Goal: Task Accomplishment & Management: Use online tool/utility

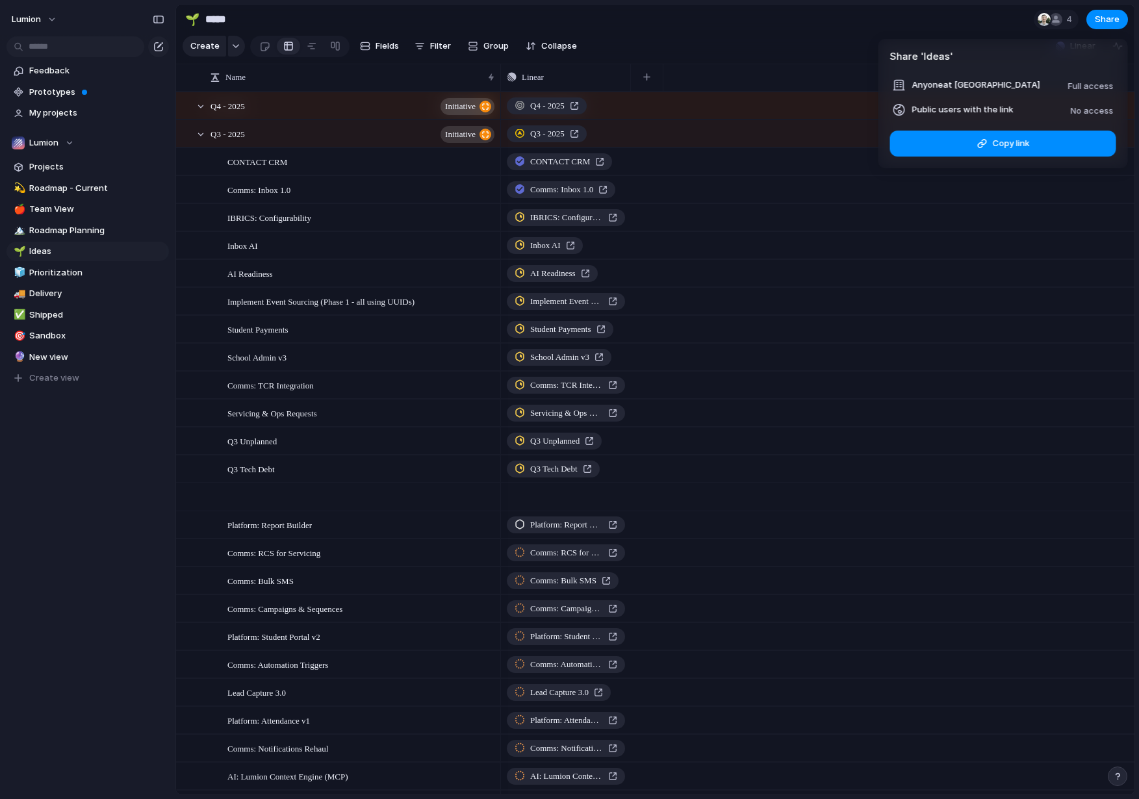
scroll to position [409, 0]
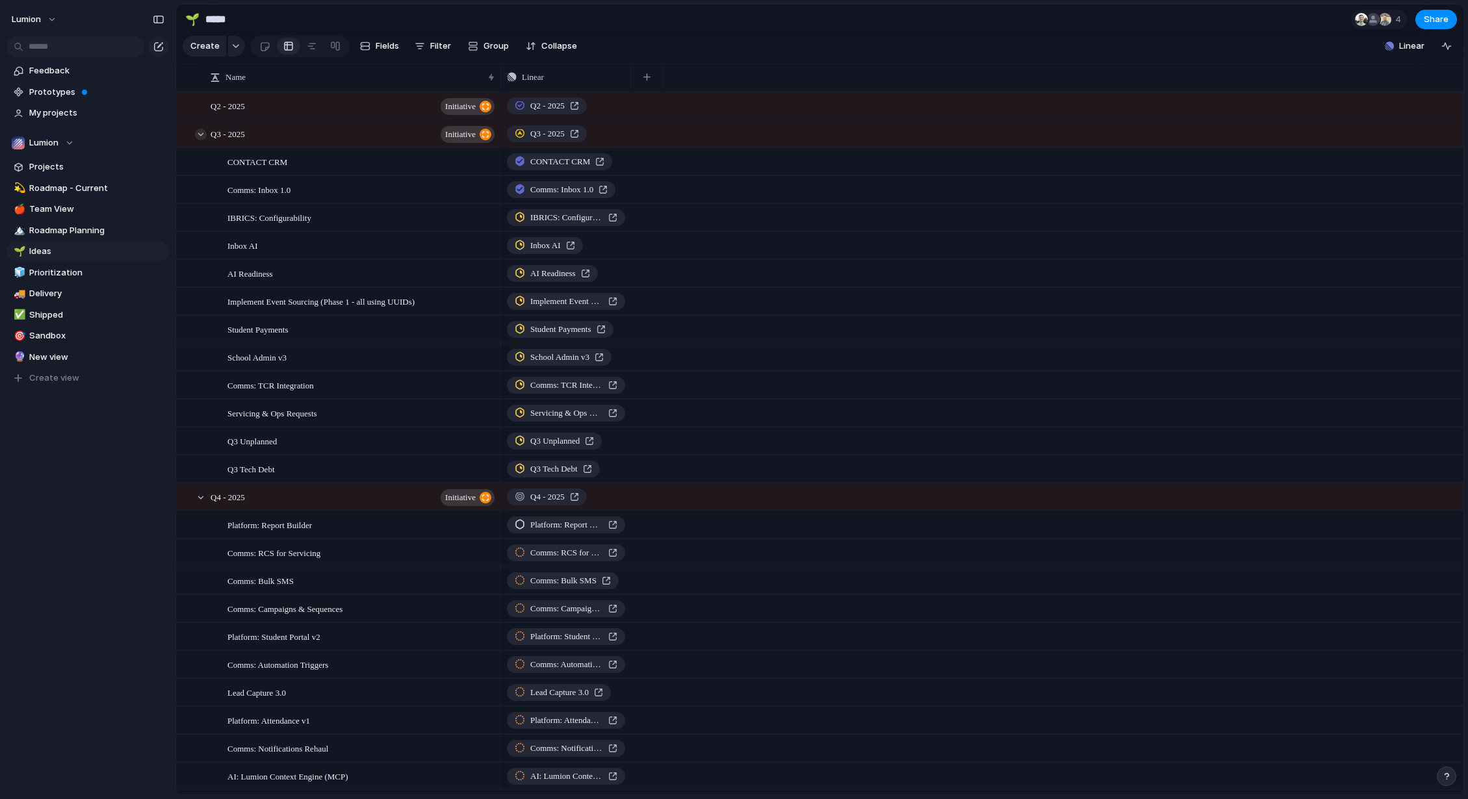
click at [202, 140] on div at bounding box center [201, 135] width 12 height 12
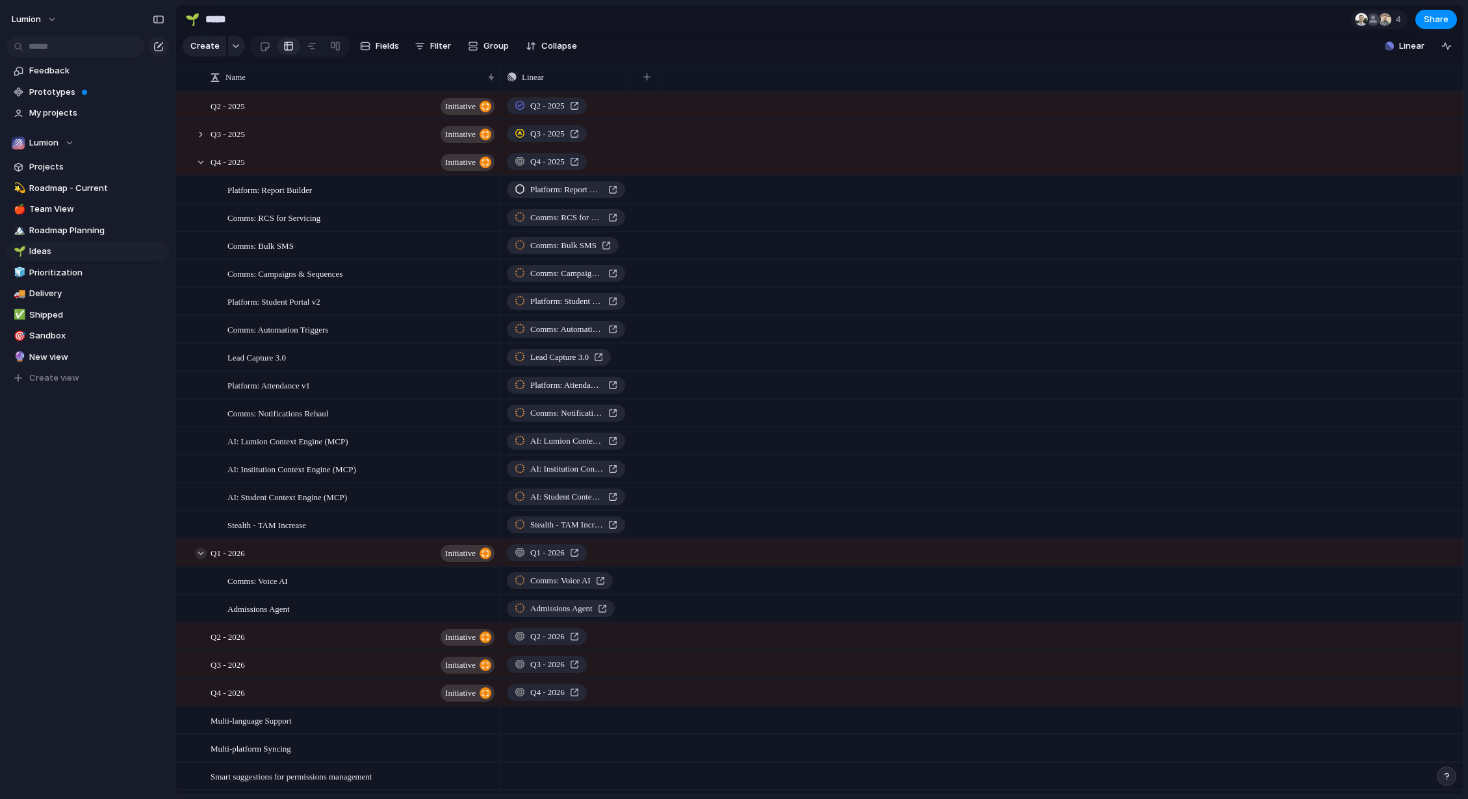
click at [198, 560] on div at bounding box center [201, 554] width 12 height 12
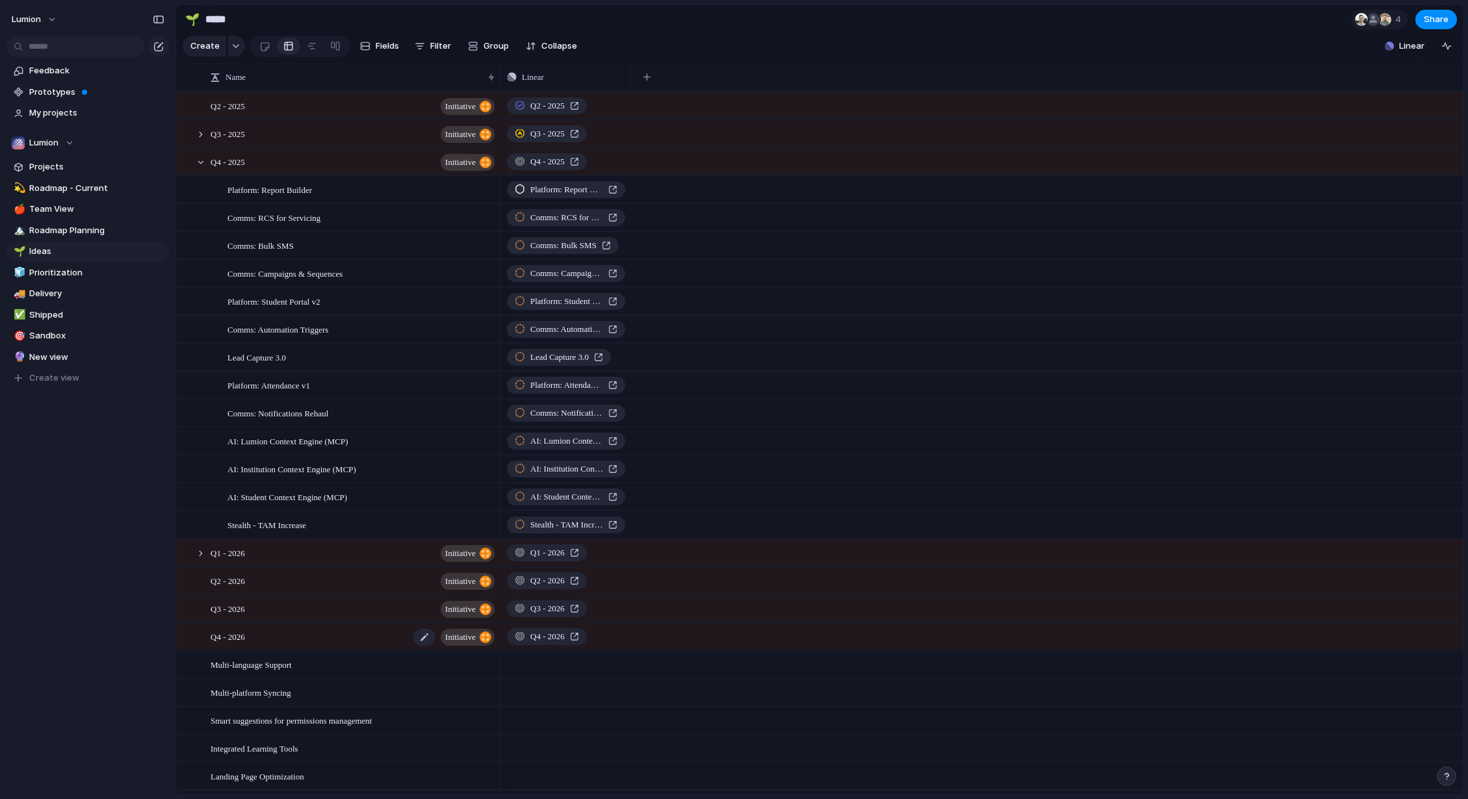
scroll to position [3, 0]
click at [200, 138] on div at bounding box center [201, 132] width 12 height 12
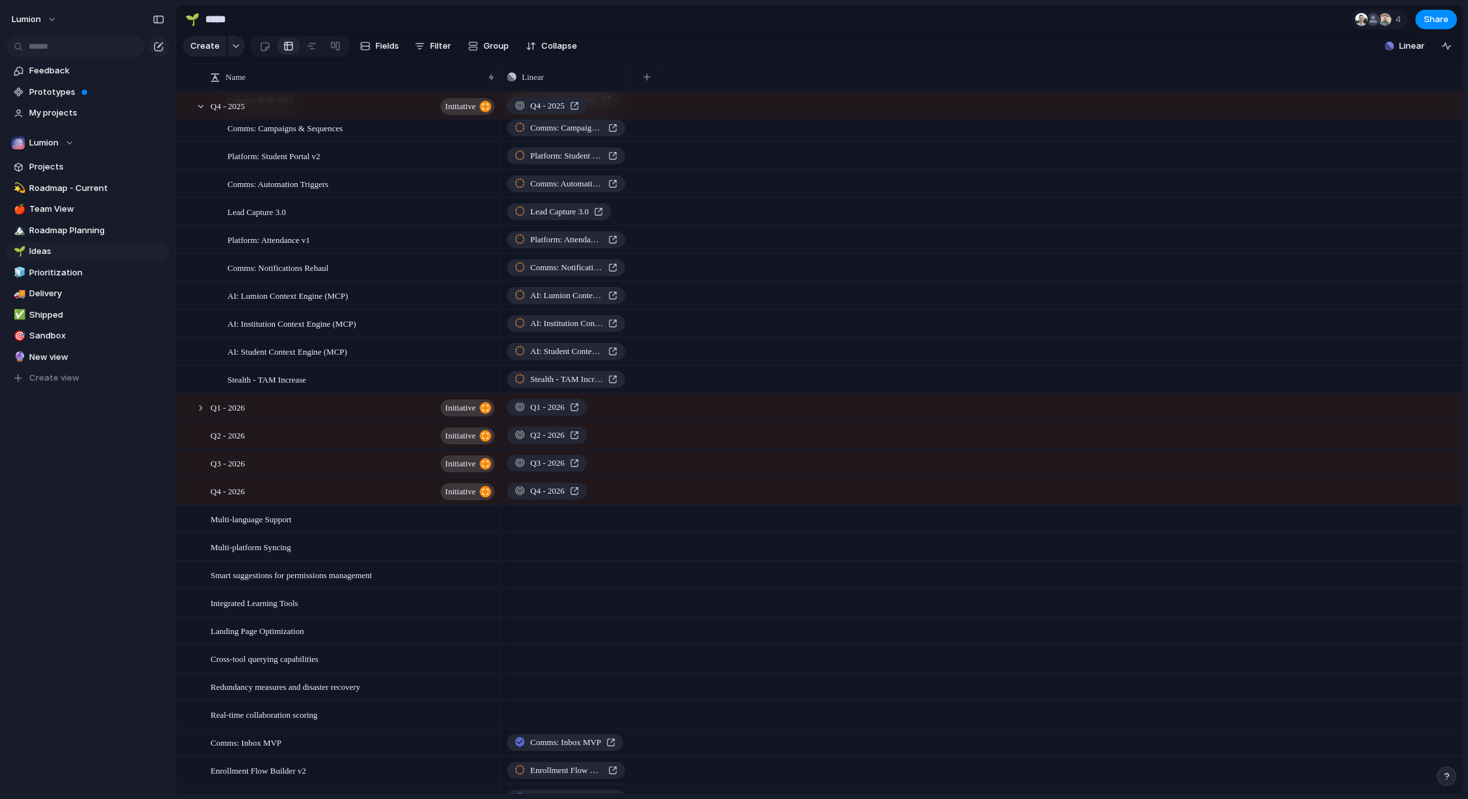
scroll to position [736, 0]
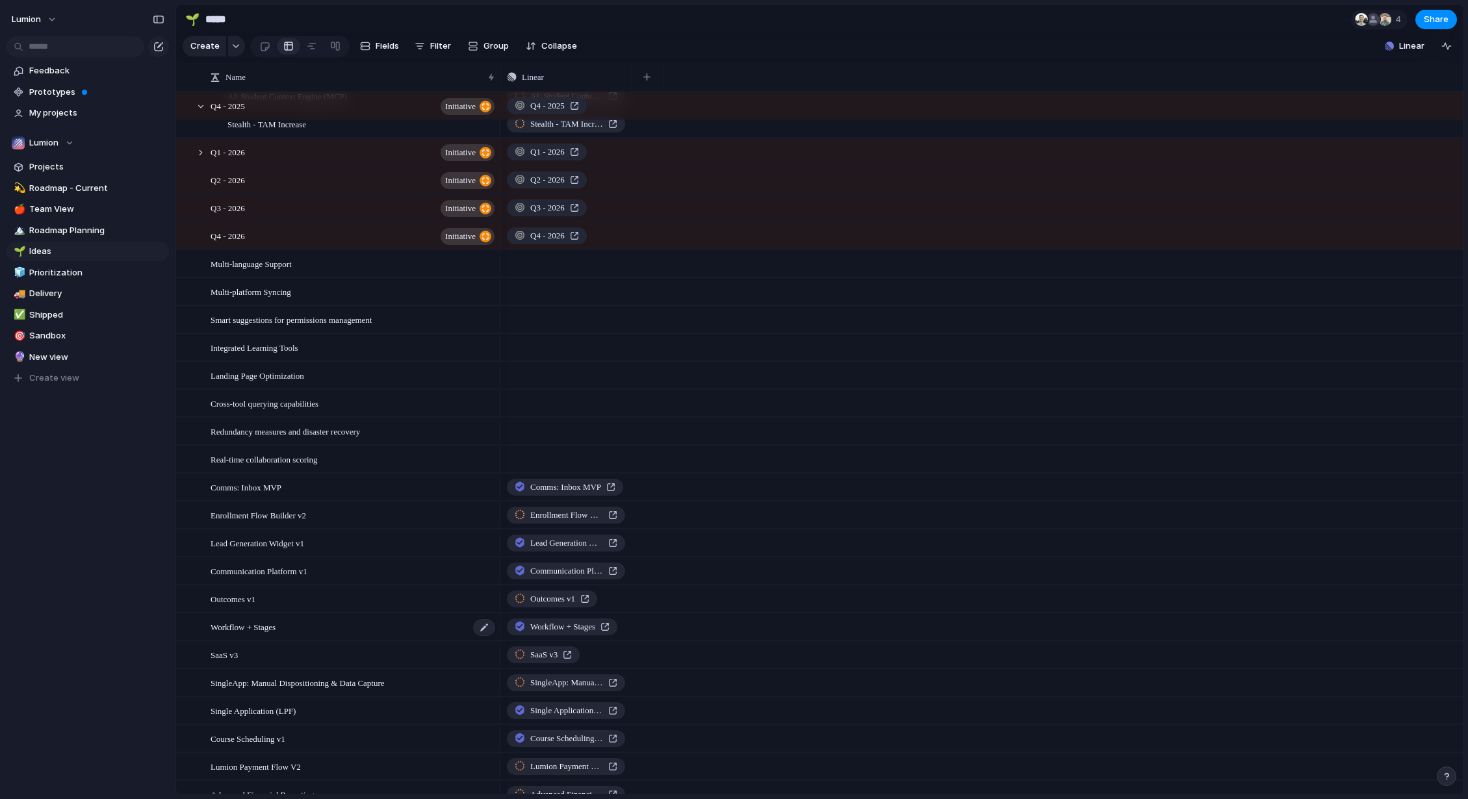
click at [318, 639] on div "Workflow + Stages" at bounding box center [354, 627] width 286 height 27
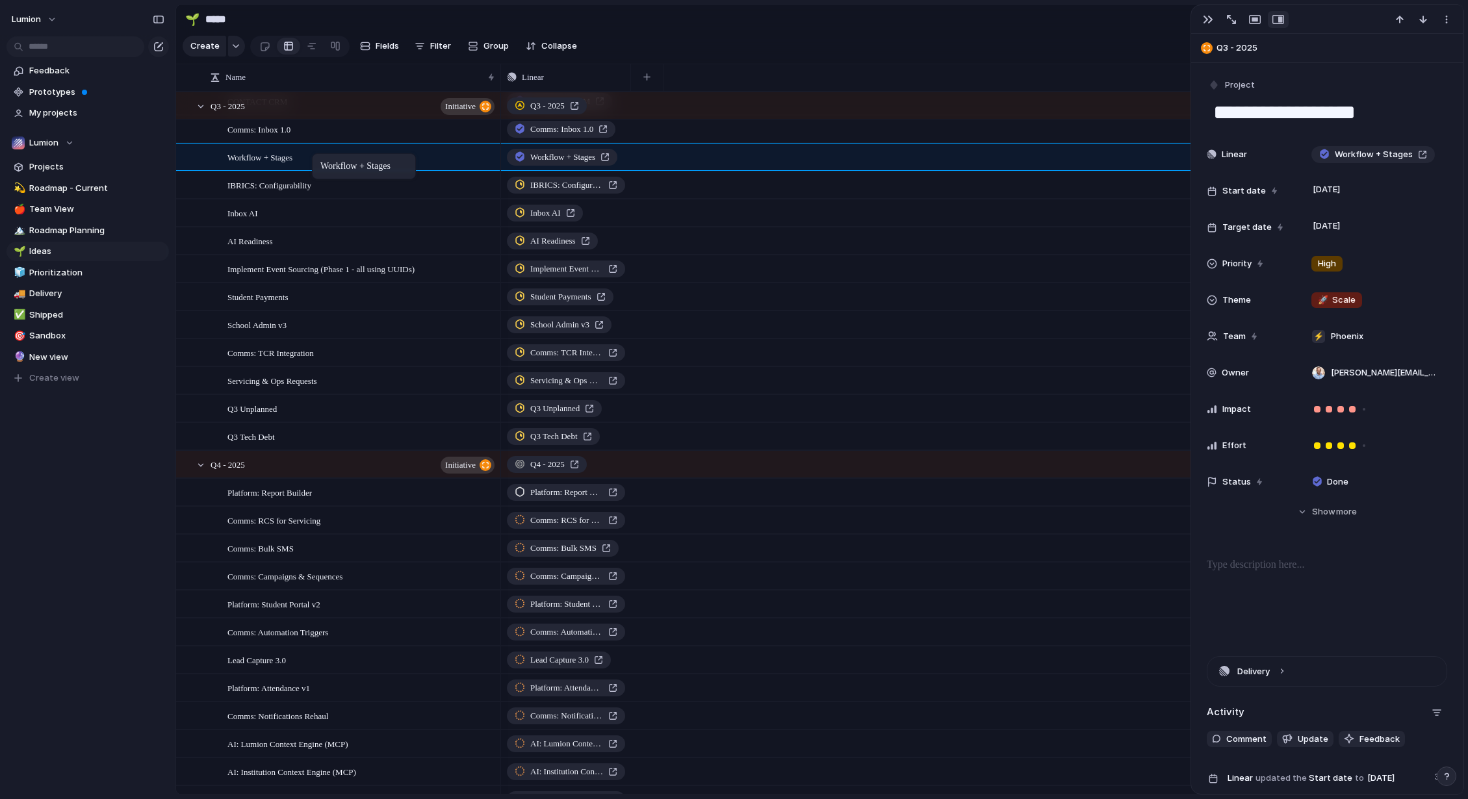
drag, startPoint x: 307, startPoint y: 639, endPoint x: 318, endPoint y: 156, distance: 483.6
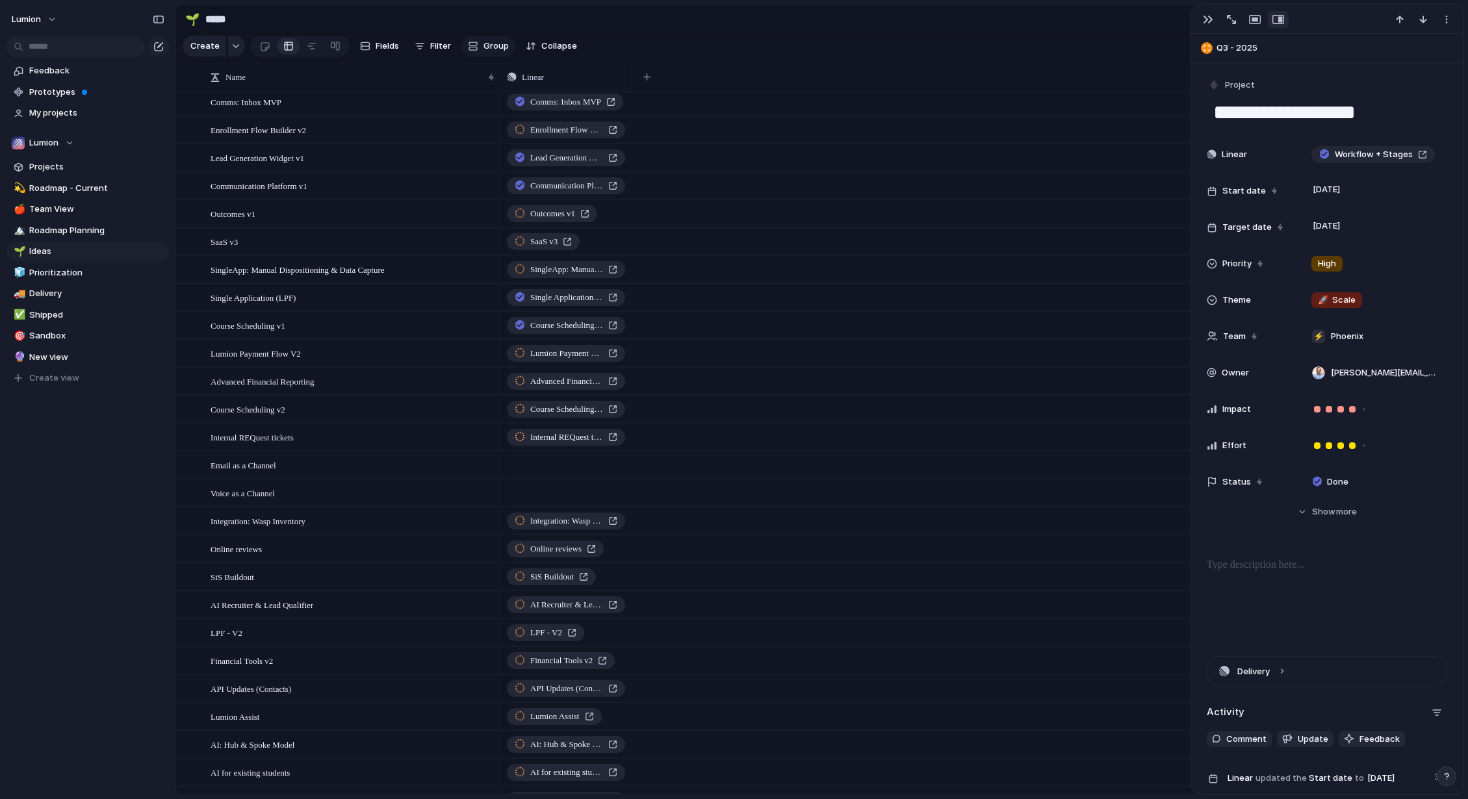
click at [483, 53] on span "Group" at bounding box center [495, 46] width 25 height 13
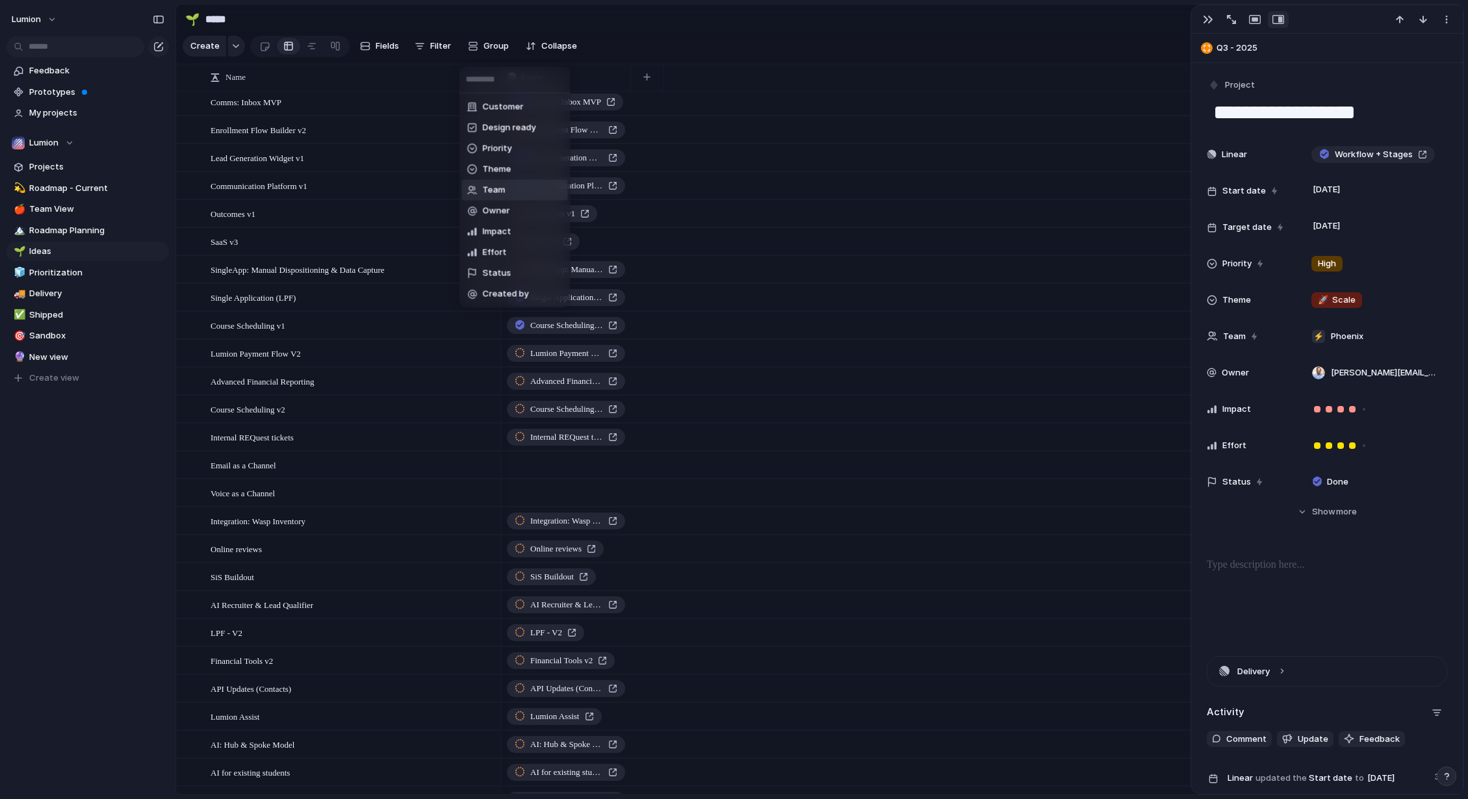
click at [489, 188] on span "Team" at bounding box center [494, 190] width 23 height 13
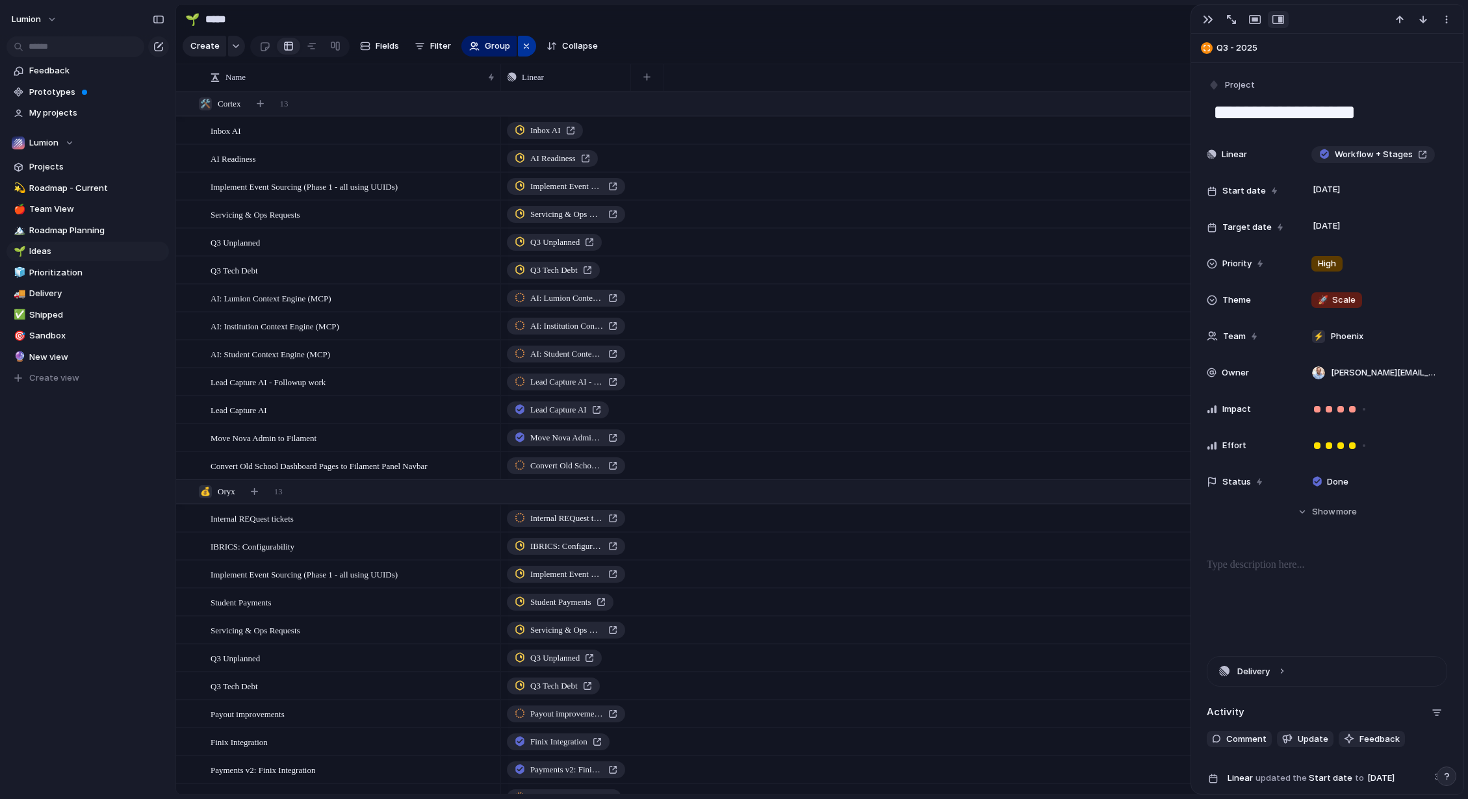
click at [522, 51] on div "button" at bounding box center [526, 46] width 10 height 16
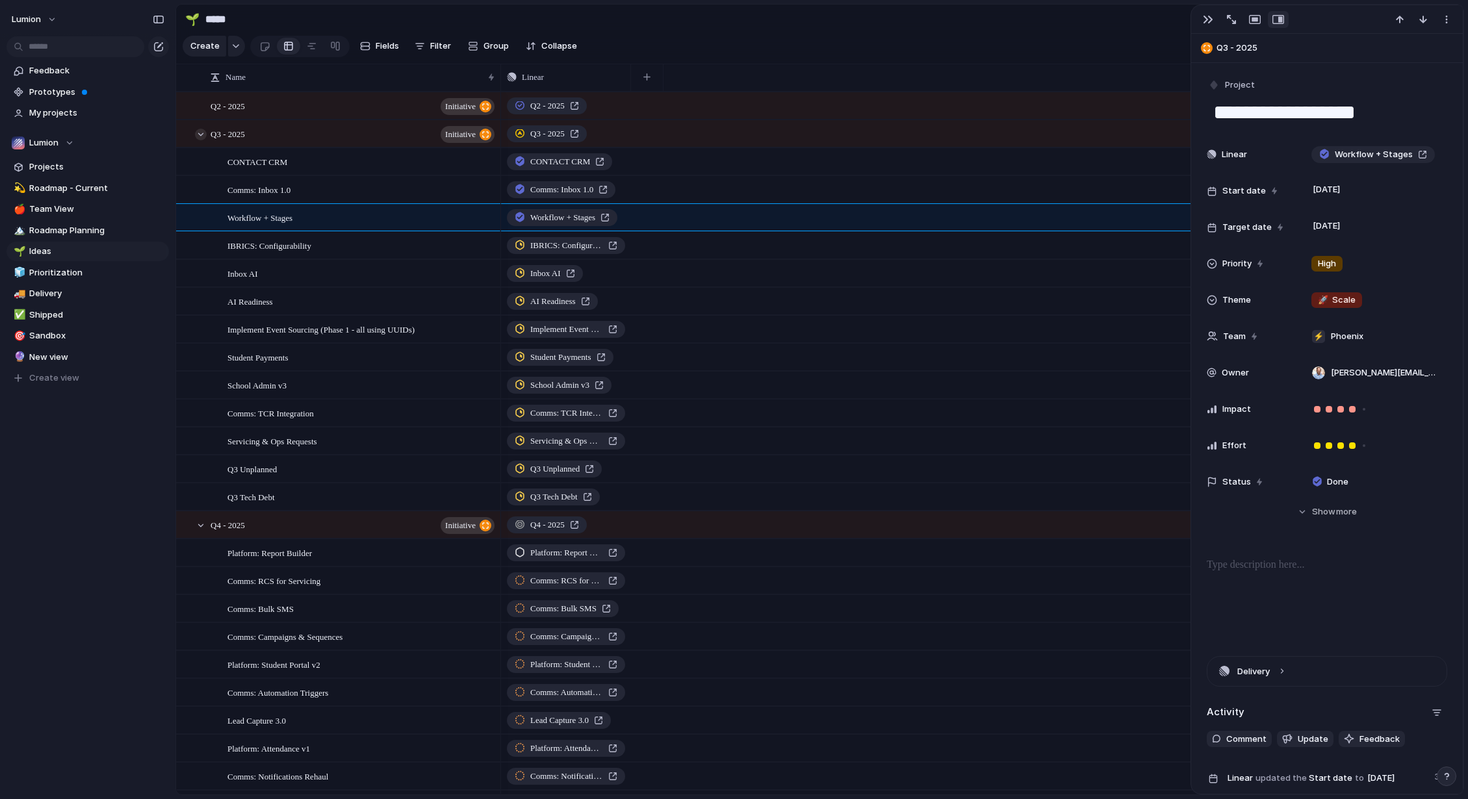
click at [203, 140] on div at bounding box center [201, 135] width 12 height 12
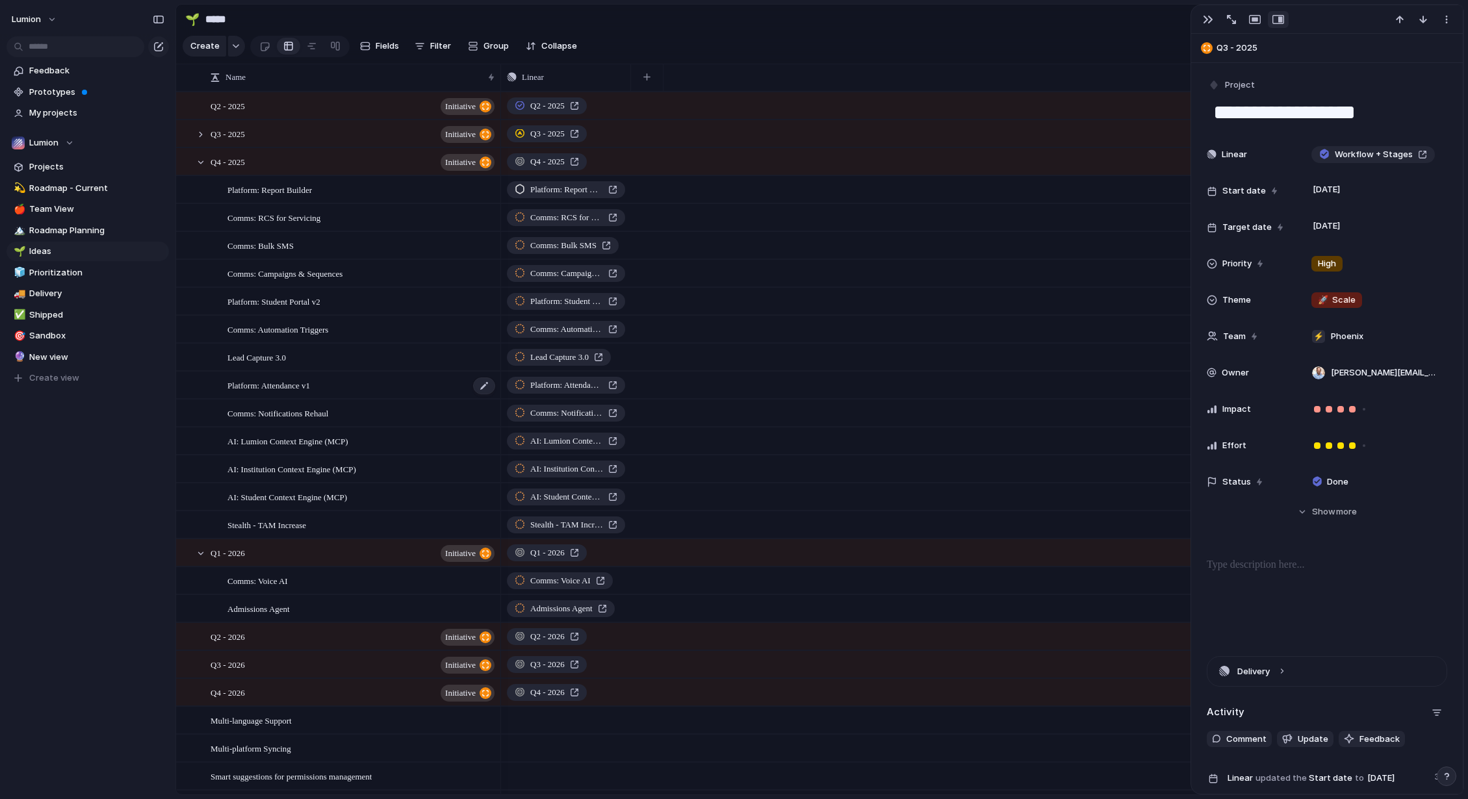
click at [294, 393] on span "Platform: Attendance v1" at bounding box center [268, 385] width 83 height 15
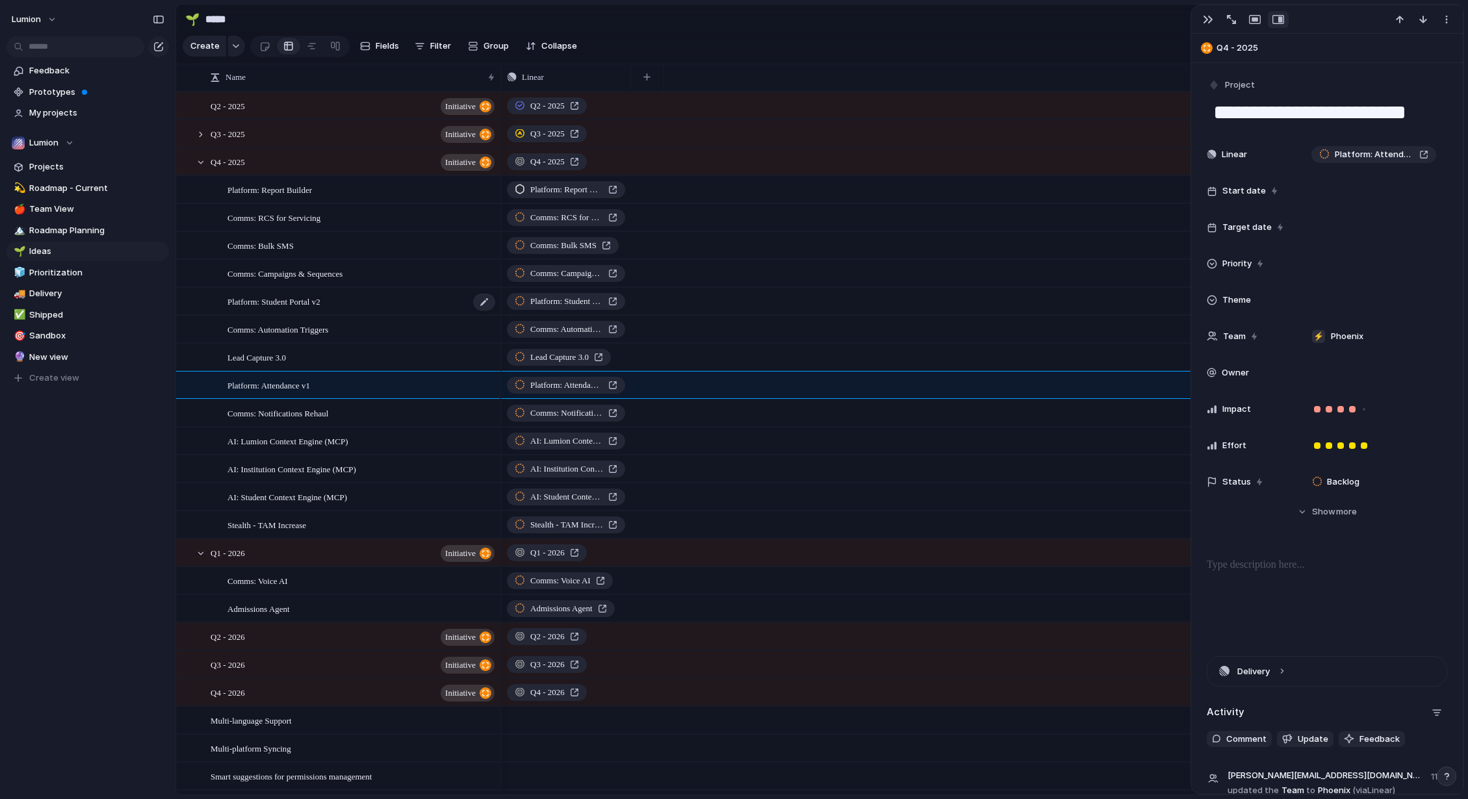
click at [283, 309] on span "Platform: Student Portal v2" at bounding box center [273, 301] width 93 height 15
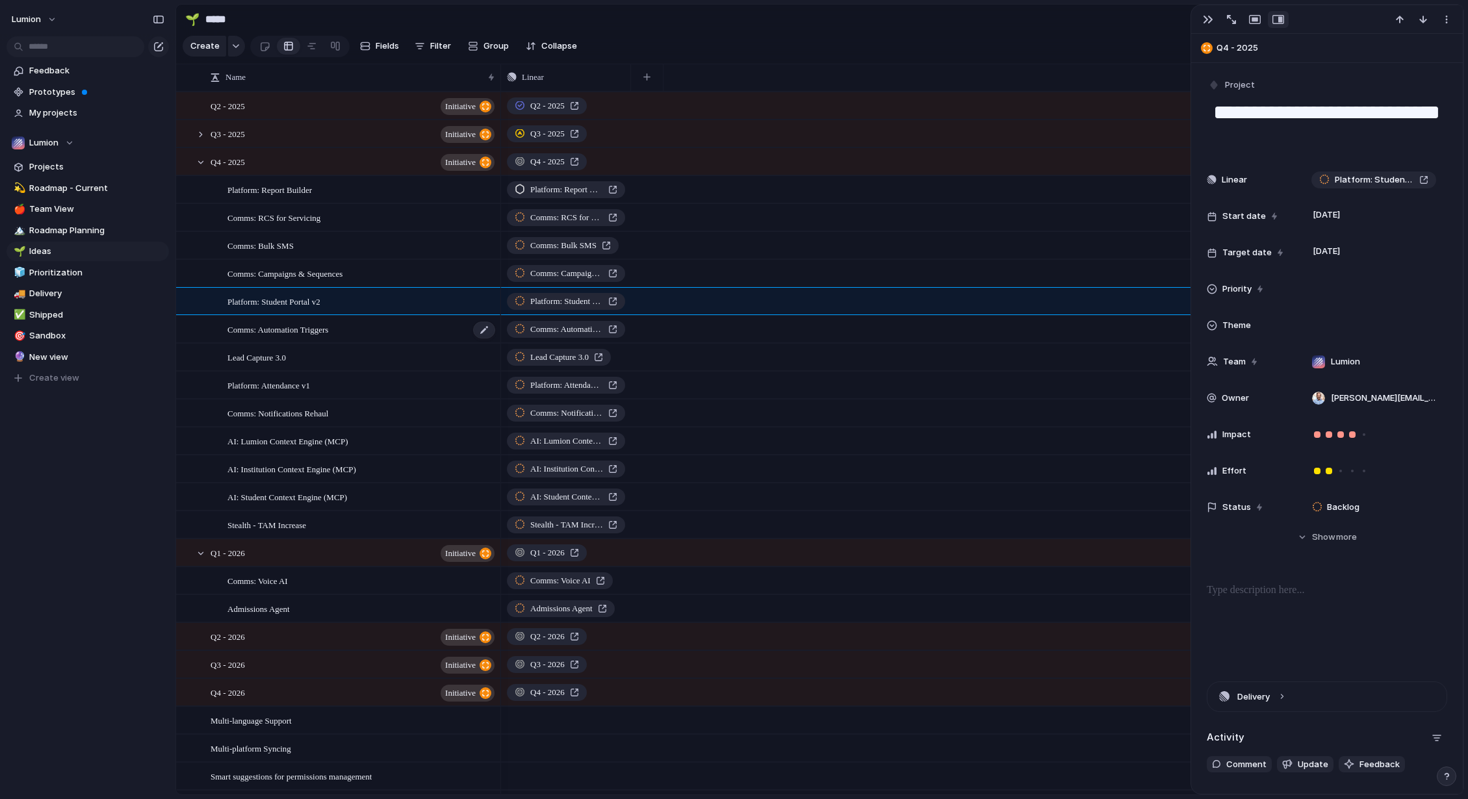
click at [284, 335] on span "Comms: Automation Triggers" at bounding box center [277, 329] width 101 height 15
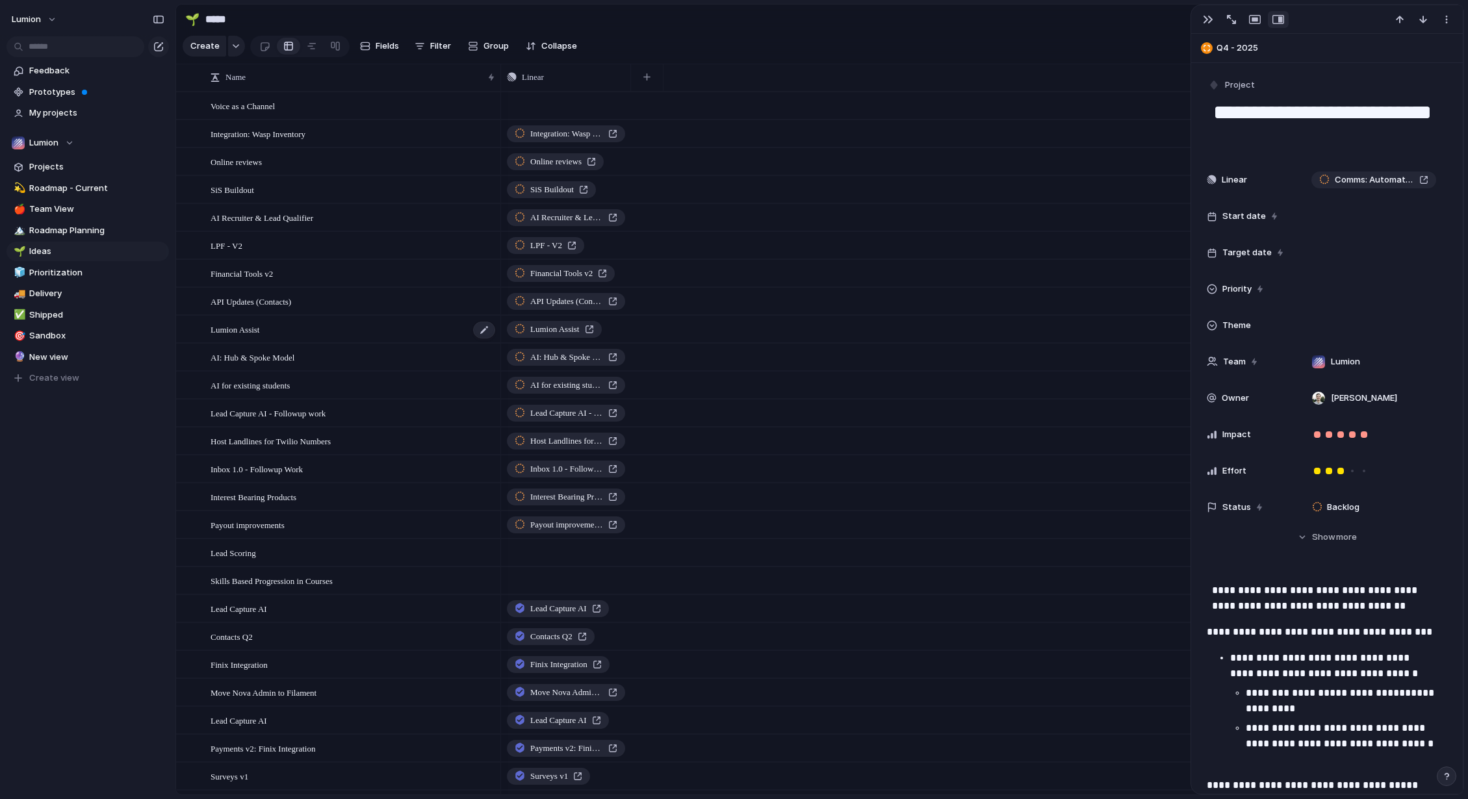
click at [303, 341] on div "Lumion Assist" at bounding box center [354, 329] width 286 height 27
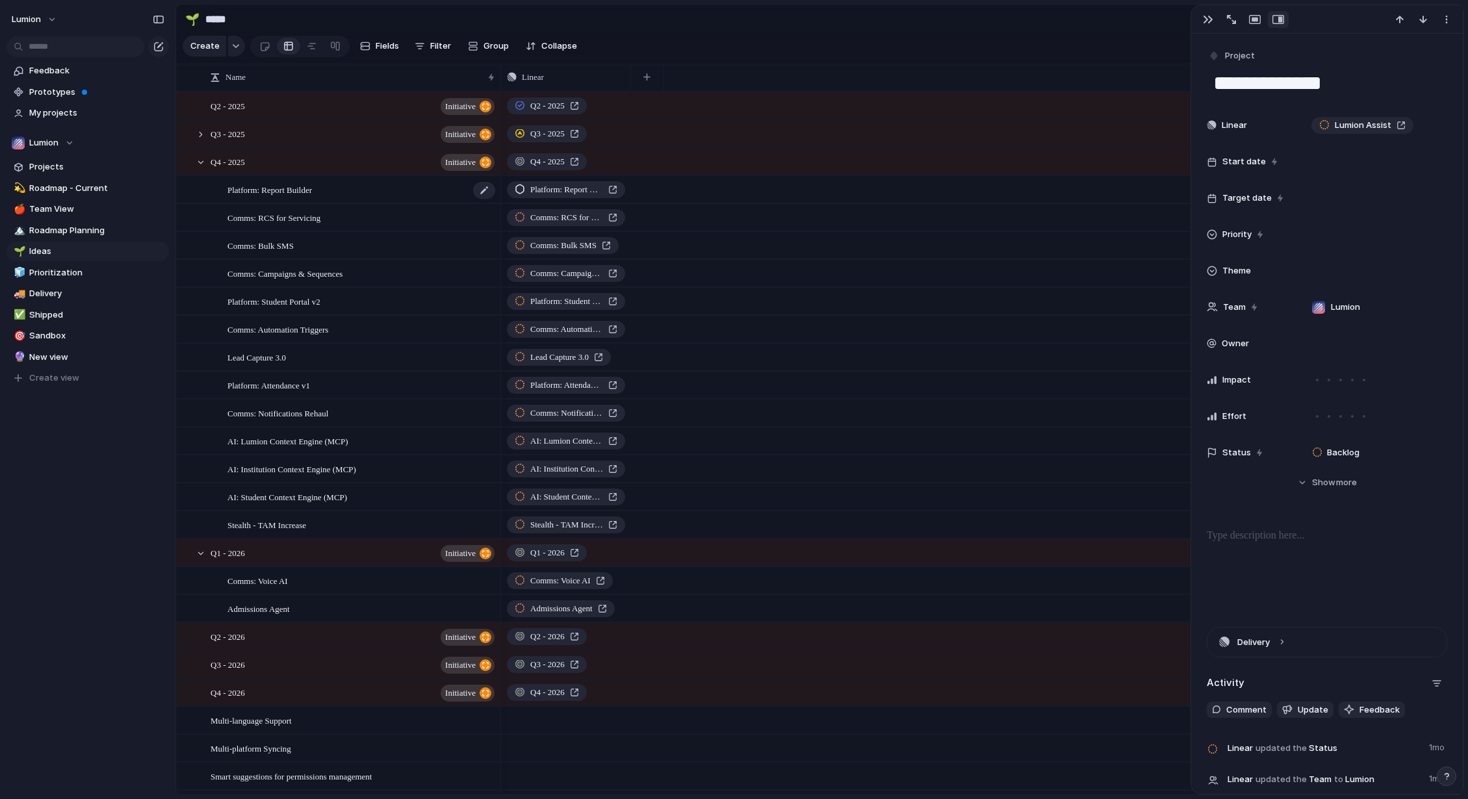
click at [450, 201] on div "Platform: Report Builder" at bounding box center [361, 190] width 269 height 27
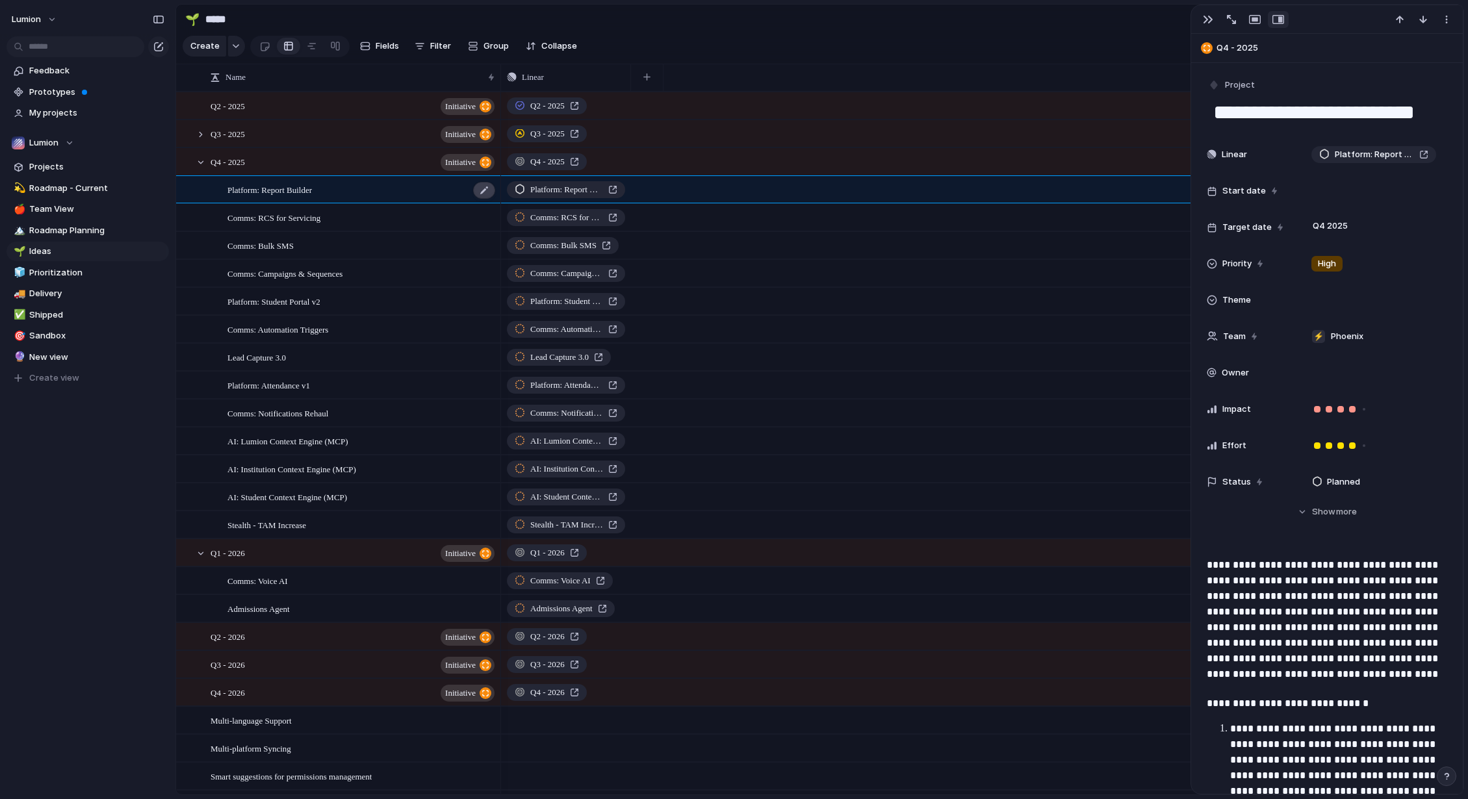
click at [480, 199] on div at bounding box center [484, 190] width 22 height 17
click at [457, 203] on textarea "**********" at bounding box center [359, 201] width 264 height 16
click at [458, 194] on textarea "**********" at bounding box center [359, 201] width 264 height 16
click at [455, 201] on textarea "**********" at bounding box center [359, 201] width 264 height 16
click at [480, 562] on button "initiative" at bounding box center [468, 553] width 54 height 17
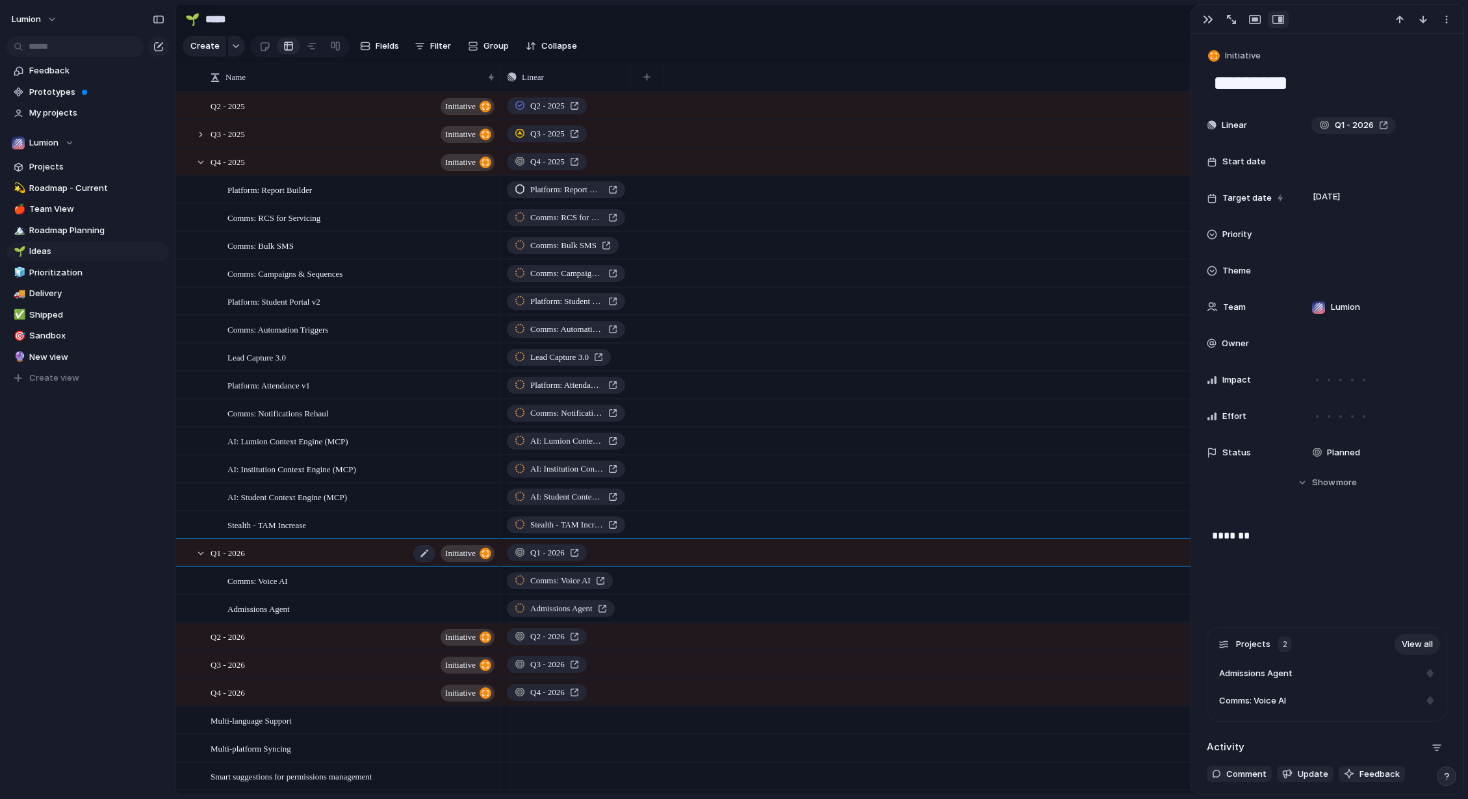
click at [478, 562] on button "initiative" at bounding box center [468, 553] width 54 height 17
click at [468, 563] on span "initiative" at bounding box center [460, 554] width 31 height 18
click at [460, 172] on span "initiative" at bounding box center [460, 162] width 31 height 18
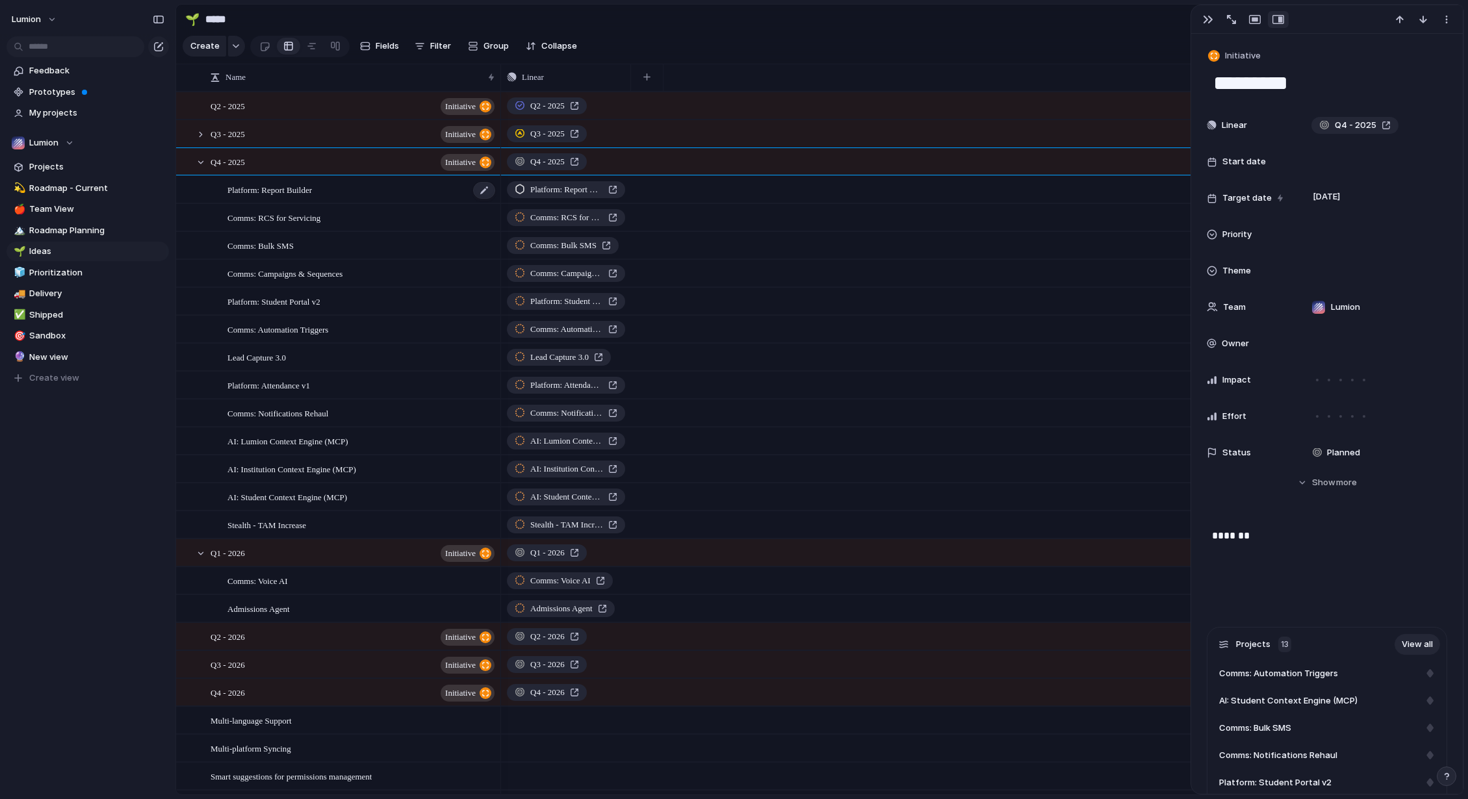
click at [465, 199] on div "Platform: Report Builder" at bounding box center [361, 190] width 269 height 27
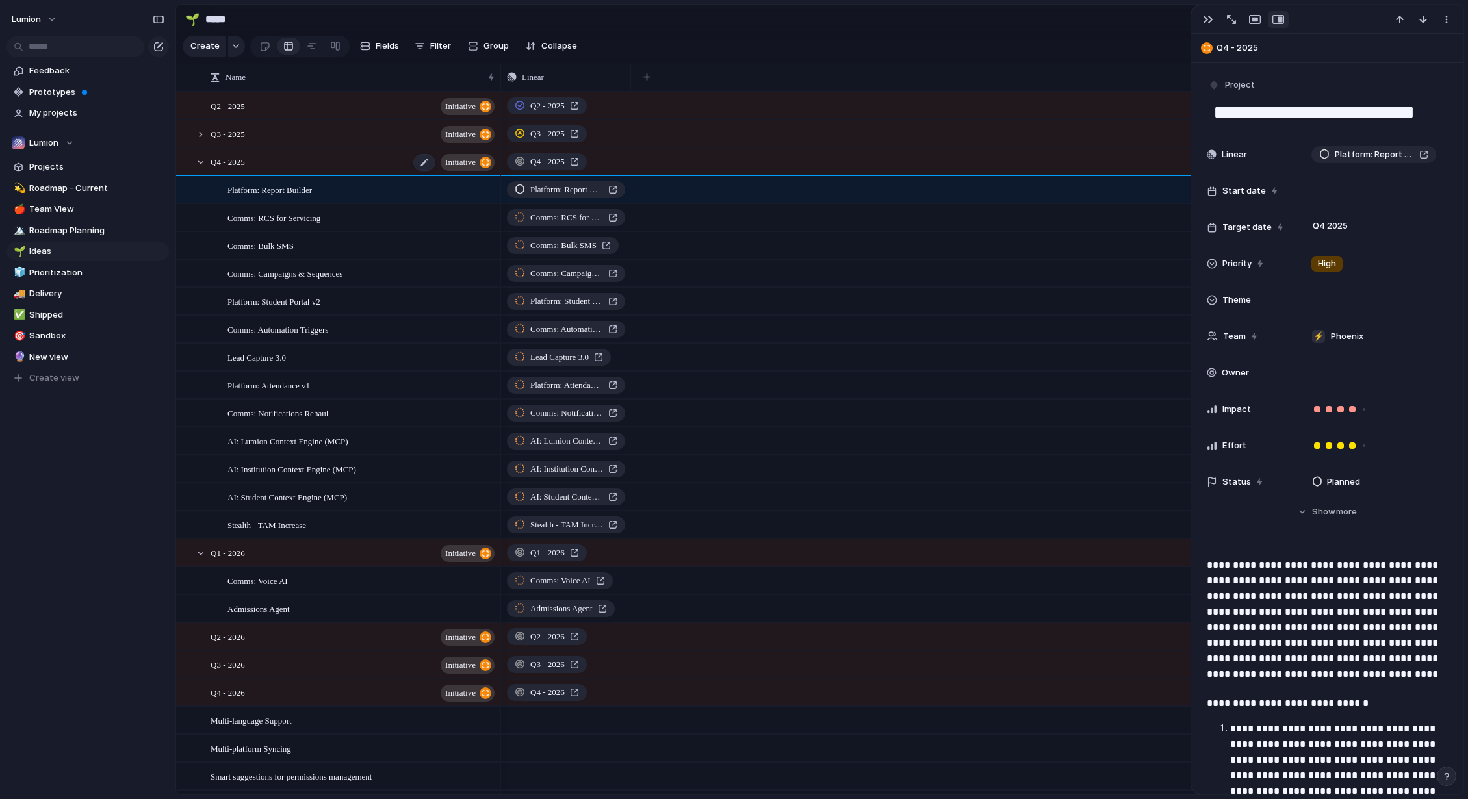
click at [461, 171] on span "initiative" at bounding box center [460, 162] width 31 height 18
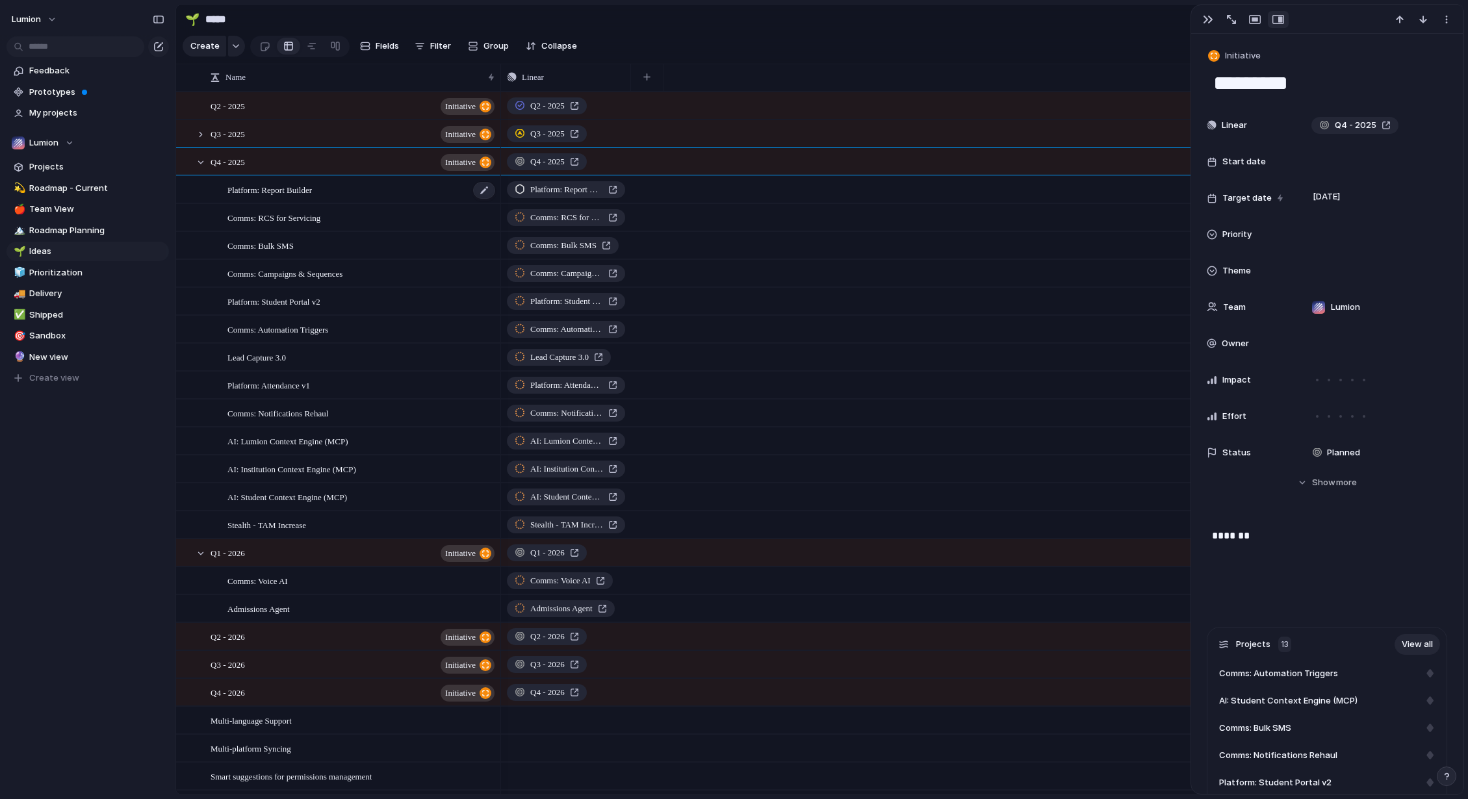
click at [457, 200] on div "Platform: Report Builder" at bounding box center [361, 190] width 269 height 27
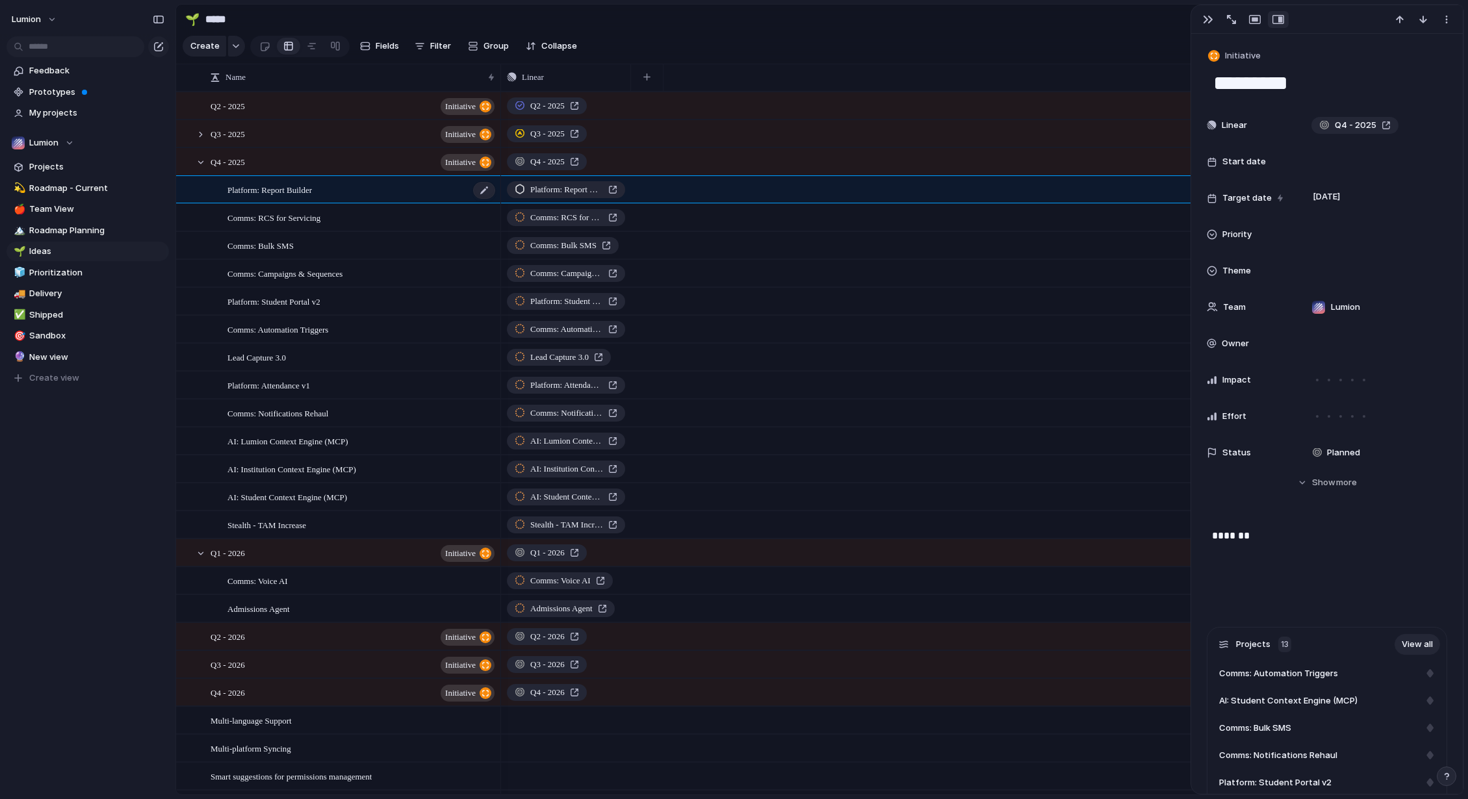
type textarea "**********"
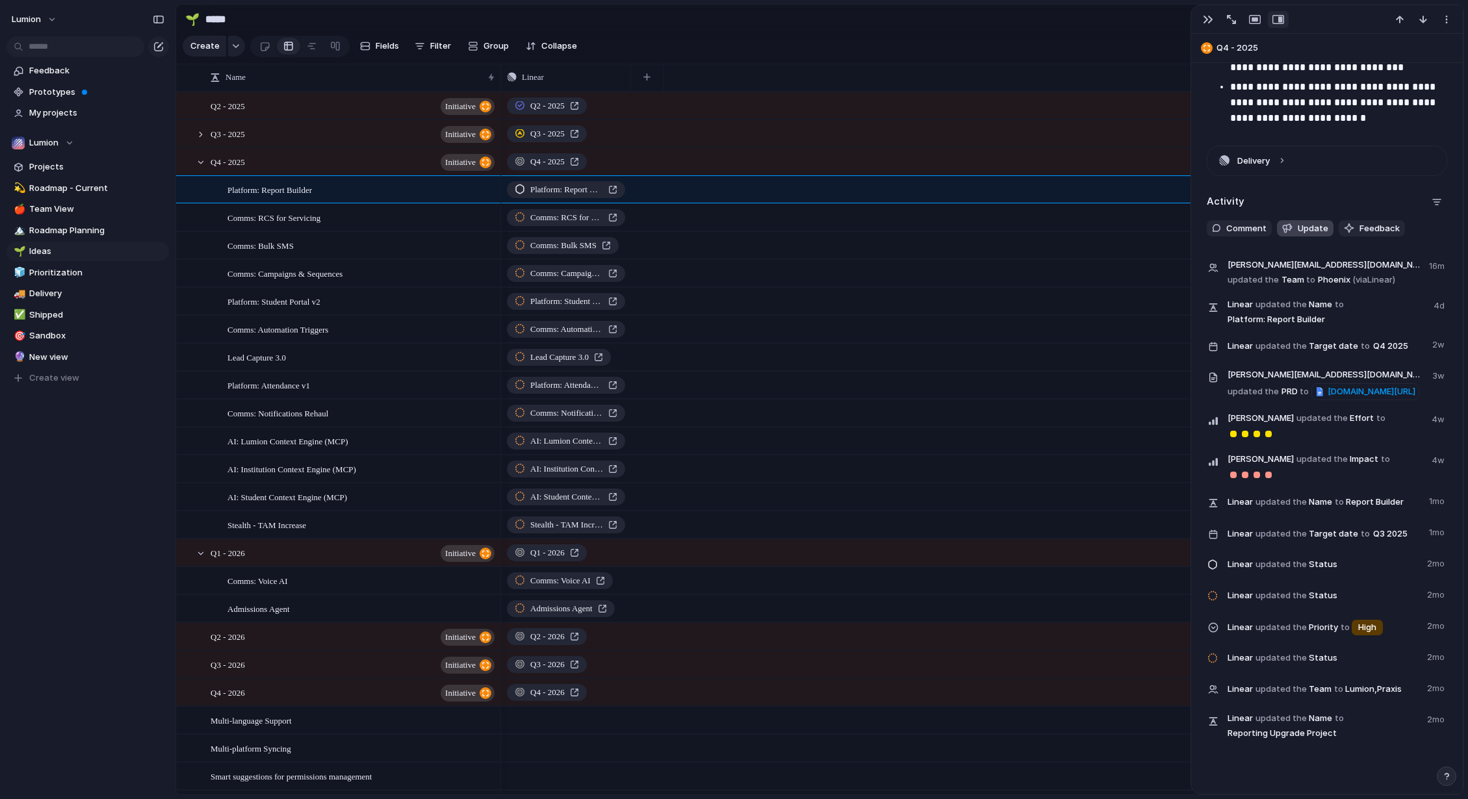
scroll to position [1235, 0]
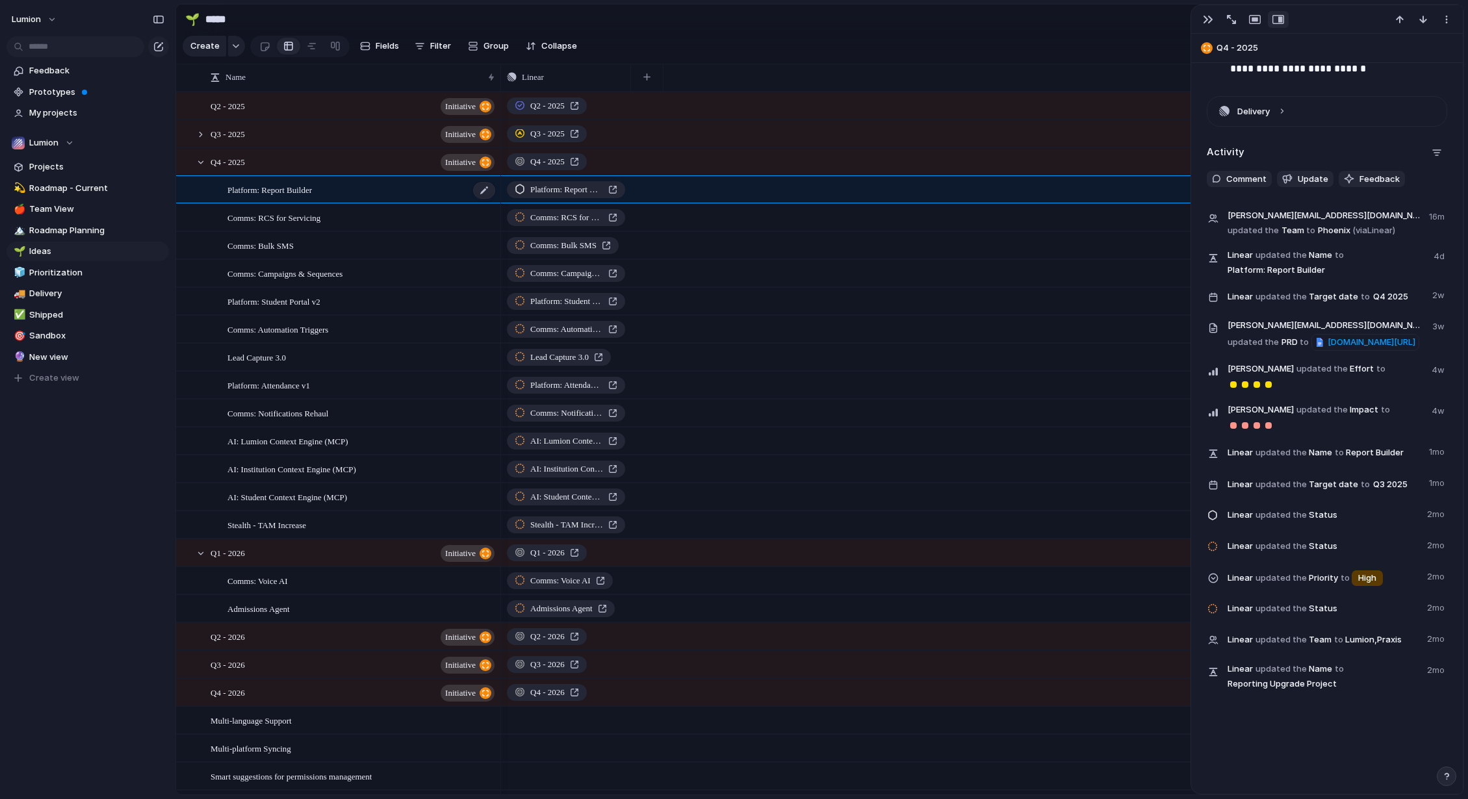
click at [419, 203] on div "Platform: Report Builder" at bounding box center [361, 190] width 269 height 27
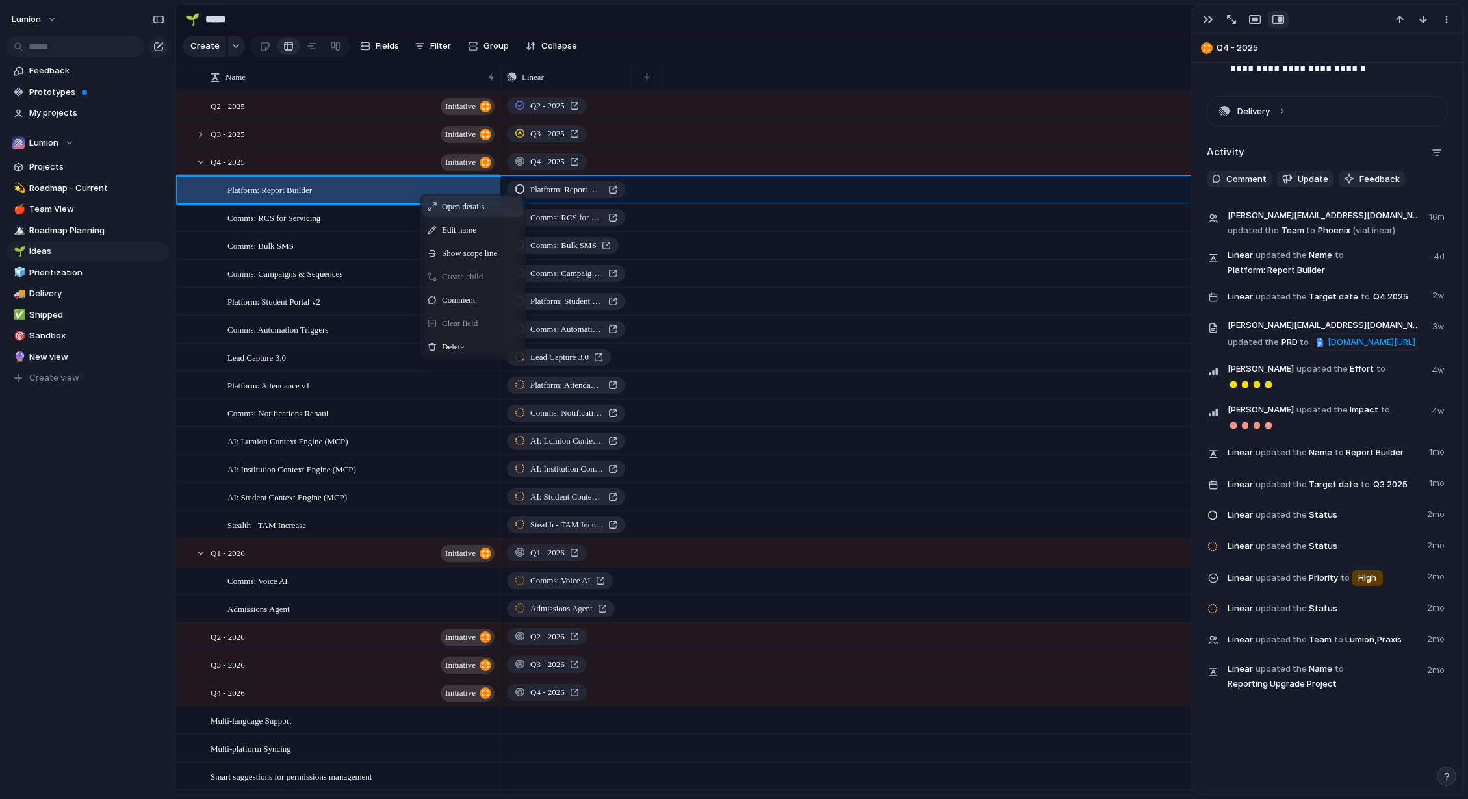
click at [454, 213] on span "Open details" at bounding box center [463, 206] width 42 height 13
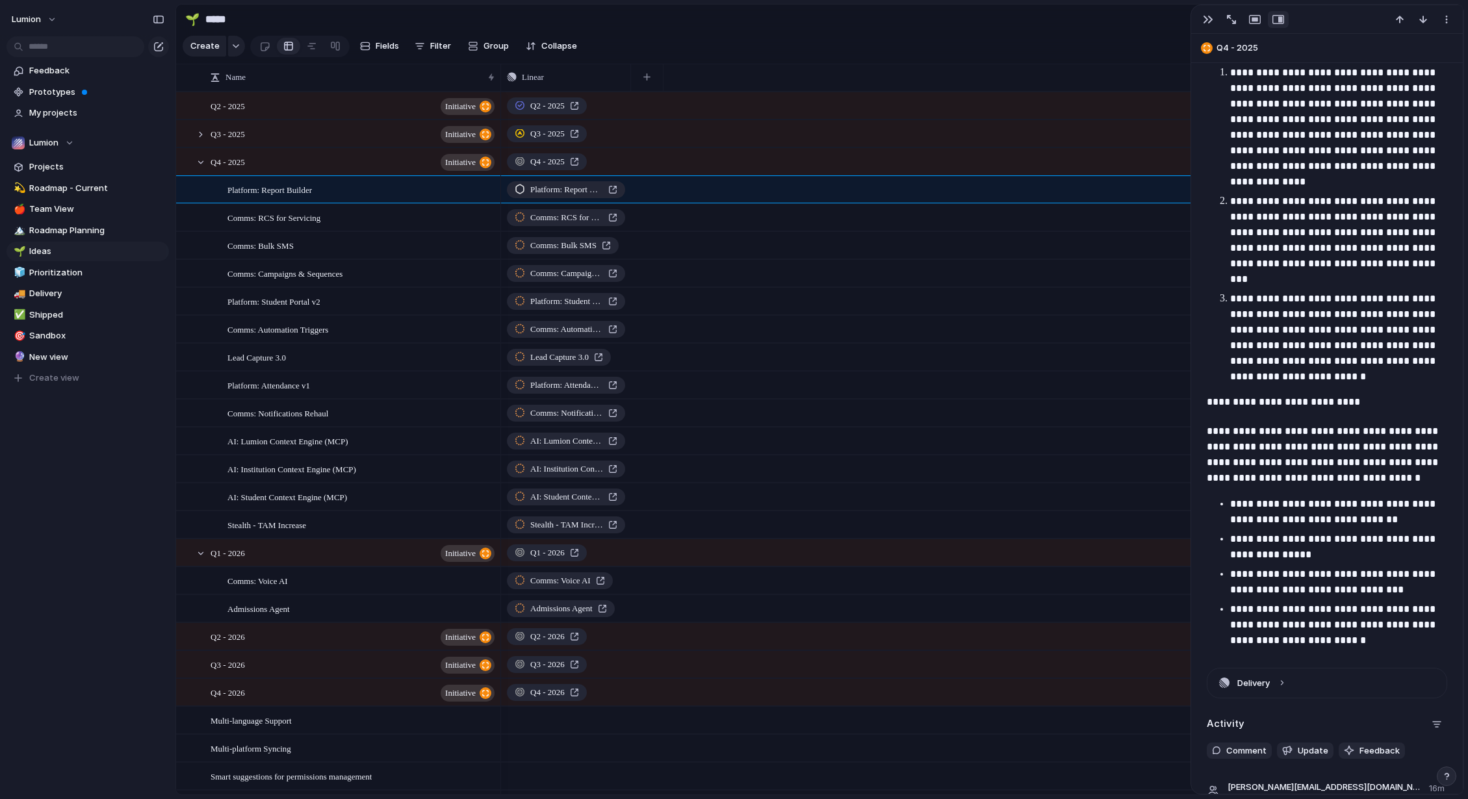
scroll to position [912, 0]
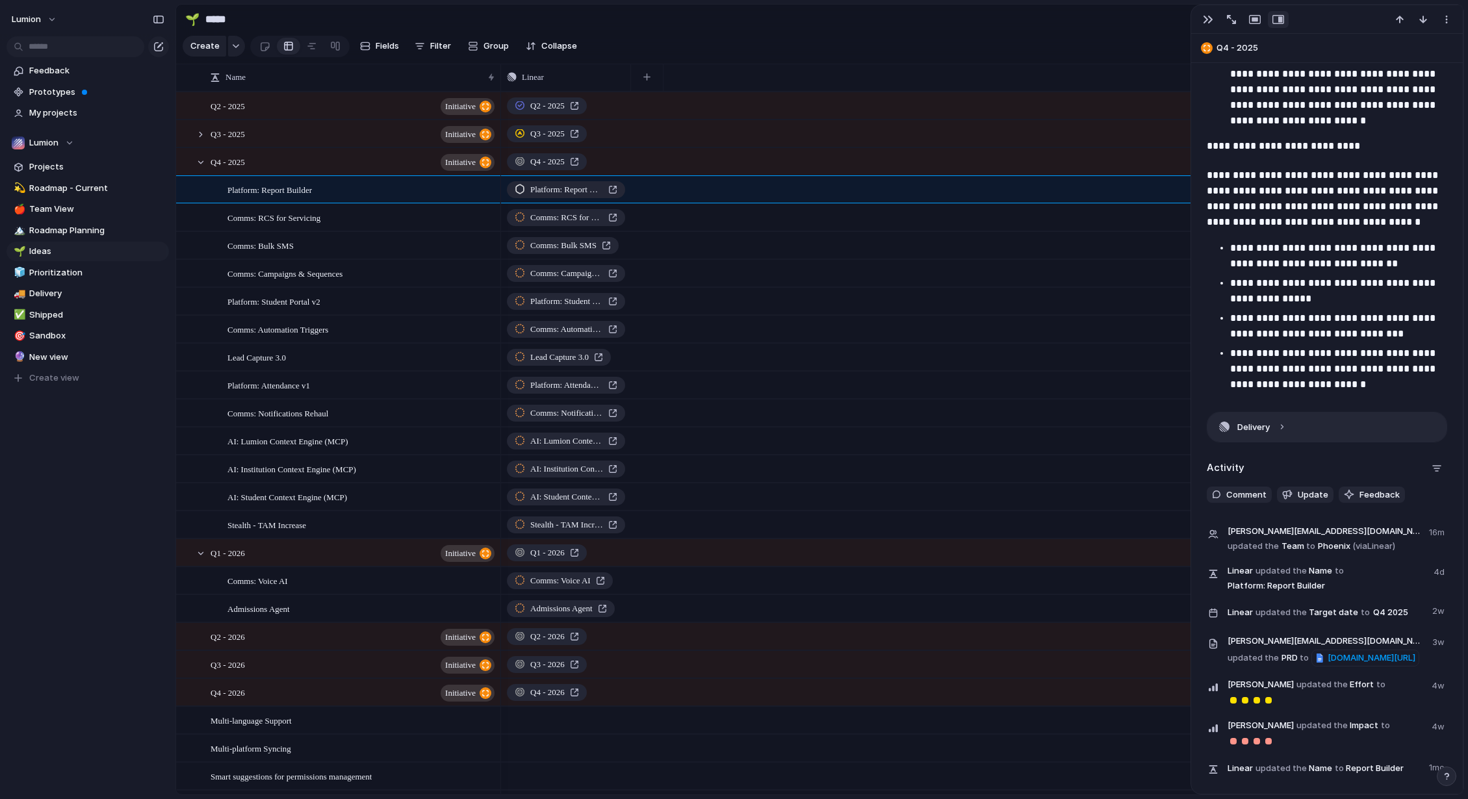
click at [1139, 439] on button "Delivery" at bounding box center [1326, 427] width 239 height 29
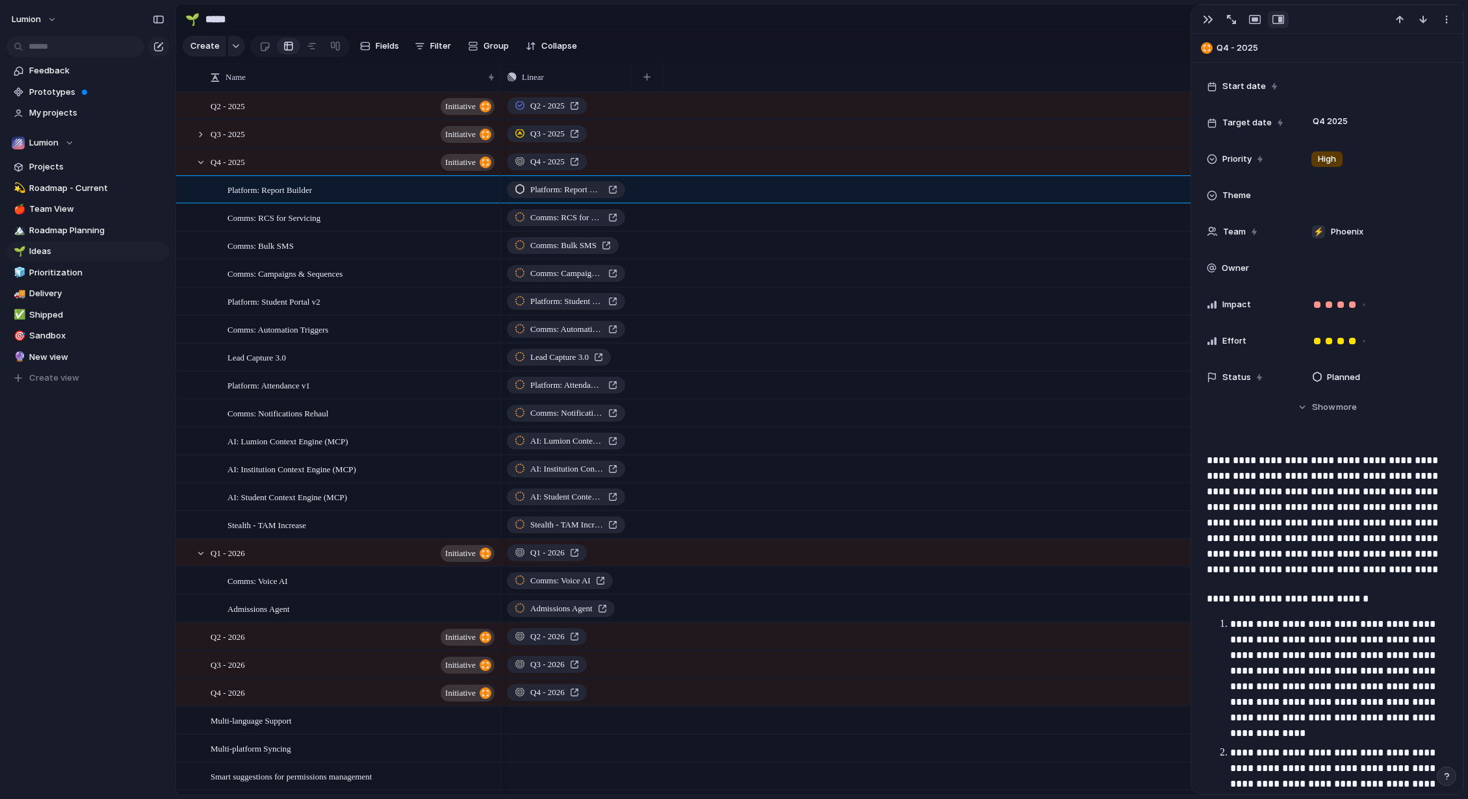
scroll to position [0, 0]
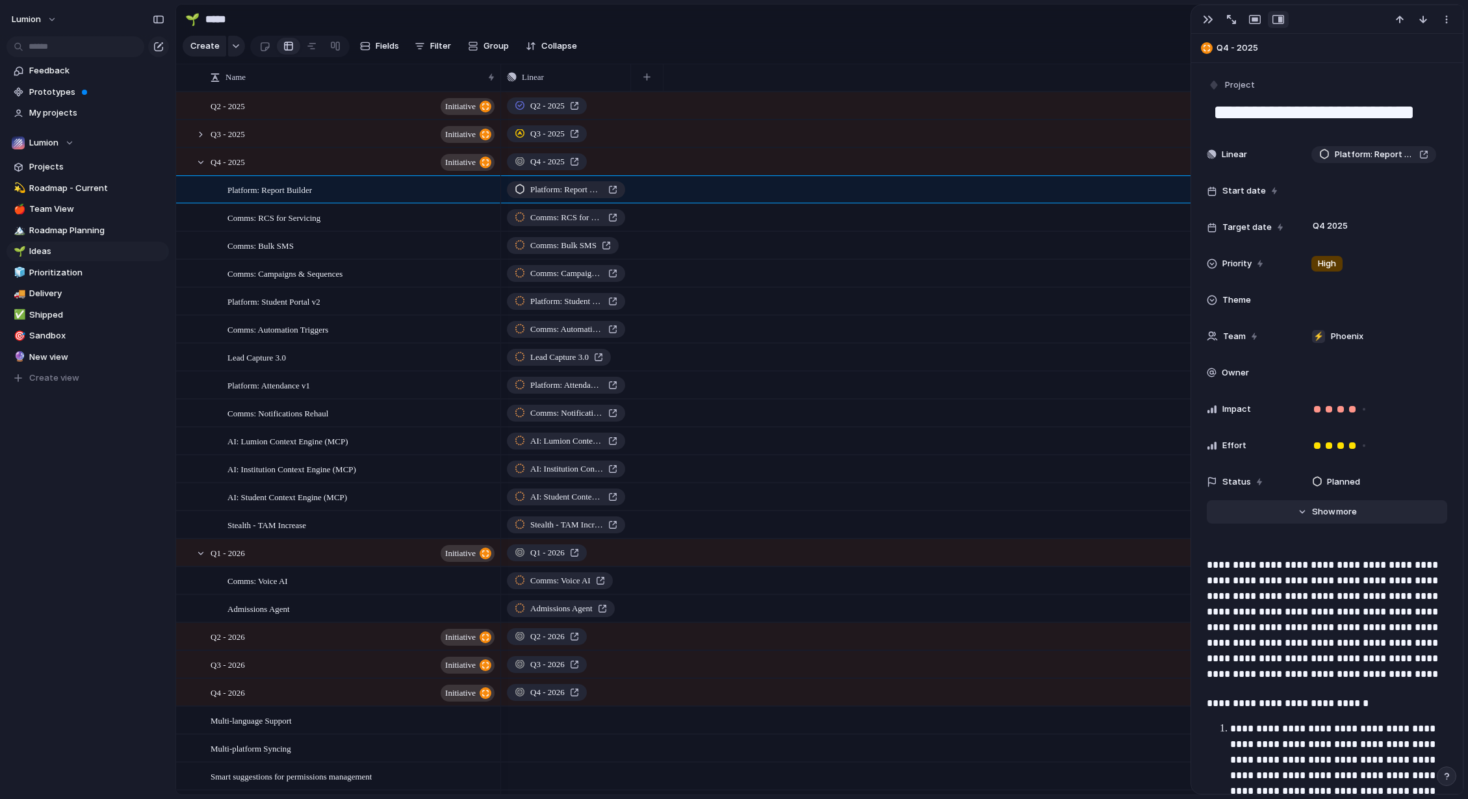
click at [1139, 515] on span "Show" at bounding box center [1323, 512] width 23 height 13
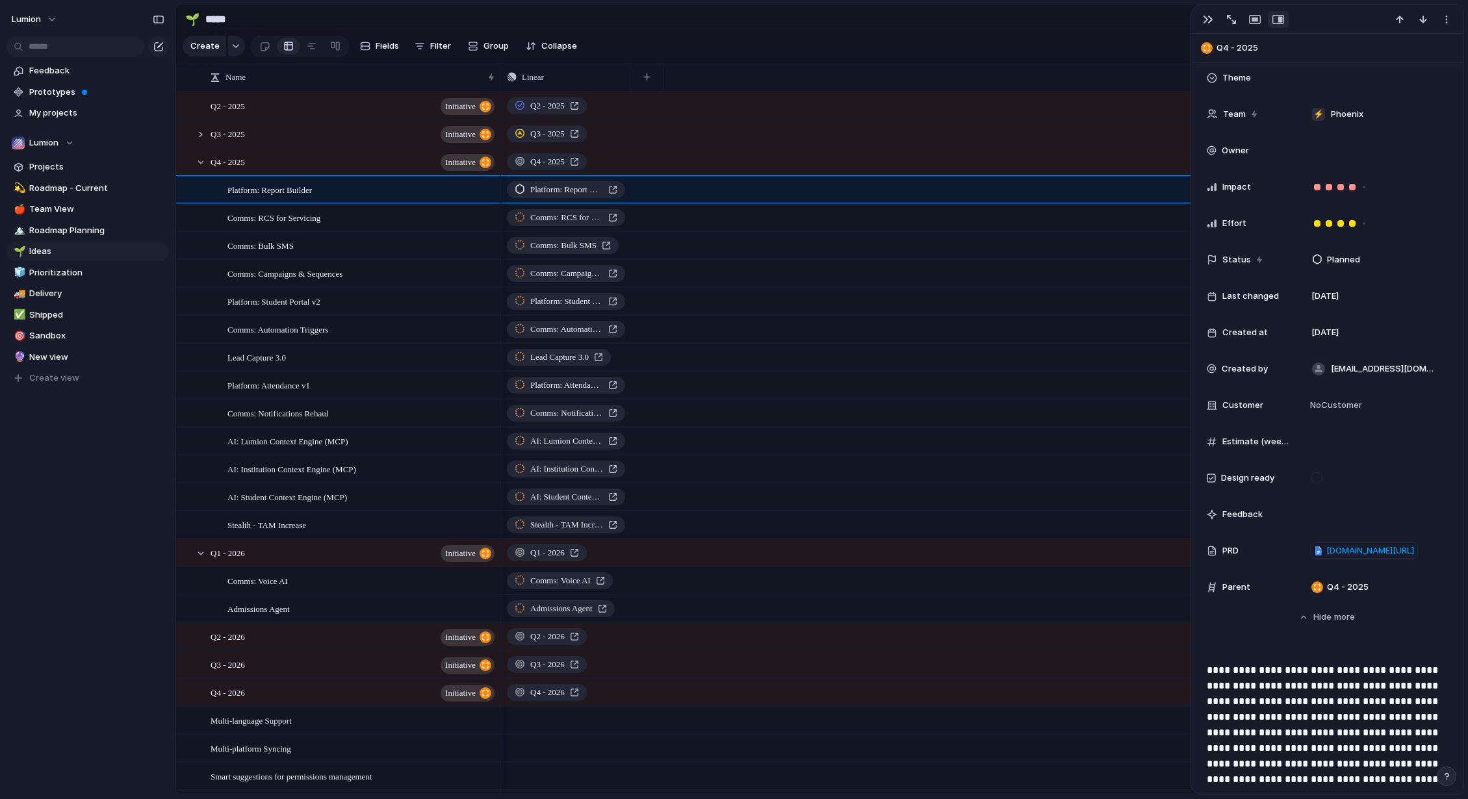
scroll to position [237, 0]
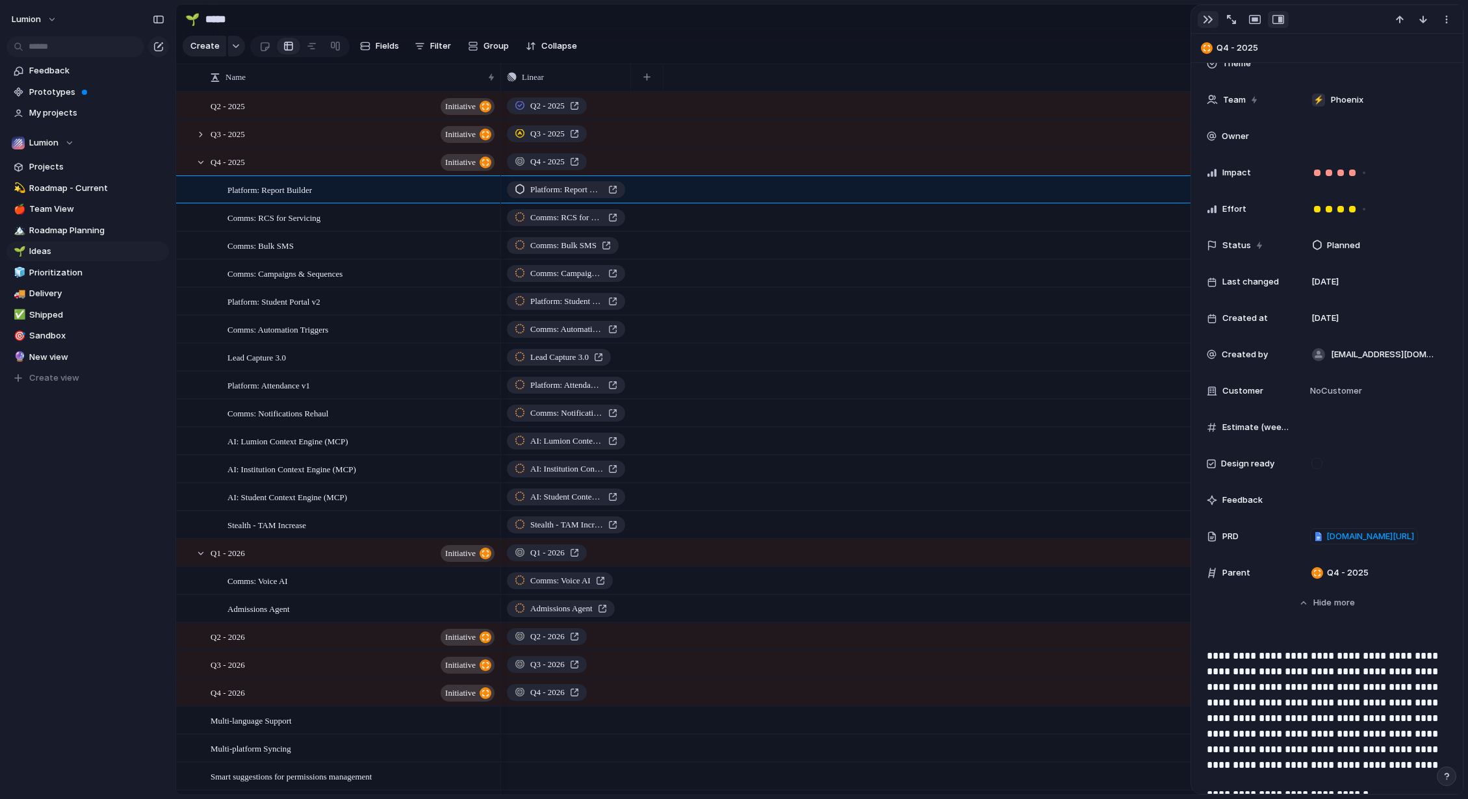
click at [1139, 25] on button "button" at bounding box center [1208, 19] width 21 height 17
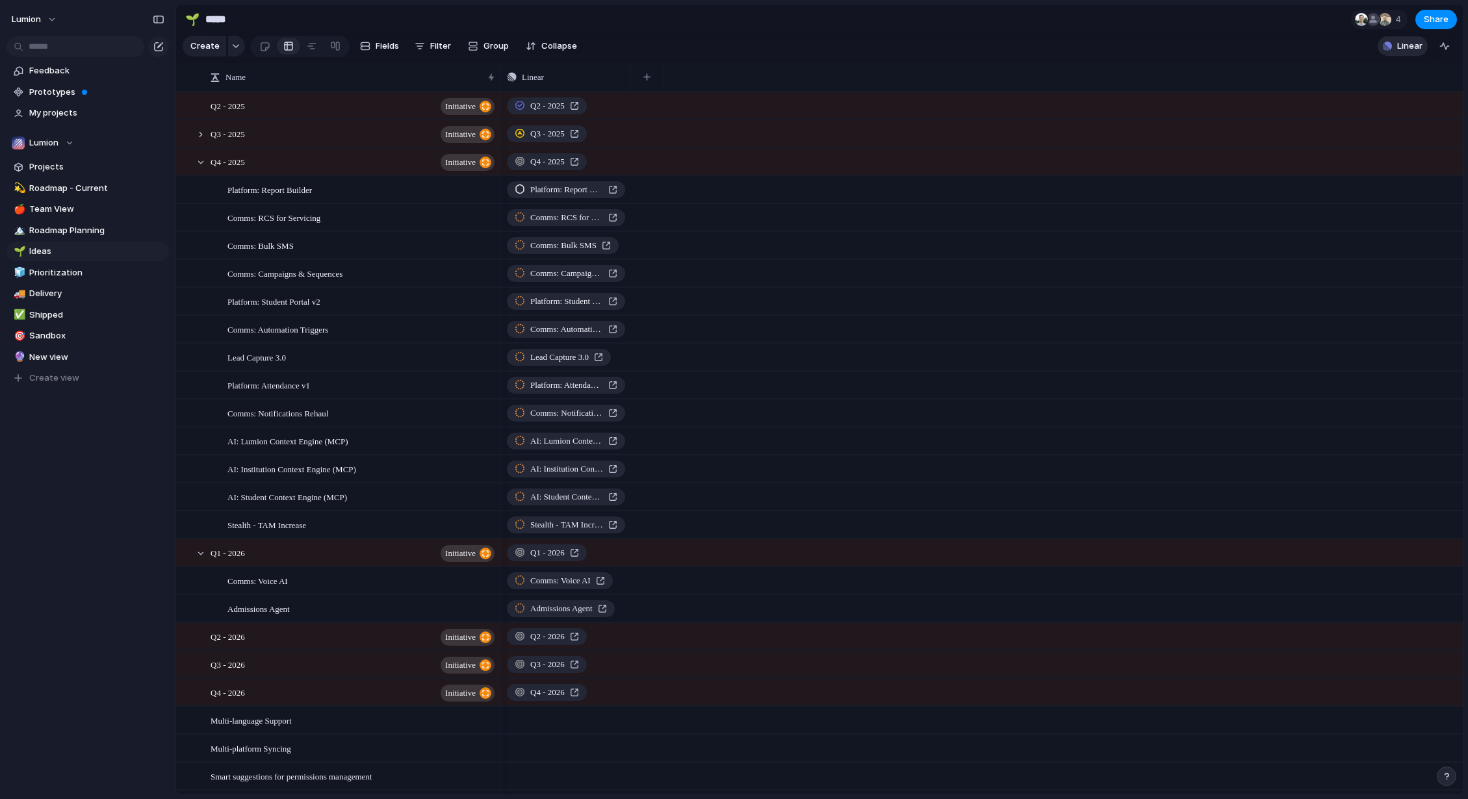
click at [1139, 53] on span "Linear" at bounding box center [1409, 46] width 25 height 13
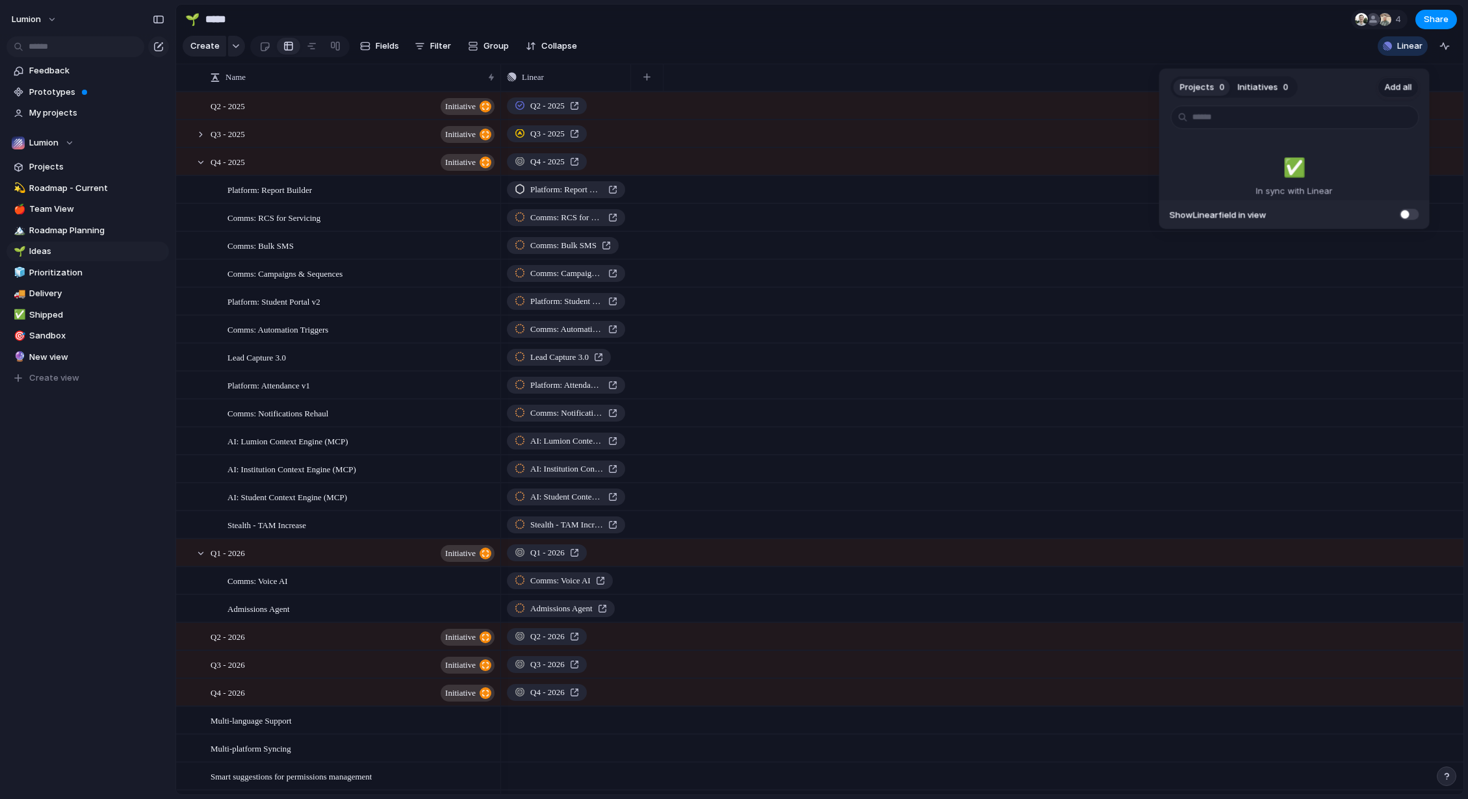
click at [1139, 84] on span "Add all" at bounding box center [1398, 87] width 27 height 13
click at [329, 177] on div "Projects 0 Initiatives 0 Add all ✅️ In sync with Linear Show Linear field in vi…" at bounding box center [734, 399] width 1468 height 799
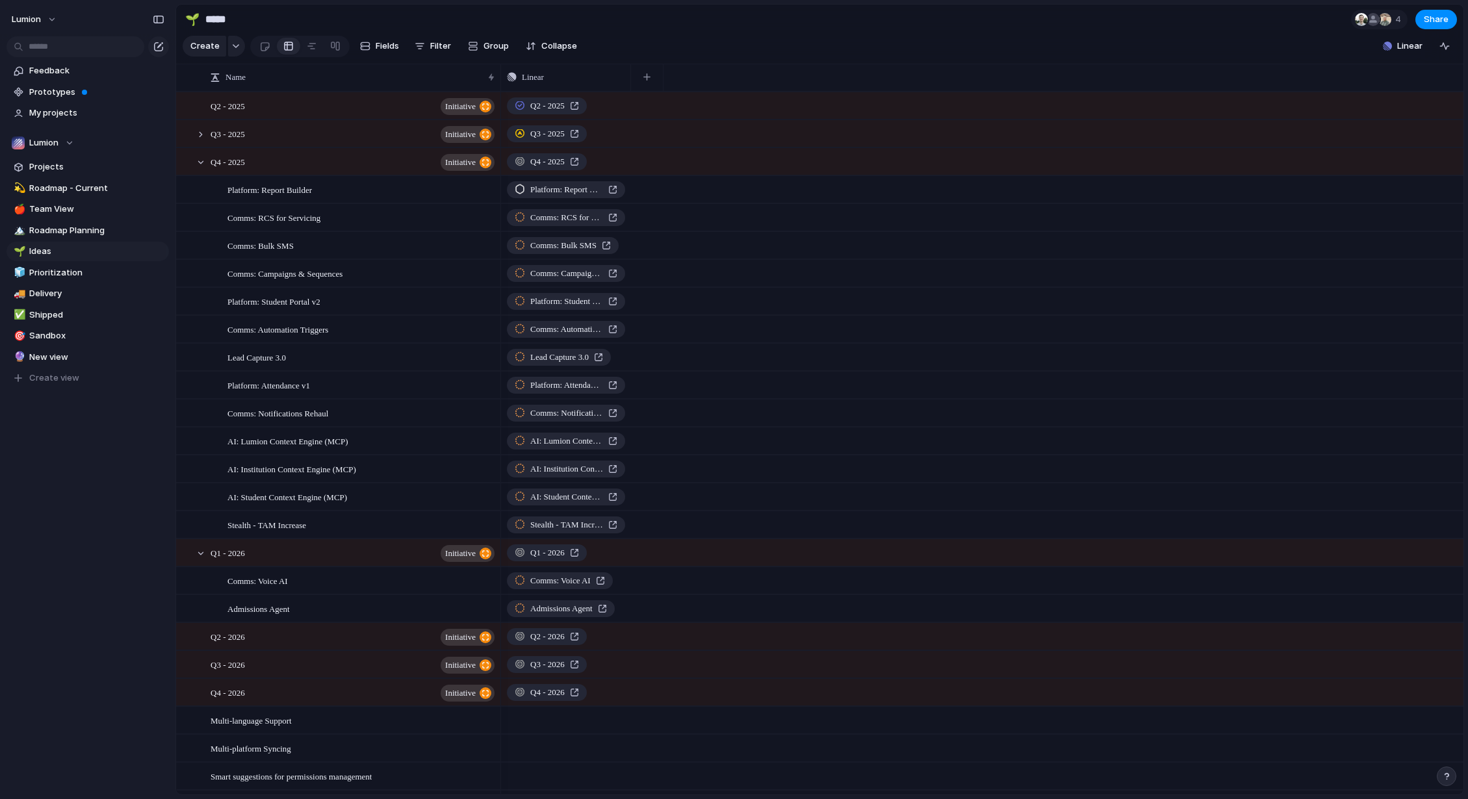
click at [469, 172] on span "initiative" at bounding box center [460, 162] width 31 height 18
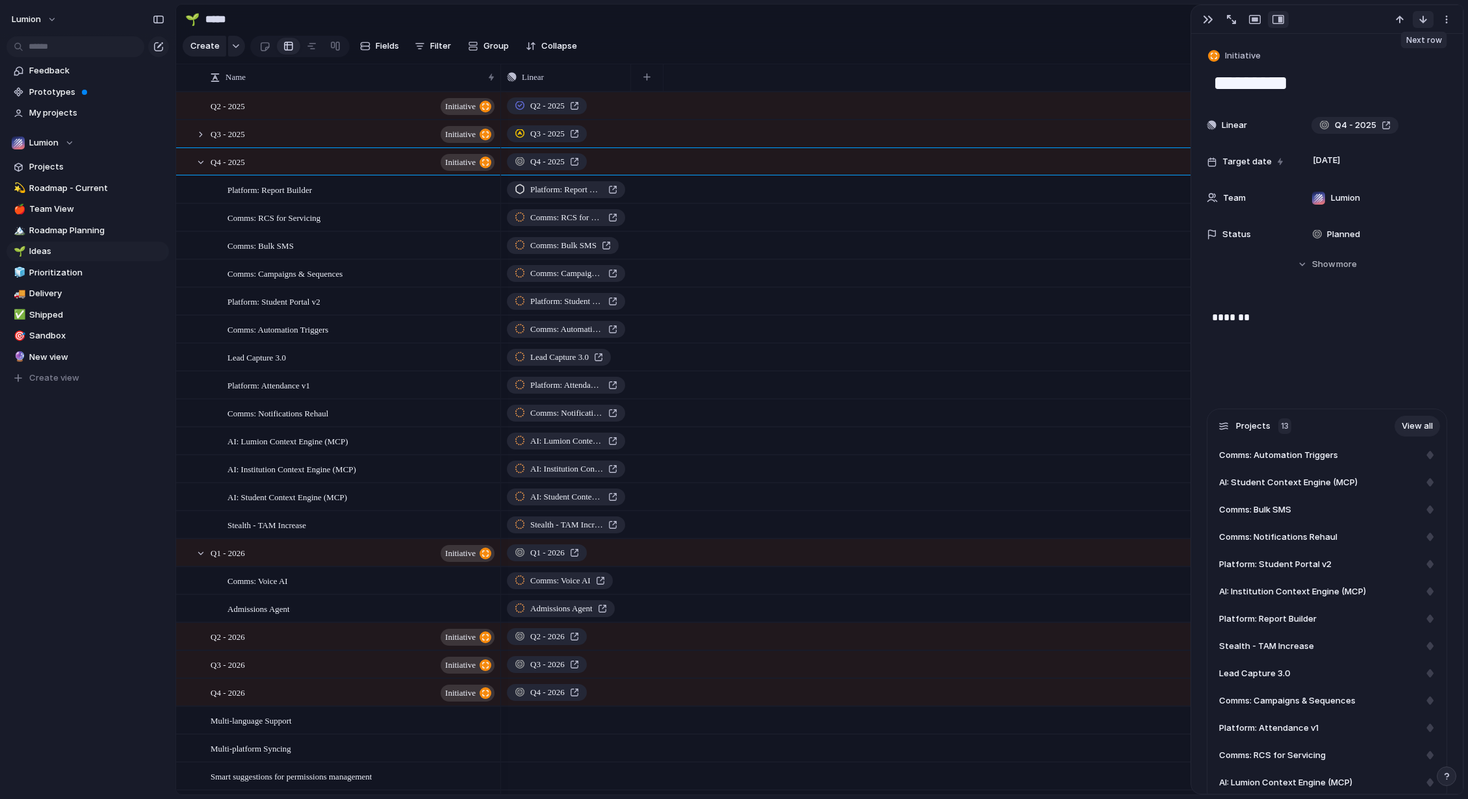
click at [1139, 21] on div "button" at bounding box center [1423, 19] width 10 height 10
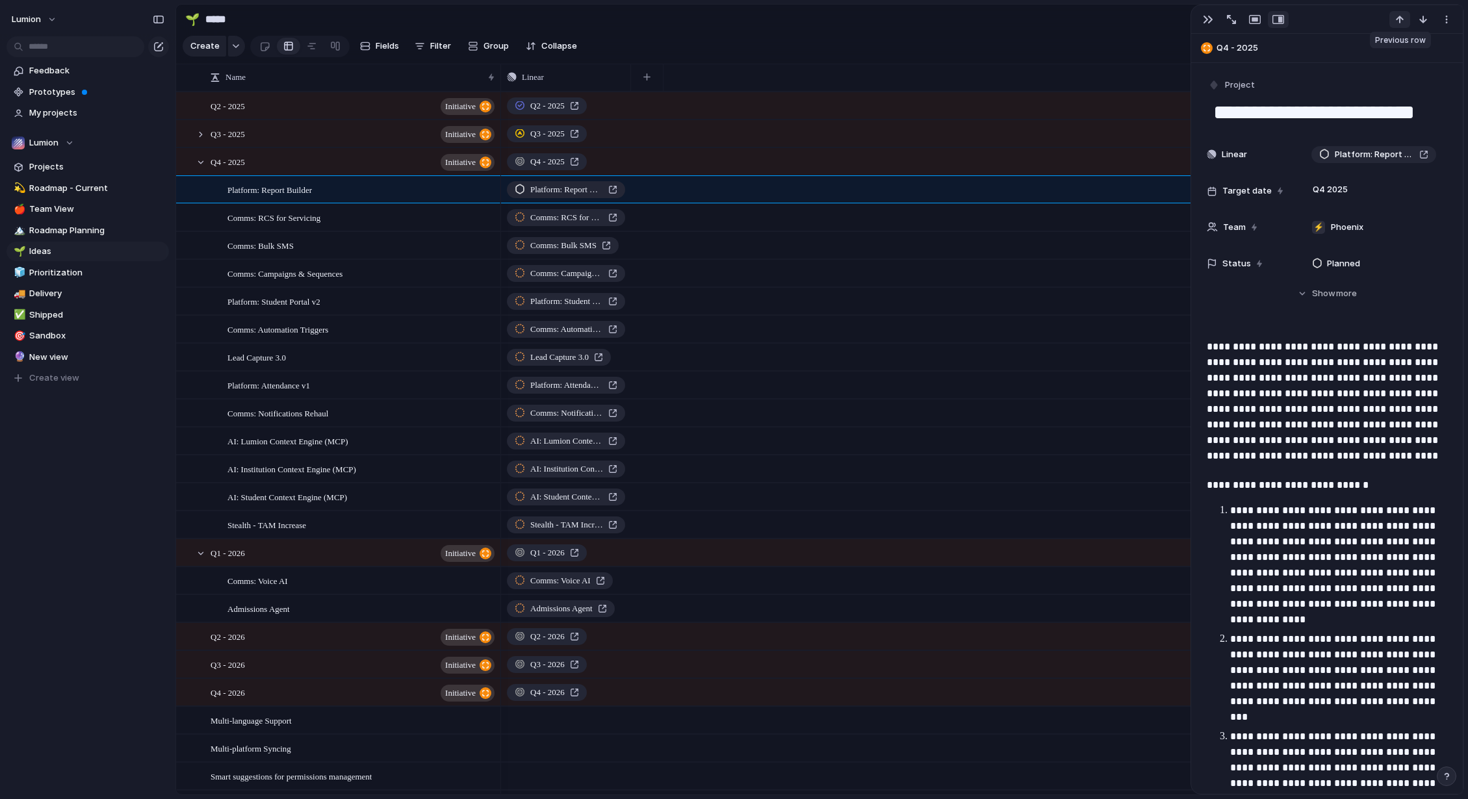
click at [1139, 22] on div "button" at bounding box center [1400, 19] width 10 height 10
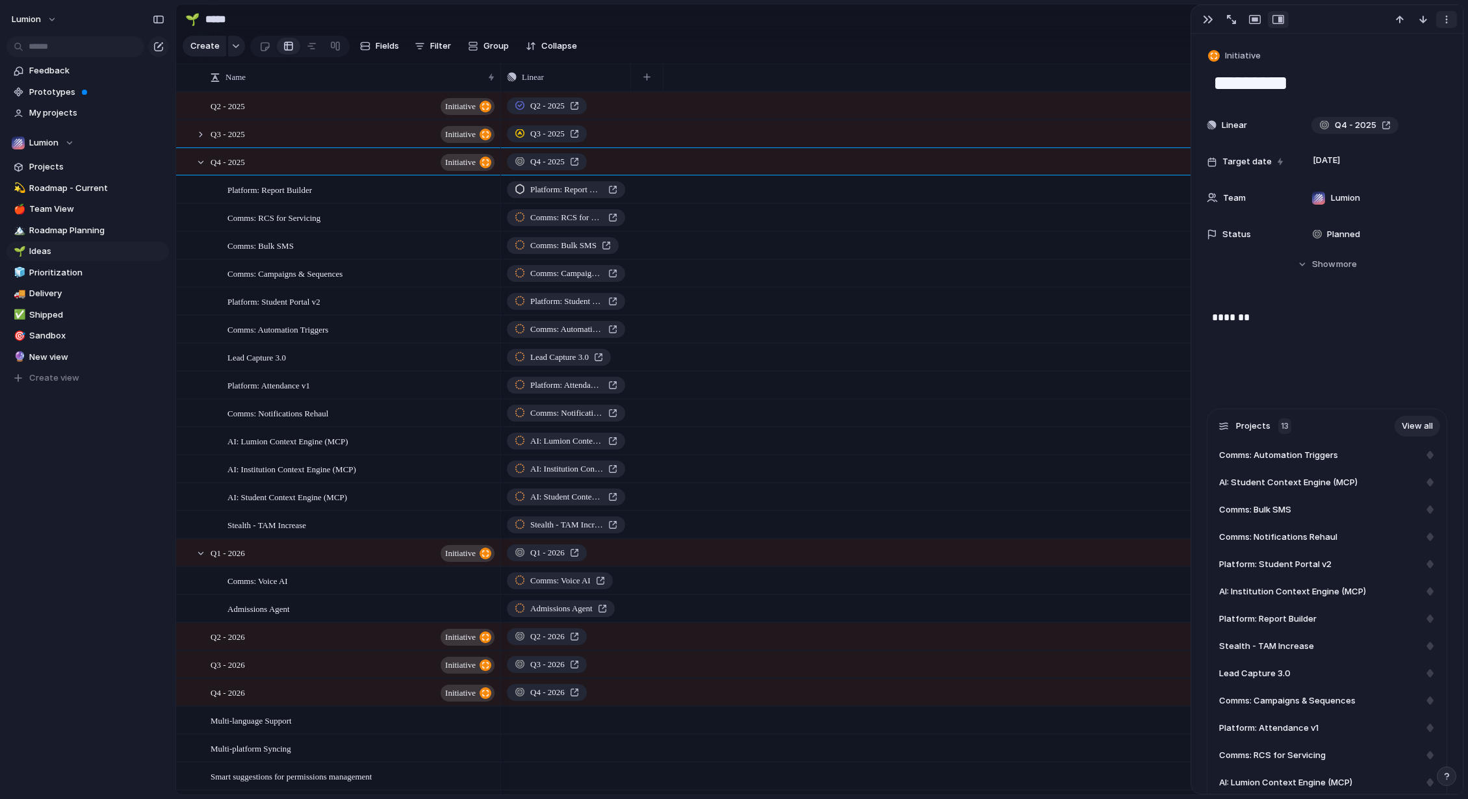
click at [1139, 20] on div "button" at bounding box center [1446, 19] width 10 height 10
drag, startPoint x: 1335, startPoint y: 19, endPoint x: 1304, endPoint y: 22, distance: 30.7
click at [1139, 19] on div "Mark as duplicate Delete" at bounding box center [734, 399] width 1468 height 799
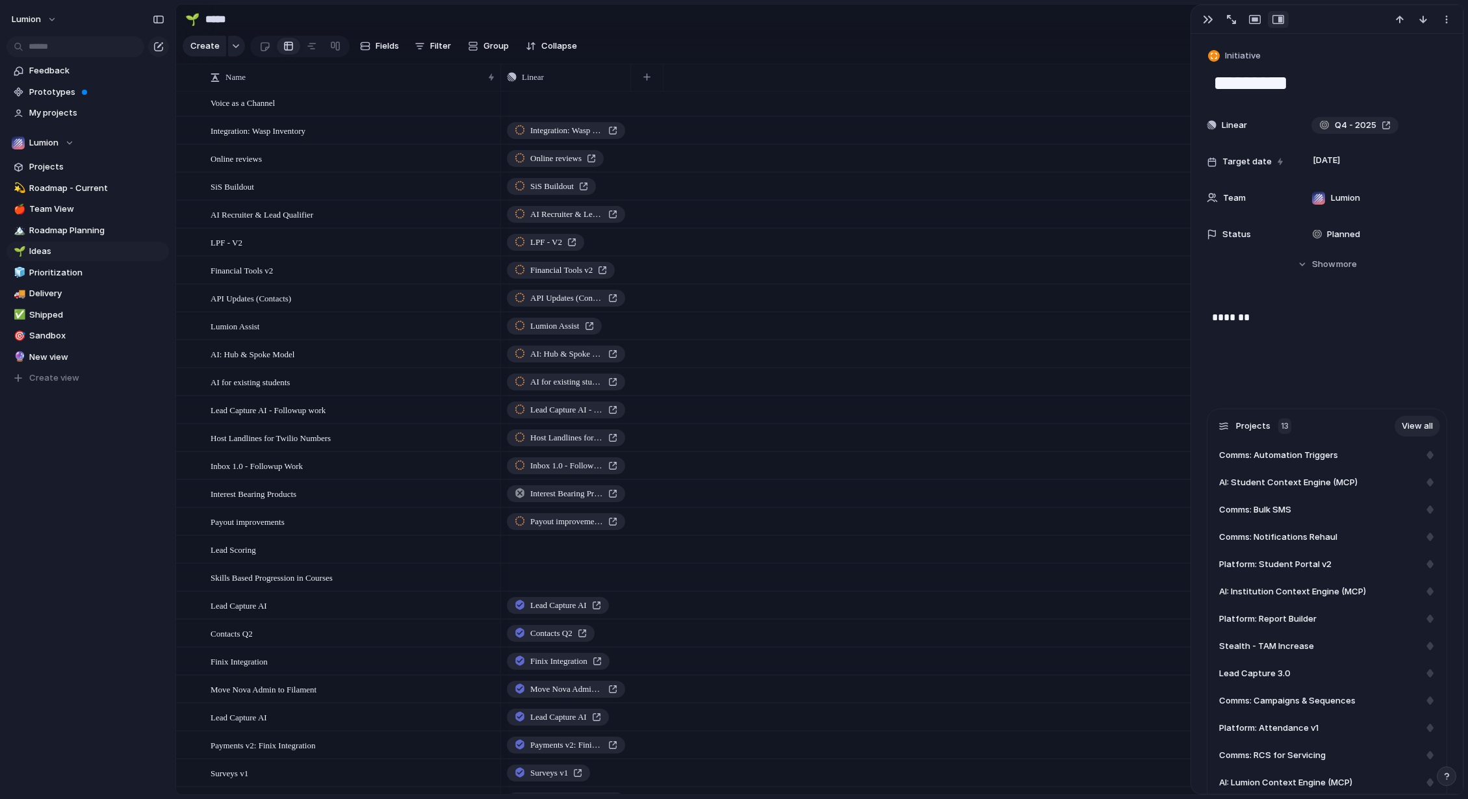
scroll to position [1487, 0]
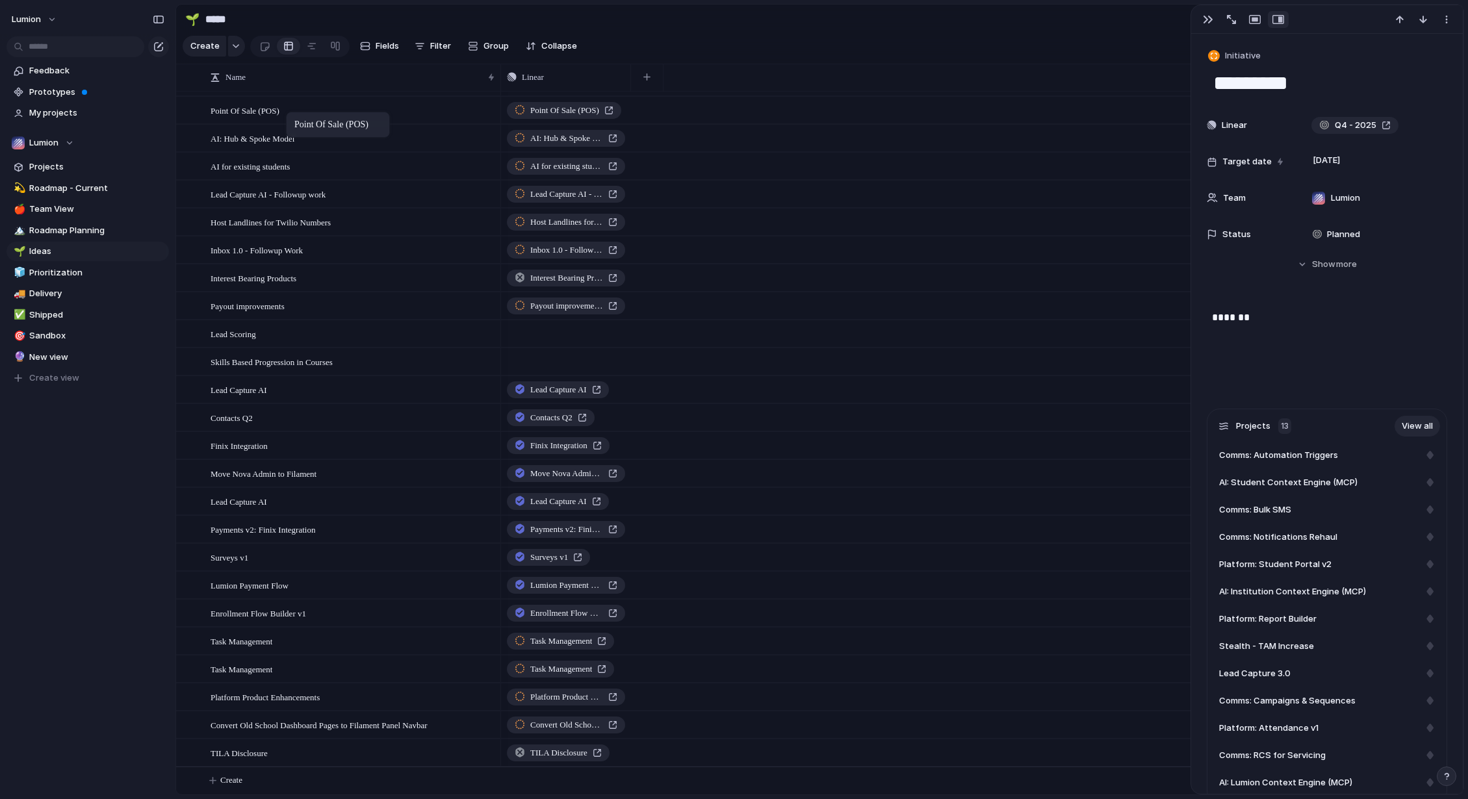
drag, startPoint x: 316, startPoint y: 617, endPoint x: 292, endPoint y: 114, distance: 503.5
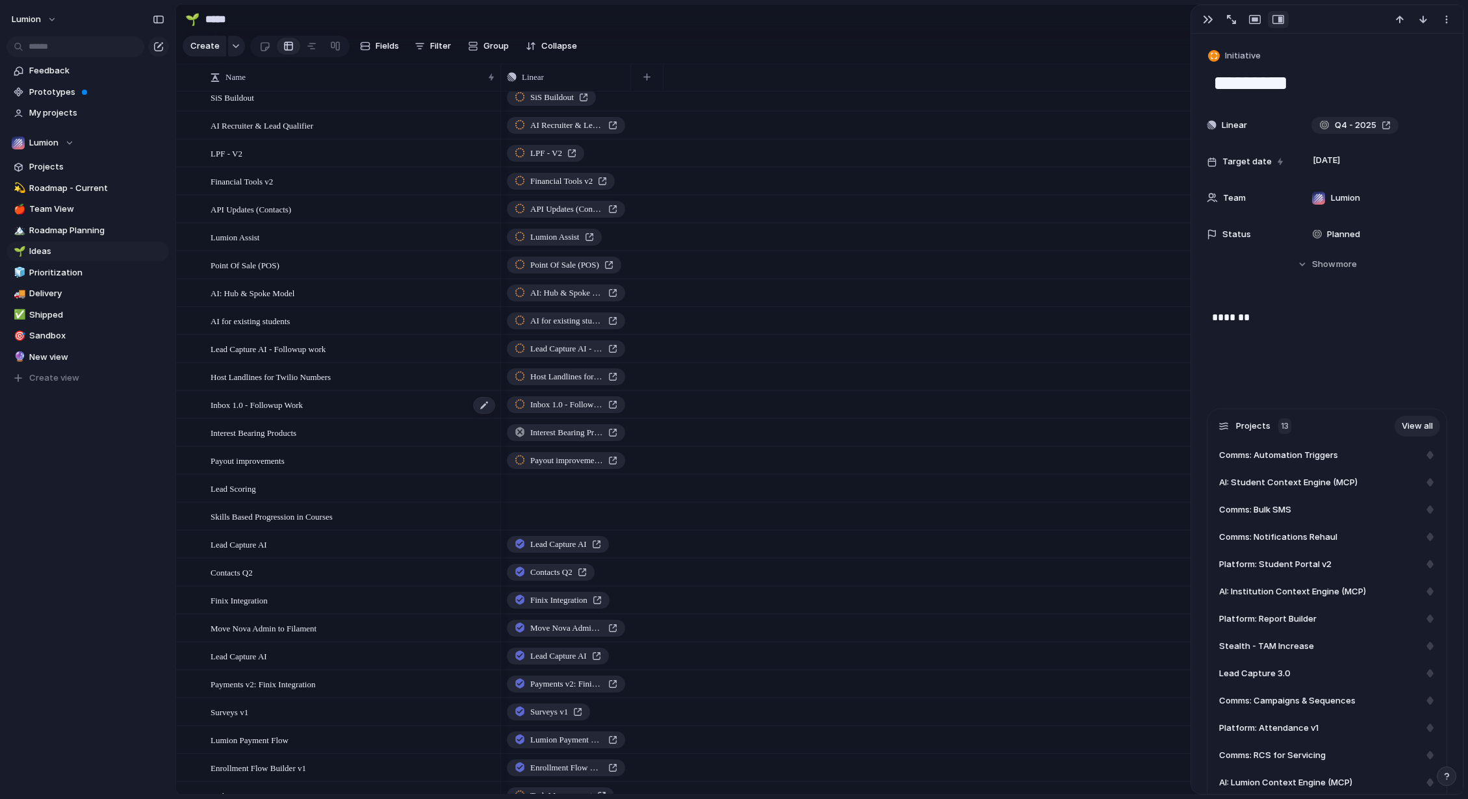
scroll to position [1156, 0]
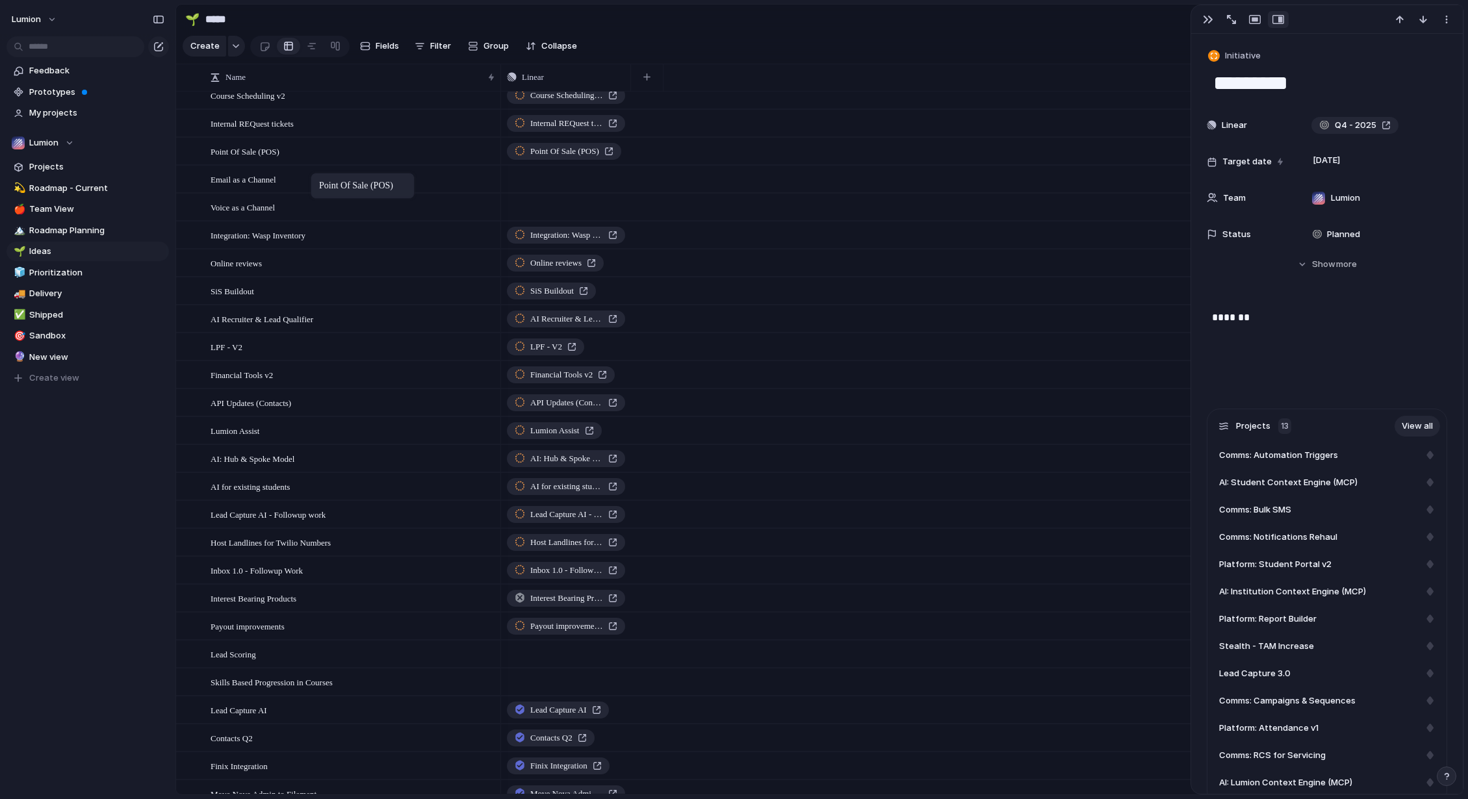
drag, startPoint x: 305, startPoint y: 443, endPoint x: 317, endPoint y: 175, distance: 267.4
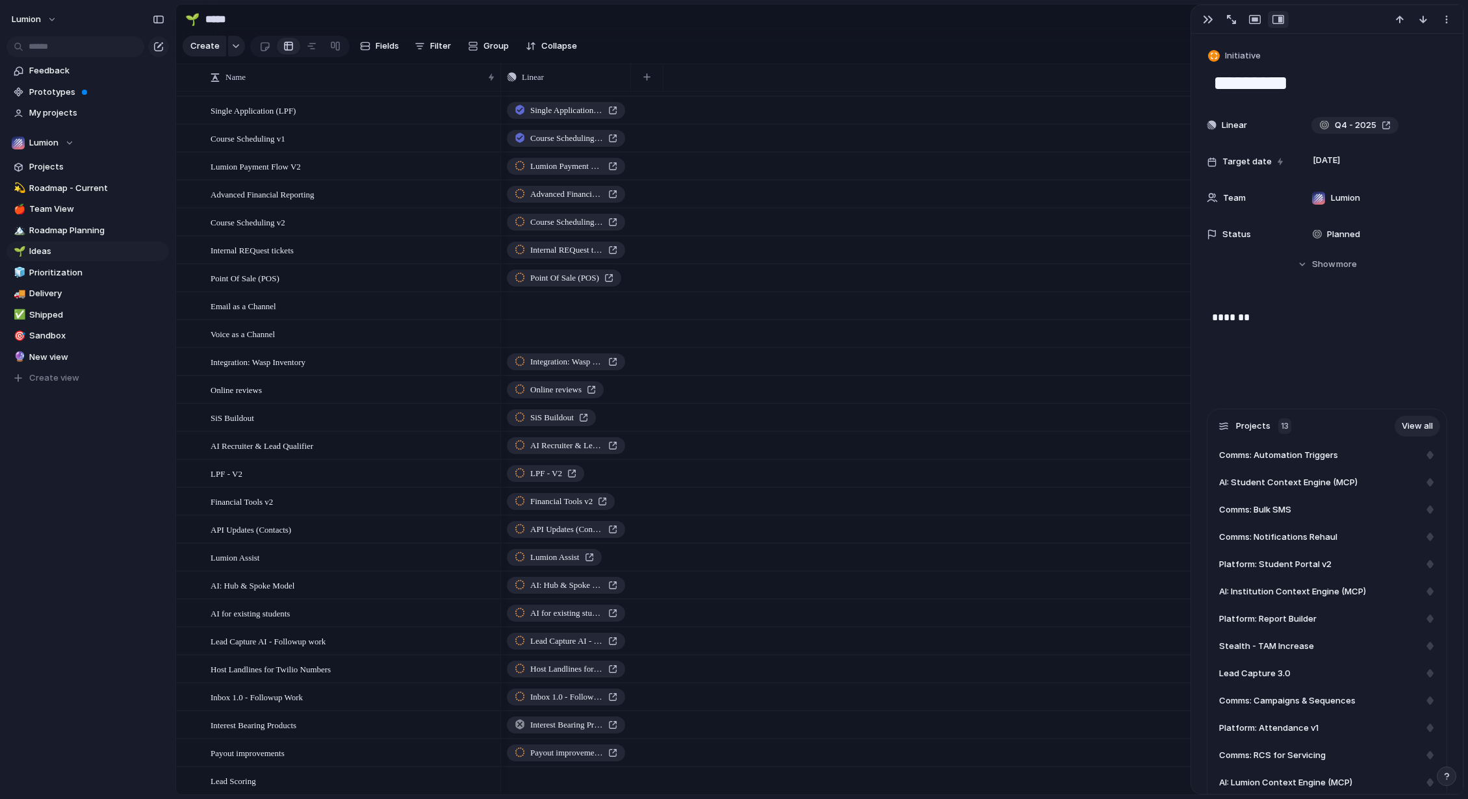
scroll to position [961, 0]
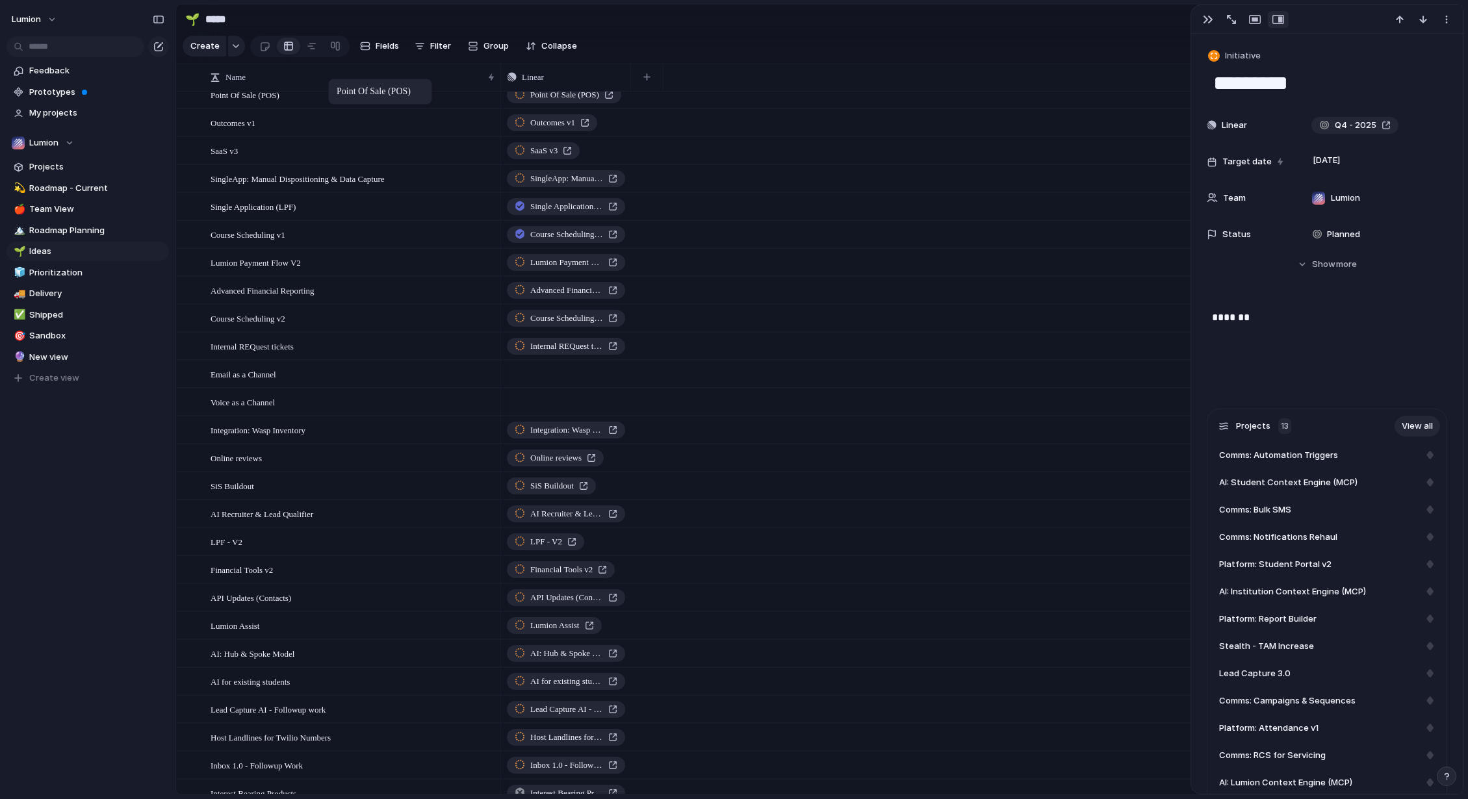
drag, startPoint x: 305, startPoint y: 359, endPoint x: 335, endPoint y: 81, distance: 279.7
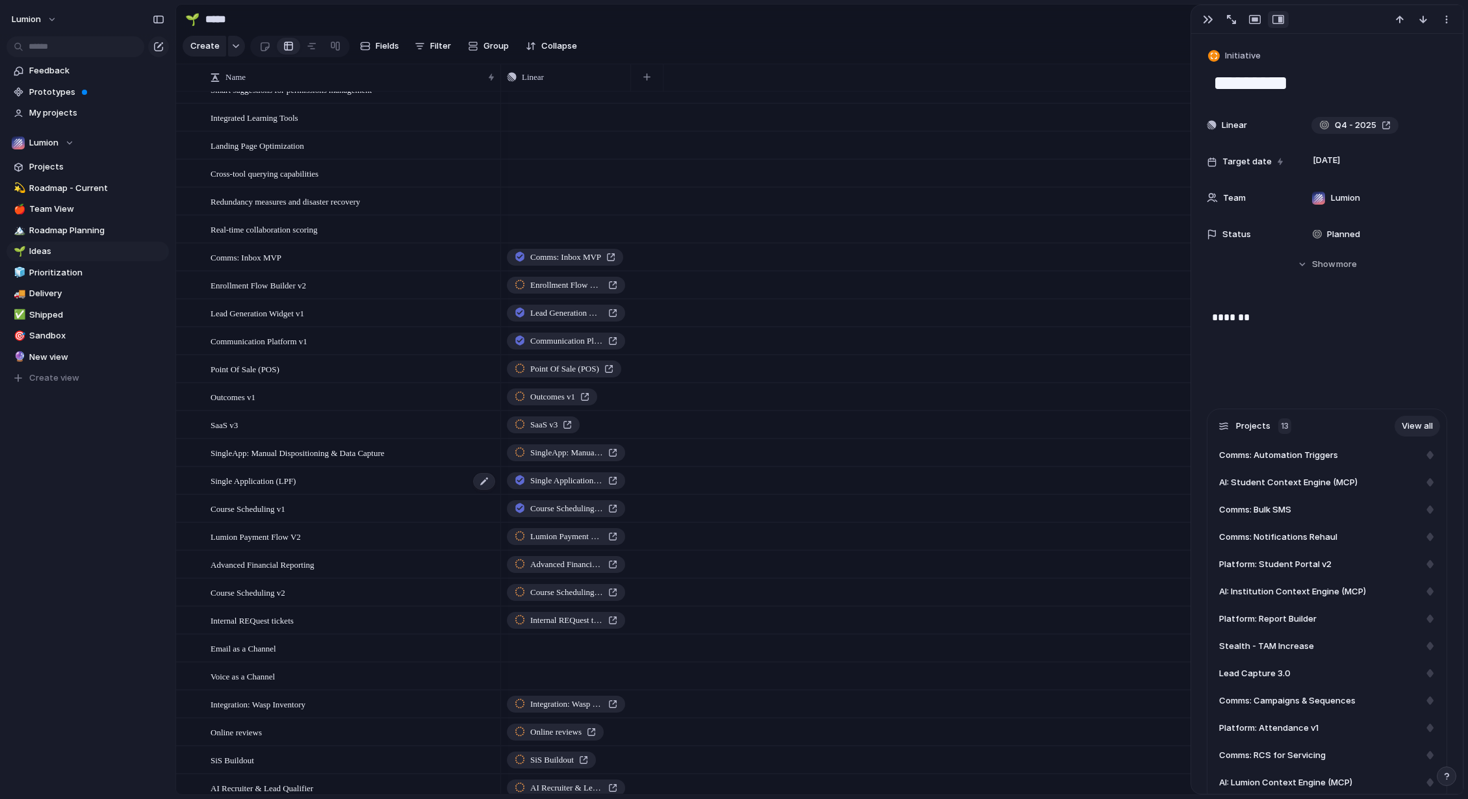
scroll to position [679, 0]
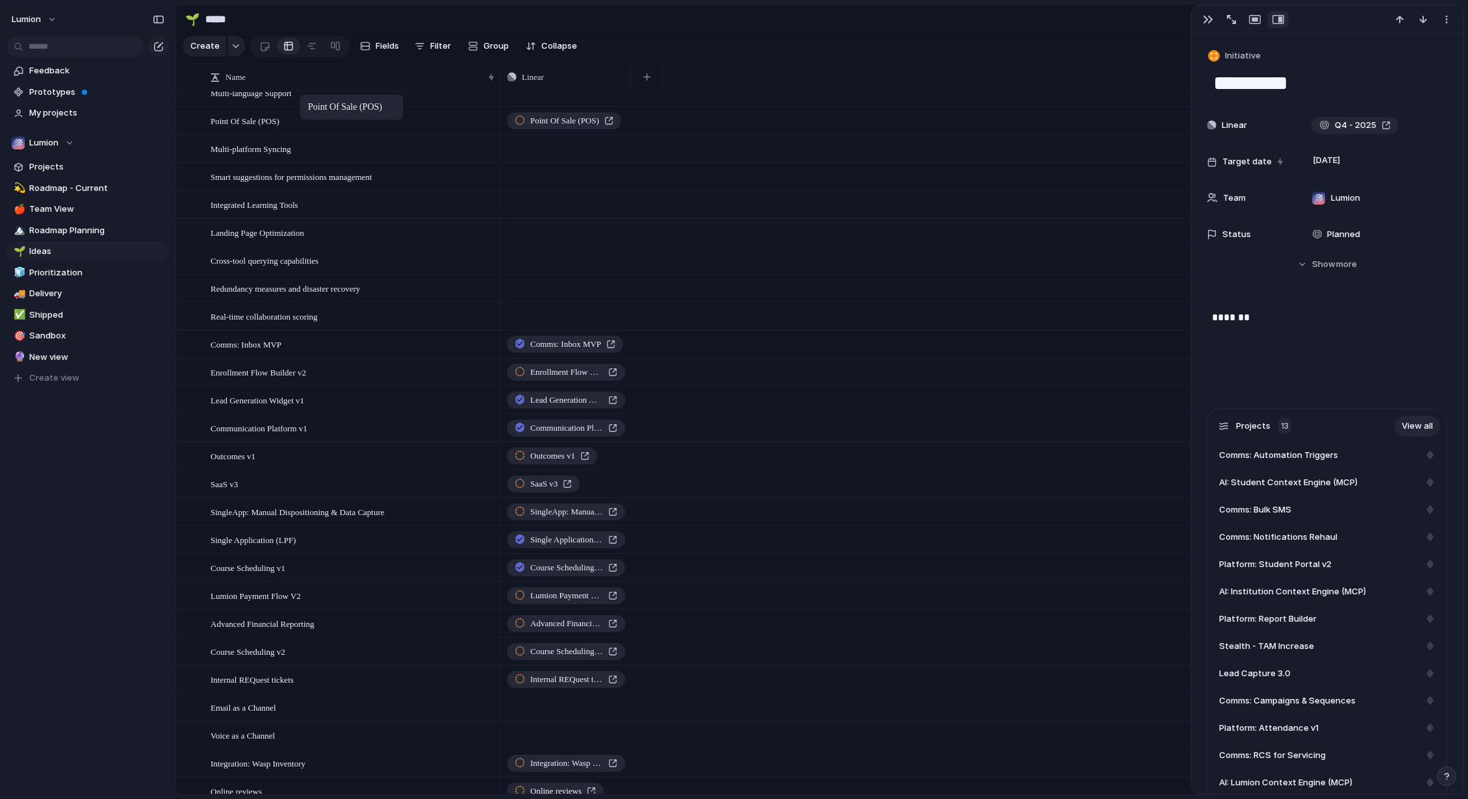
drag, startPoint x: 309, startPoint y: 439, endPoint x: 307, endPoint y: 101, distance: 338.6
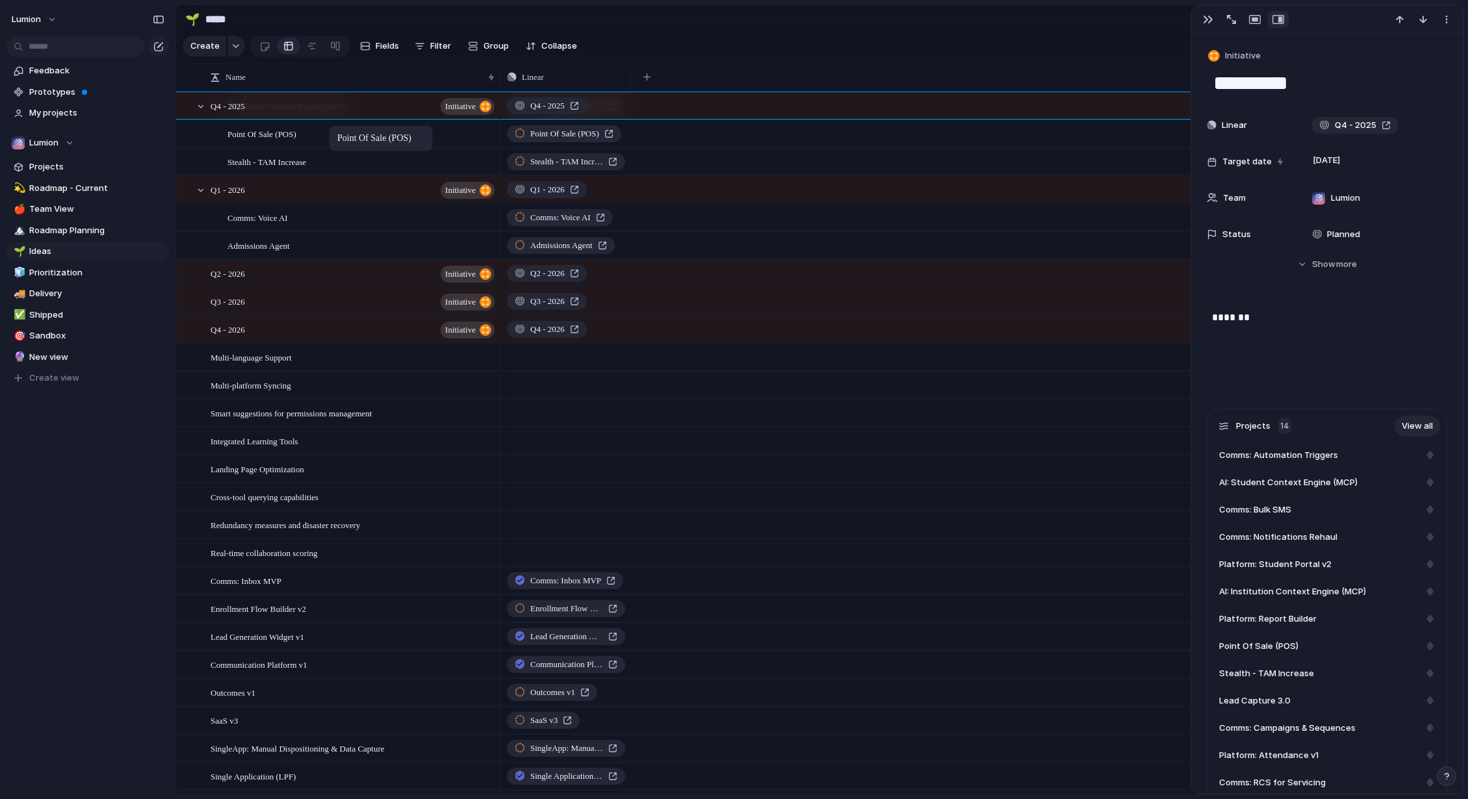
drag, startPoint x: 304, startPoint y: 370, endPoint x: 335, endPoint y: 128, distance: 243.7
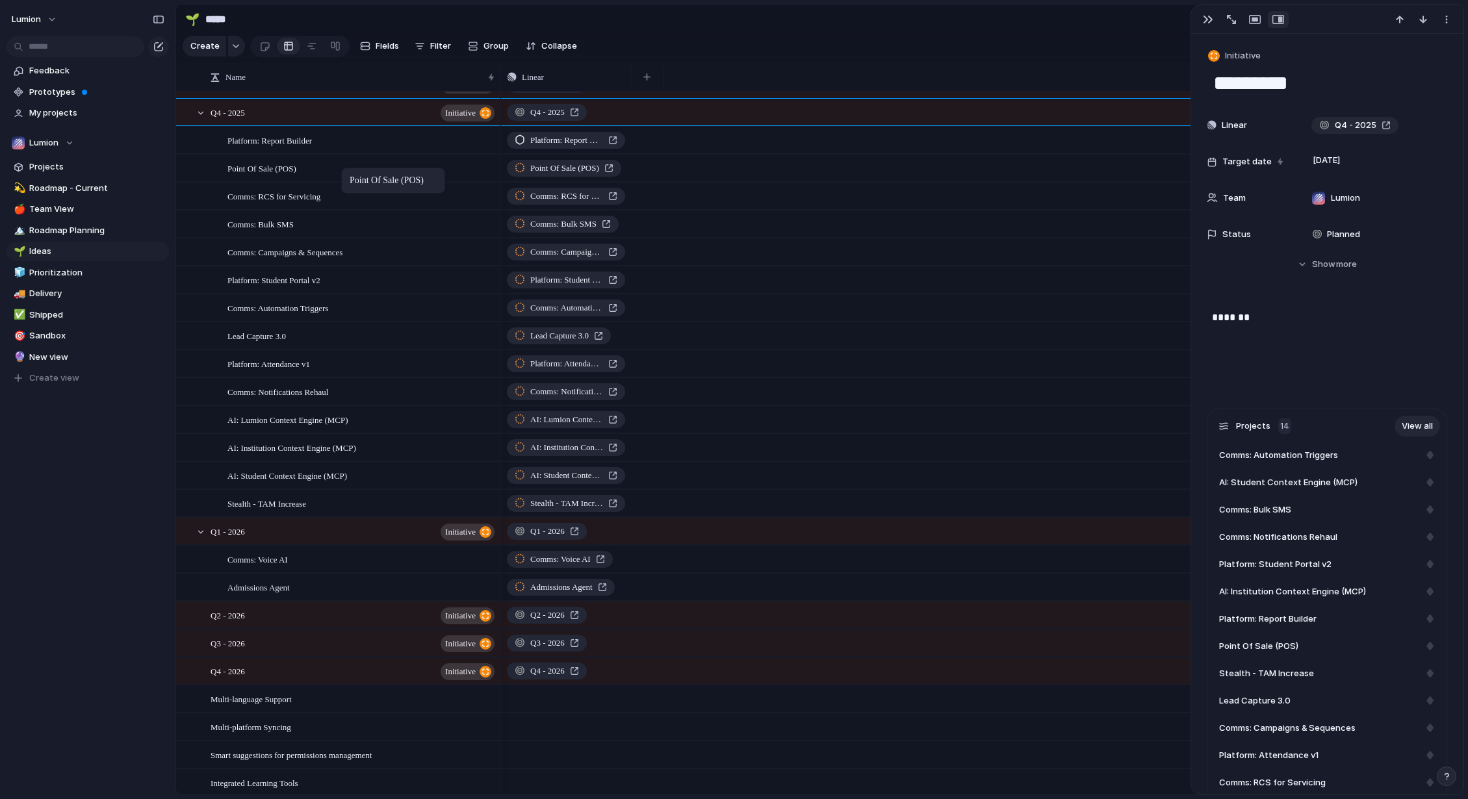
drag, startPoint x: 324, startPoint y: 488, endPoint x: 348, endPoint y: 170, distance: 318.6
click at [383, 180] on div "Point Of Sale (POS)" at bounding box center [361, 168] width 269 height 27
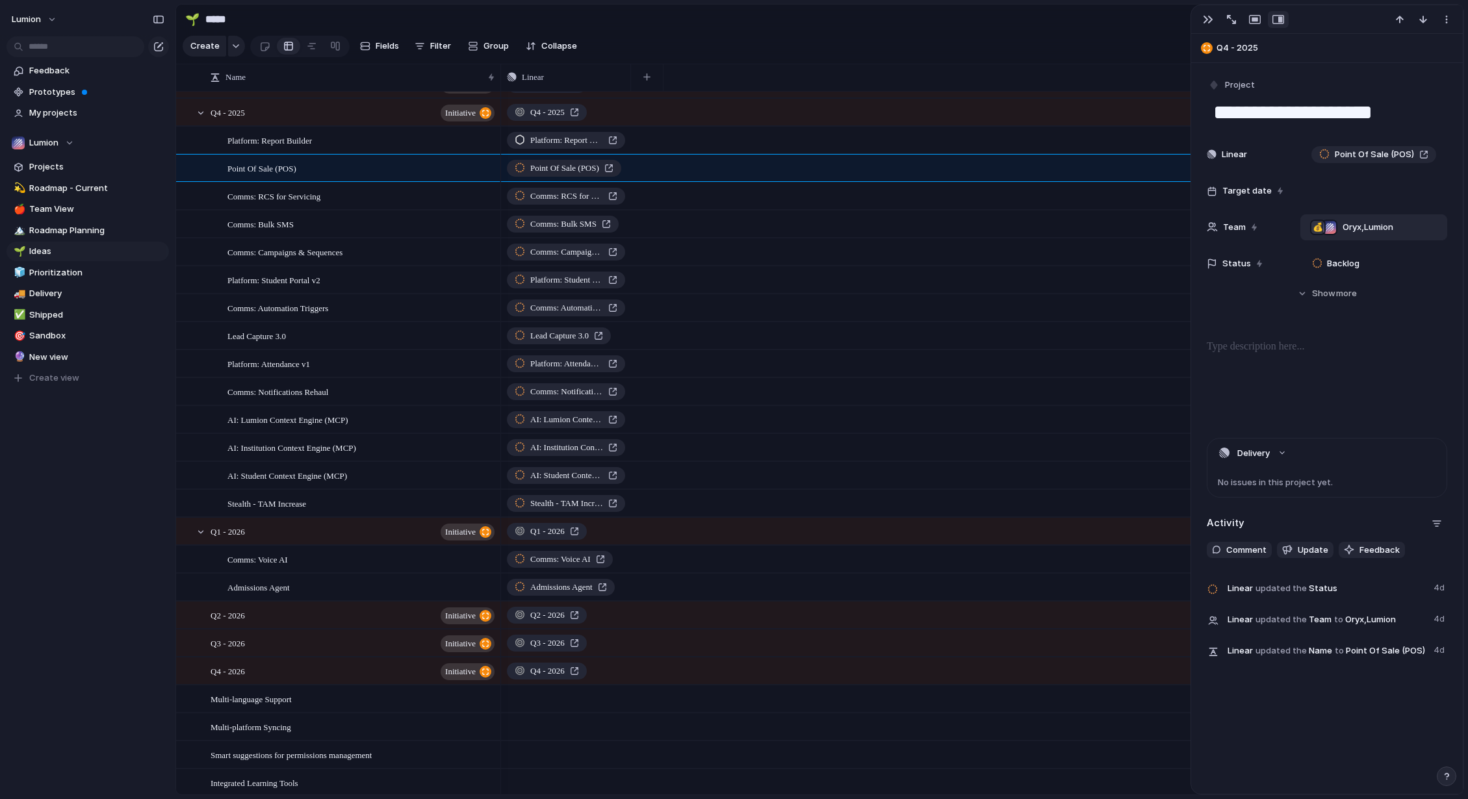
click at [1139, 228] on span "Oryx , Lumion" at bounding box center [1368, 227] width 51 height 13
click at [1139, 282] on div at bounding box center [1319, 281] width 23 height 23
click at [399, 183] on div "Lumion ⚡ Phoenix ⚡ Praxis 💰 Oryx 🛠️ Cortex" at bounding box center [734, 399] width 1468 height 799
click at [424, 150] on div "Platform: Report Builder" at bounding box center [361, 140] width 269 height 27
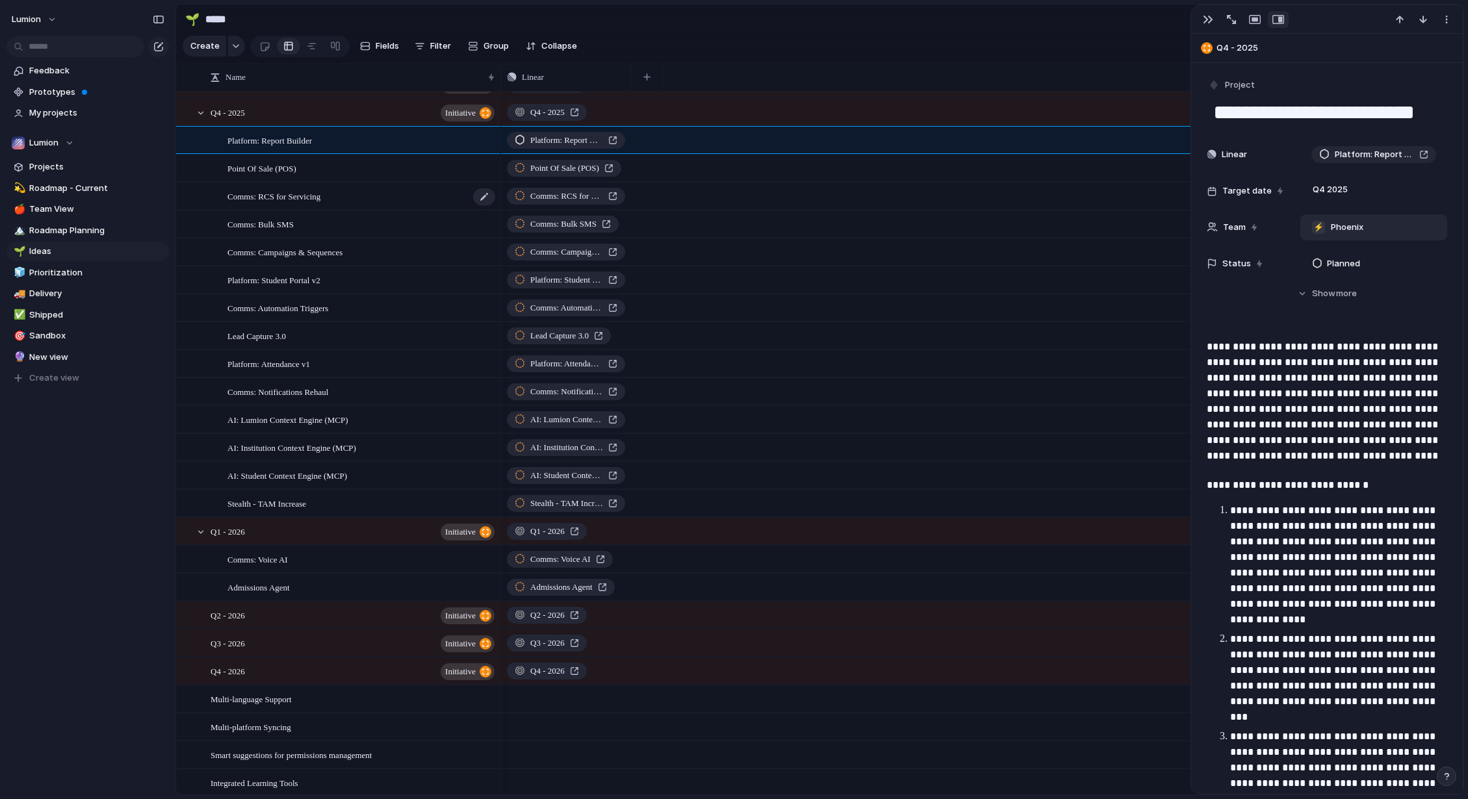
click at [411, 210] on div "Comms: RCS for Servicing" at bounding box center [361, 196] width 269 height 27
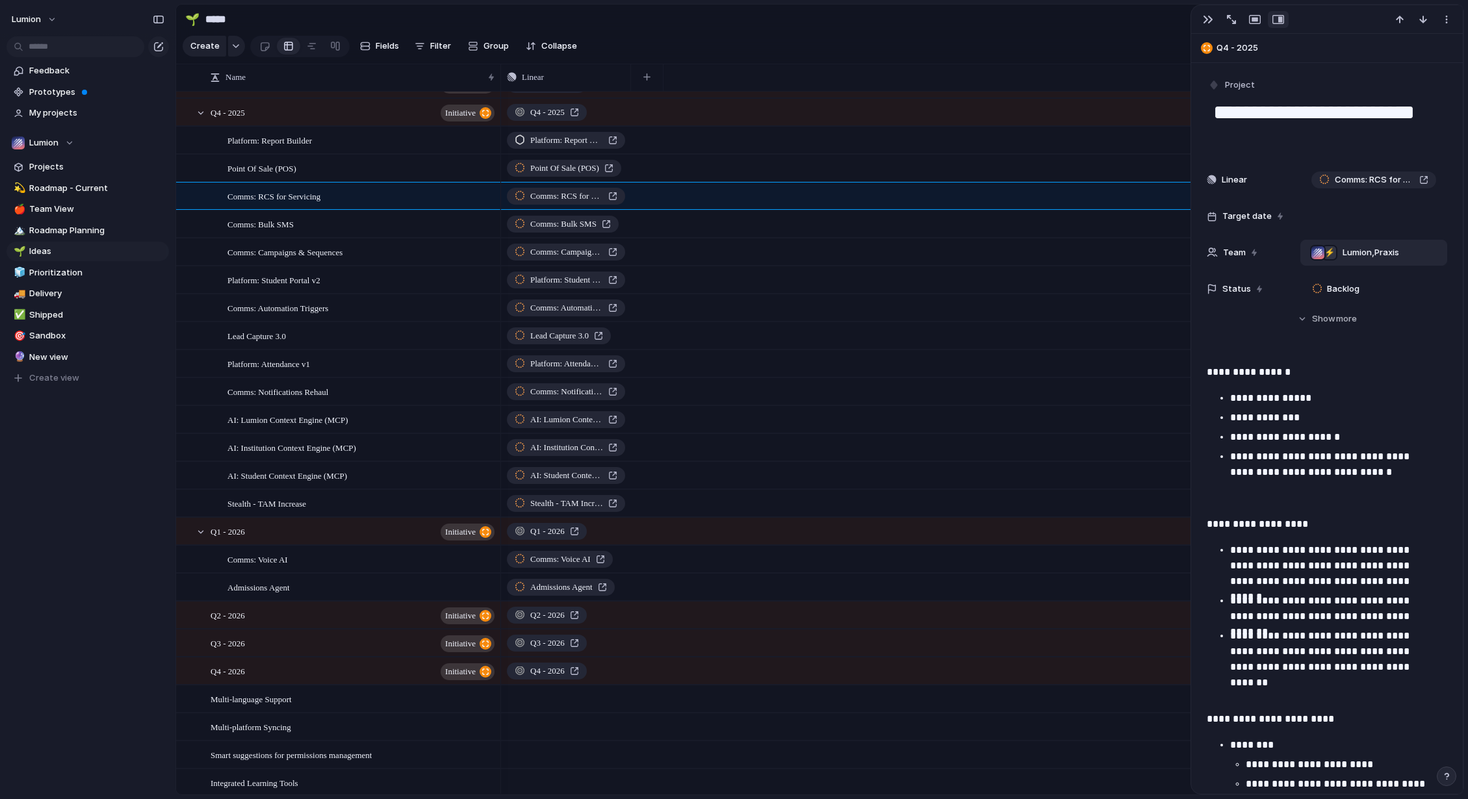
click at [1139, 255] on span "Lumion , Praxis" at bounding box center [1371, 252] width 57 height 13
click at [1139, 307] on div at bounding box center [1319, 306] width 23 height 23
click at [353, 242] on div "Lumion ⚡ Phoenix ⚡ Praxis 💰 Oryx 🛠️ Cortex" at bounding box center [734, 399] width 1468 height 799
click at [389, 238] on div "Comms: Bulk SMS" at bounding box center [361, 224] width 269 height 27
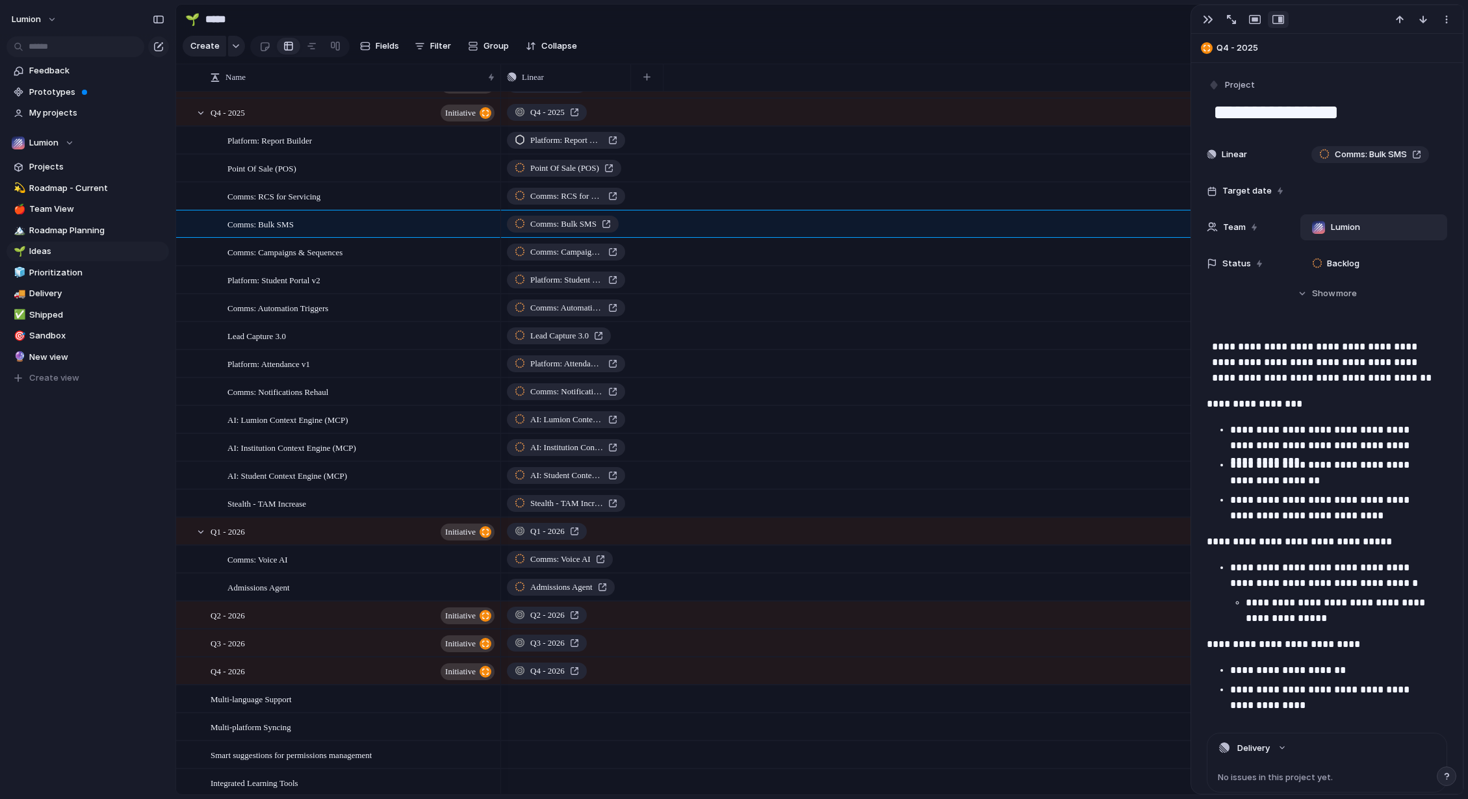
click at [1139, 230] on div "Lumion" at bounding box center [1373, 227] width 135 height 14
click at [1139, 320] on div at bounding box center [1319, 322] width 23 height 23
click at [1139, 277] on div at bounding box center [1319, 281] width 23 height 23
click at [411, 261] on div "Lumion ⚡ Phoenix ⚡ Praxis 💰 Oryx 🛠️ Cortex" at bounding box center [734, 399] width 1468 height 799
click at [400, 259] on div "Comms: Campaigns & Sequences" at bounding box center [361, 252] width 269 height 27
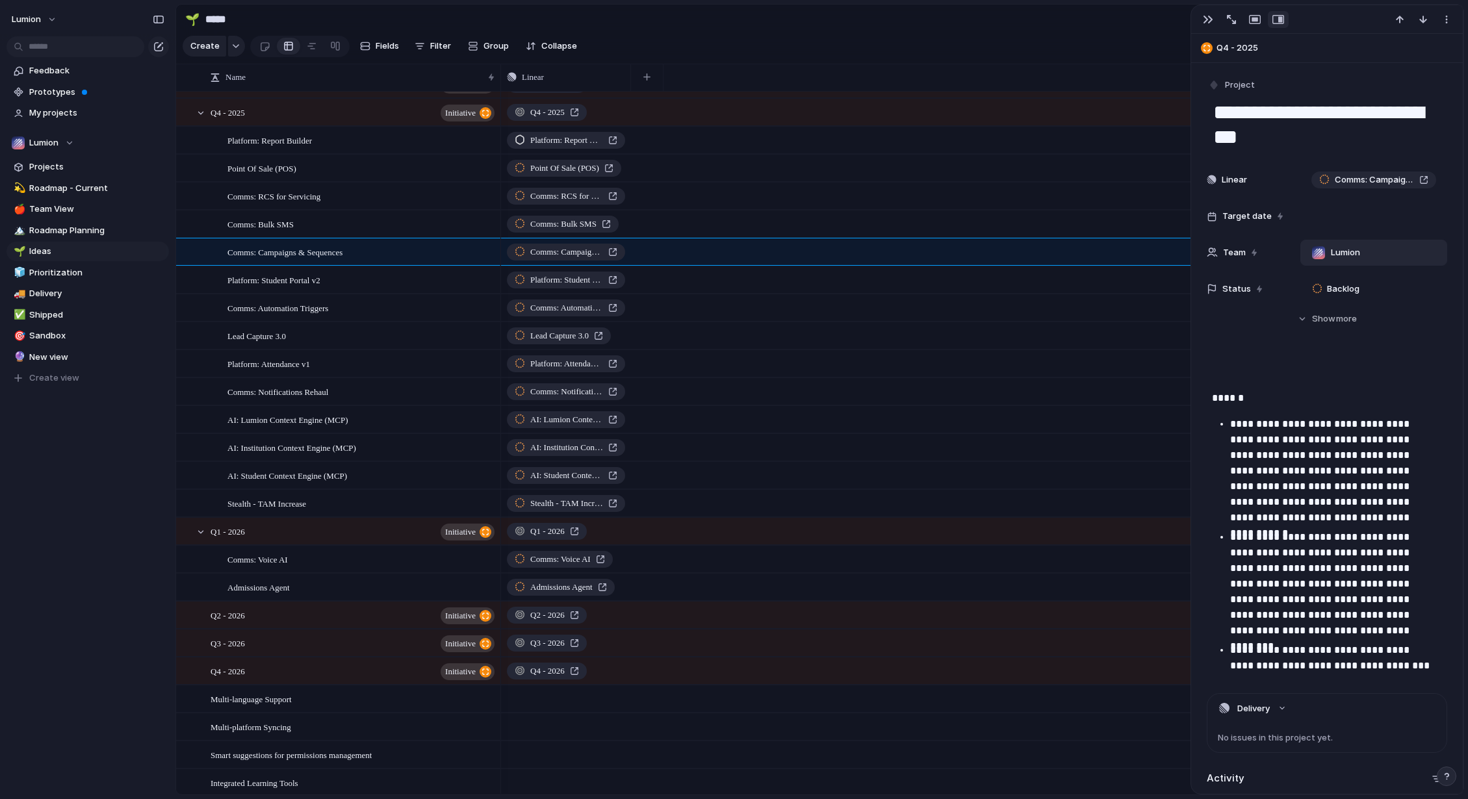
click at [1139, 253] on div "Lumion" at bounding box center [1373, 253] width 135 height 14
click at [1139, 350] on div at bounding box center [1319, 347] width 23 height 23
click at [1139, 297] on div at bounding box center [1319, 306] width 23 height 23
click at [412, 289] on div "Lumion ⚡ Phoenix ⚡ Praxis 💰 Oryx 🛠️ Cortex" at bounding box center [734, 399] width 1468 height 799
click at [400, 289] on div "Platform: Student Portal v2" at bounding box center [361, 280] width 269 height 27
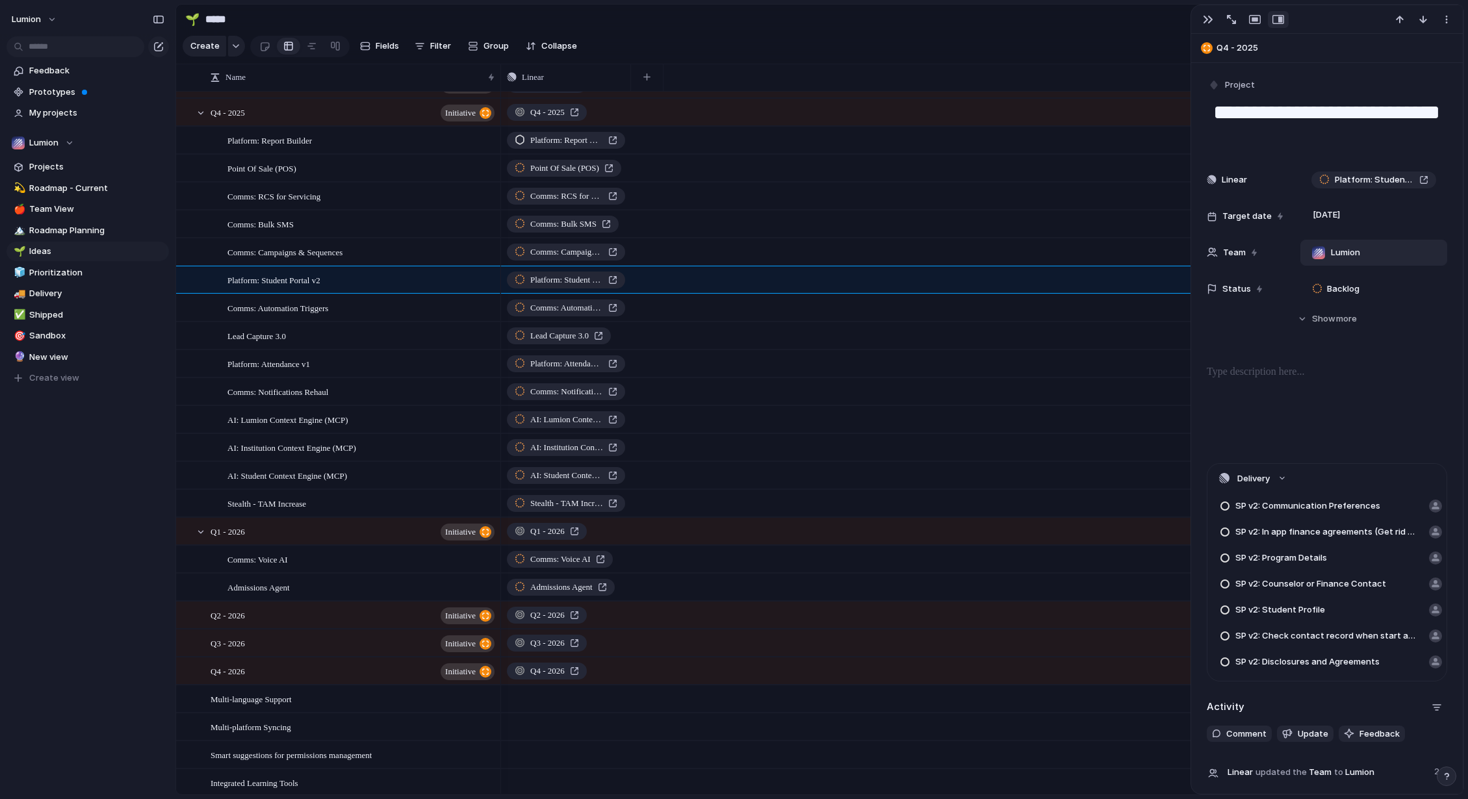
click at [1139, 255] on div "Lumion" at bounding box center [1335, 253] width 59 height 14
click at [1139, 331] on span "Phoenix" at bounding box center [1366, 326] width 32 height 13
click at [1139, 250] on span "Lumion , [GEOGRAPHIC_DATA]" at bounding box center [1375, 252] width 64 height 13
click at [1139, 307] on div at bounding box center [1319, 306] width 23 height 23
click at [391, 316] on div "Lumion ⚡ Phoenix ⚡ Praxis 💰 Oryx 🛠️ Cortex" at bounding box center [734, 399] width 1468 height 799
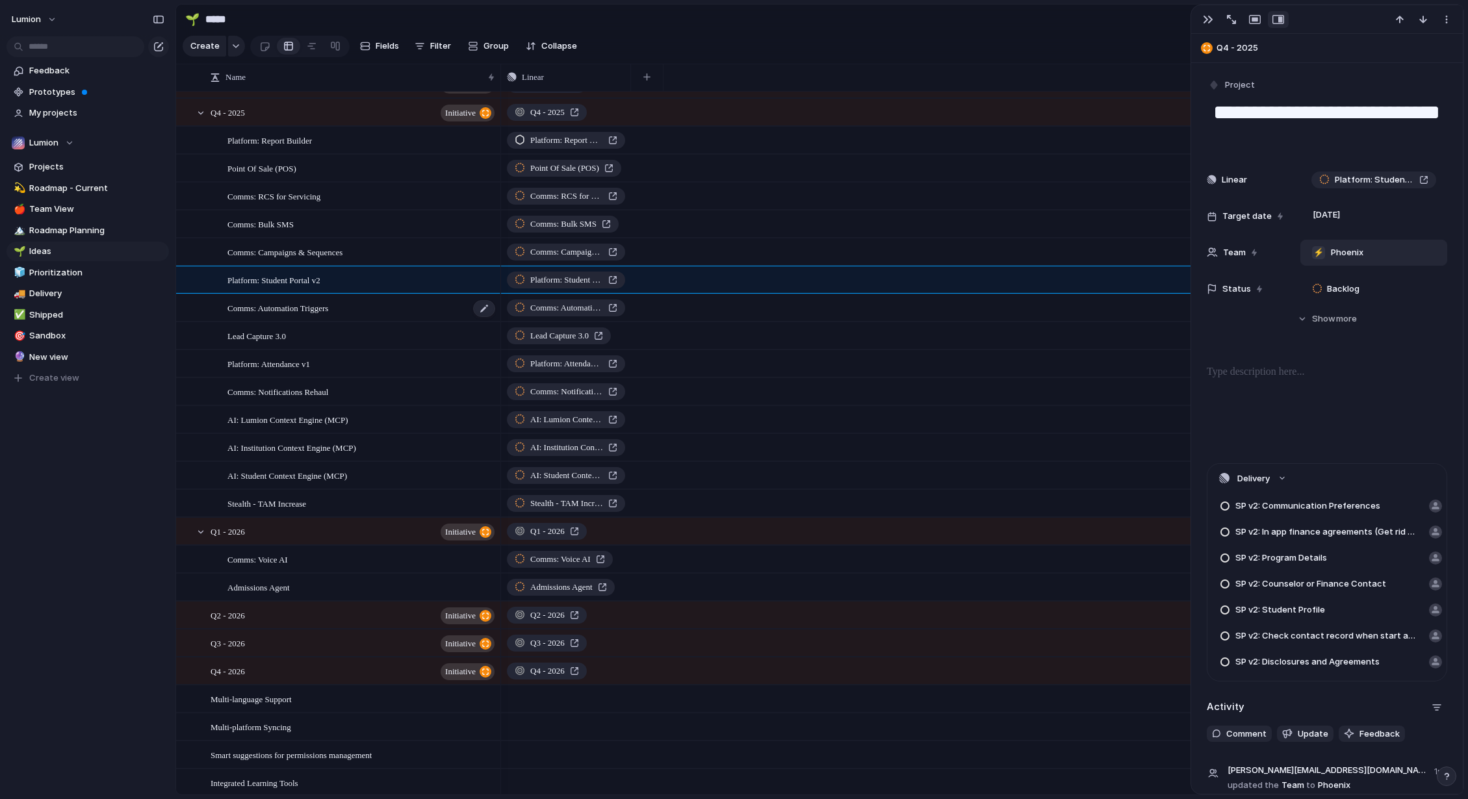
click at [392, 311] on div "Comms: Automation Triggers" at bounding box center [361, 308] width 269 height 27
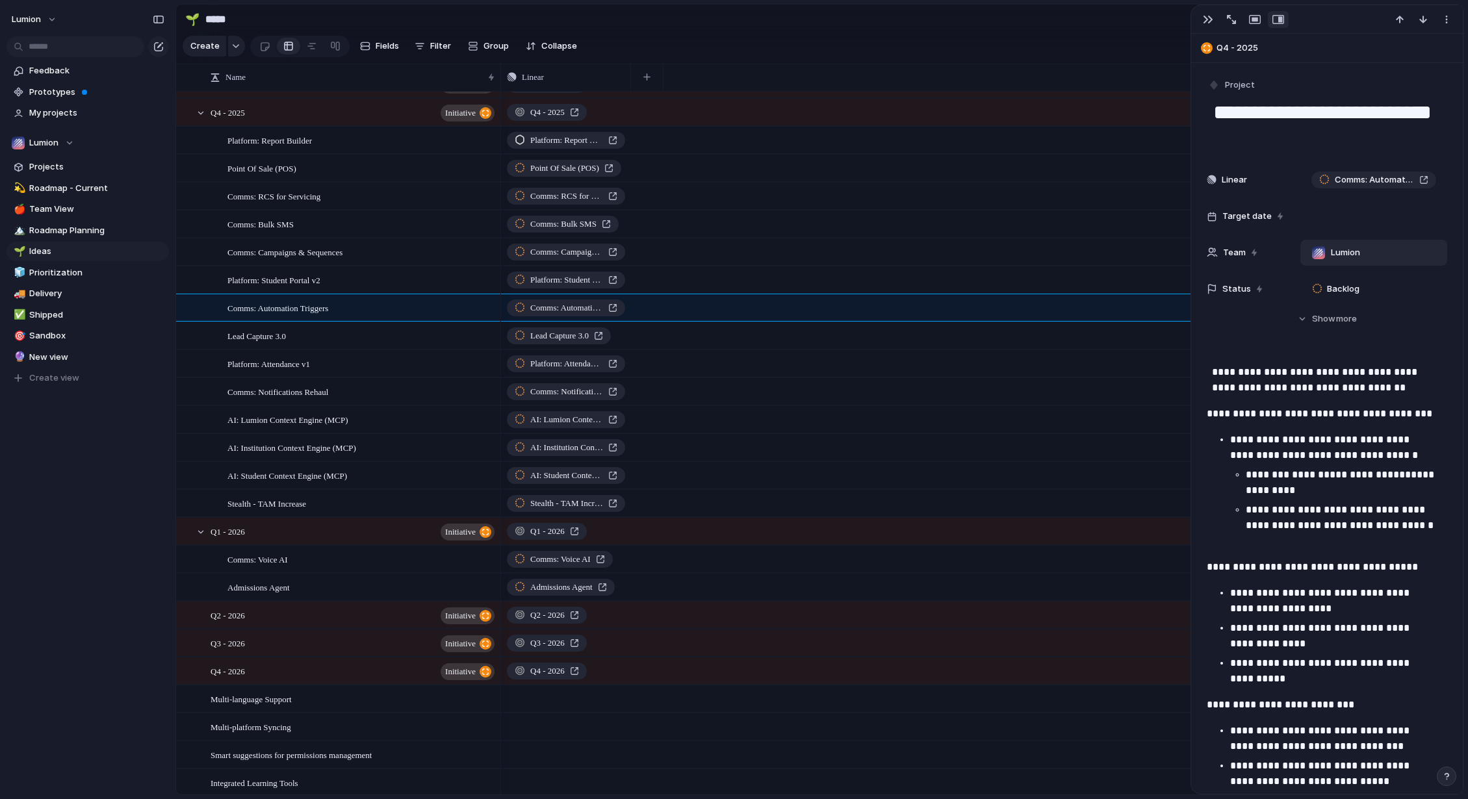
click at [1139, 248] on span "Lumion" at bounding box center [1345, 252] width 29 height 13
click at [1139, 306] on div at bounding box center [1319, 305] width 23 height 23
click at [1139, 307] on div at bounding box center [1319, 305] width 23 height 23
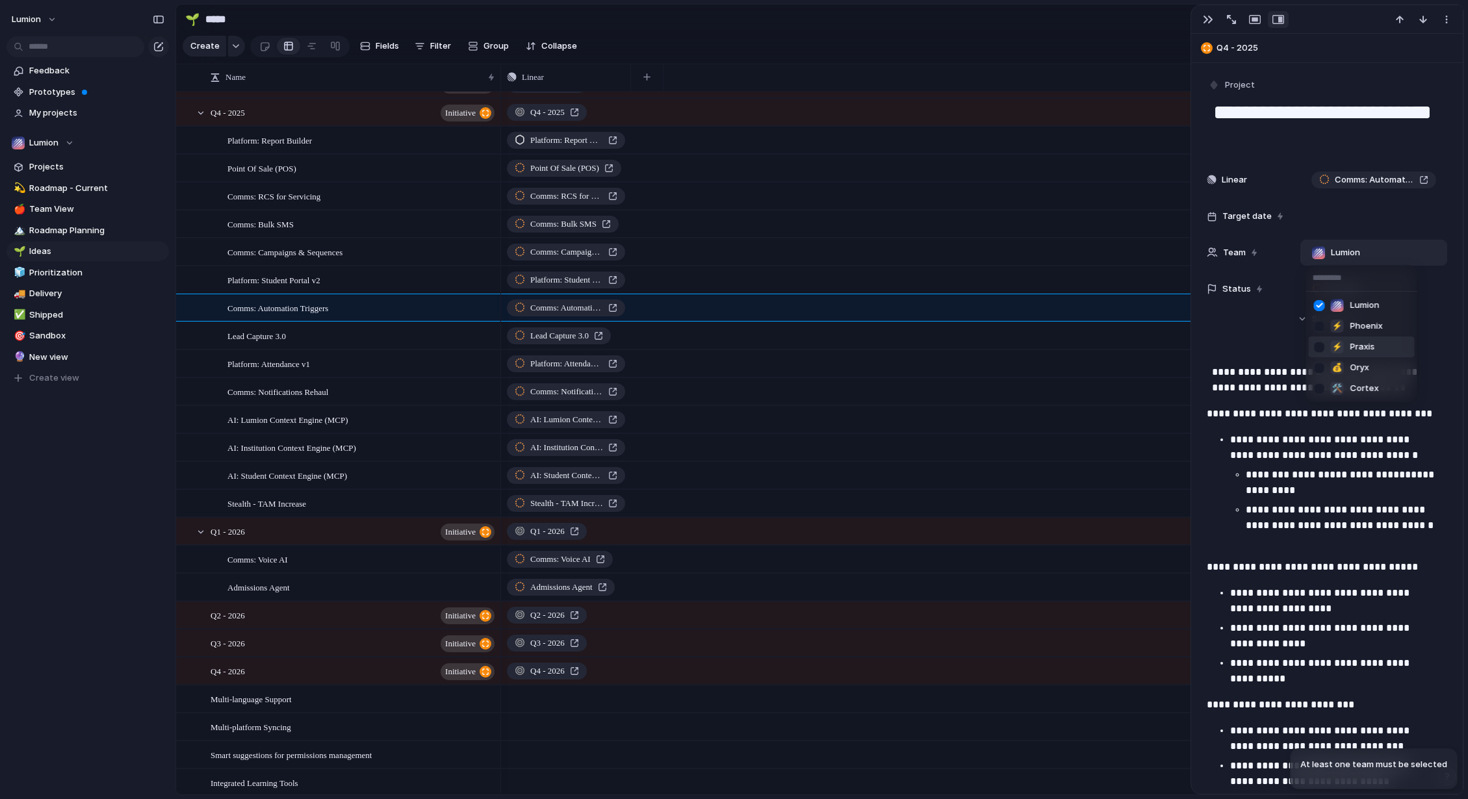
click at [1139, 346] on div at bounding box center [1319, 347] width 23 height 23
click at [1139, 306] on div at bounding box center [1319, 306] width 23 height 23
click at [401, 354] on div "Lumion ⚡ Phoenix ⚡ Praxis 💰 Oryx 🛠️ Cortex" at bounding box center [734, 399] width 1468 height 799
click at [420, 350] on div "Lead Capture 3.0" at bounding box center [361, 336] width 269 height 27
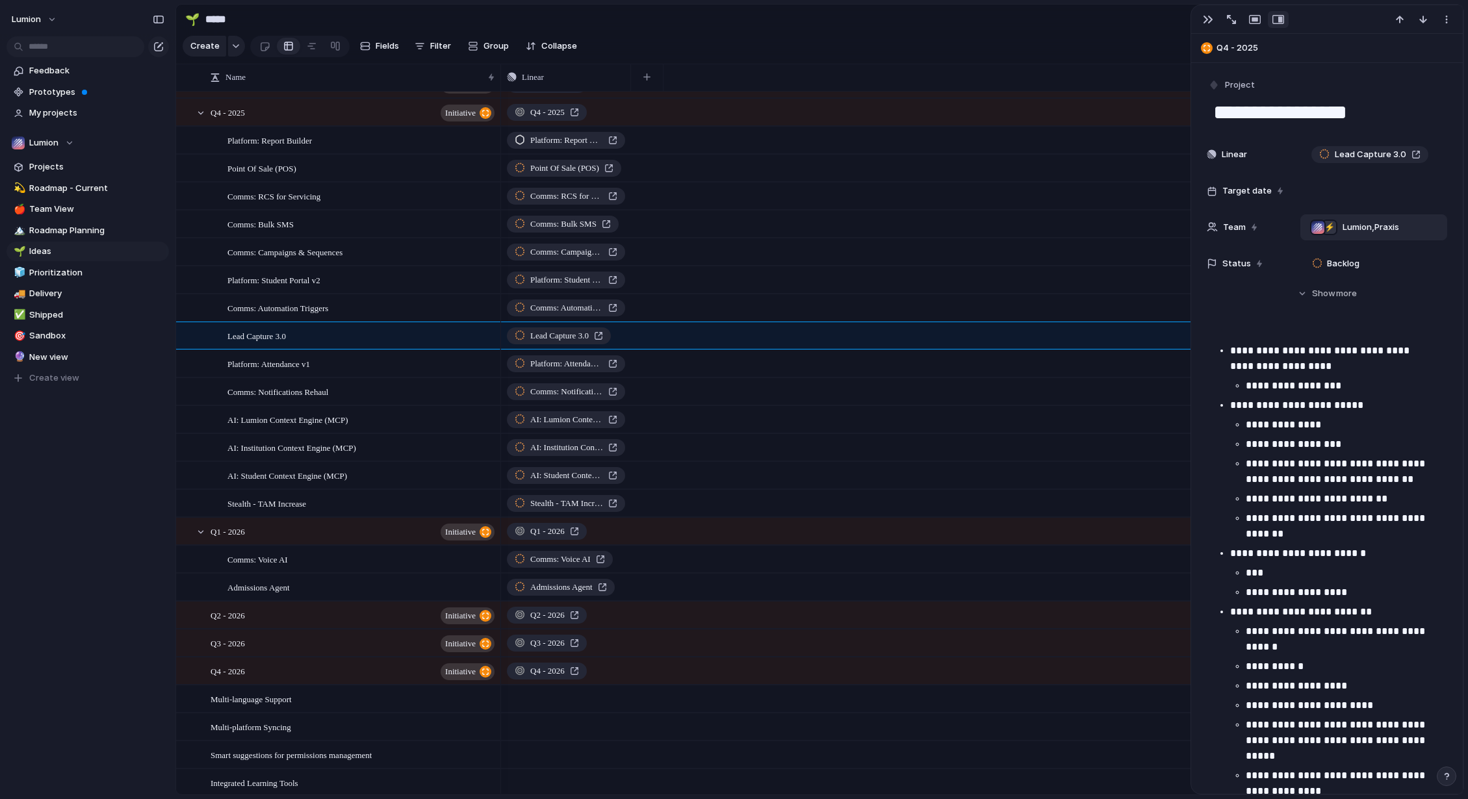
click at [1139, 231] on div at bounding box center [1317, 227] width 13 height 13
click at [1139, 283] on div at bounding box center [1319, 281] width 23 height 23
click at [400, 375] on div "Lumion ⚡ Phoenix ⚡ Praxis 💰 Oryx 🛠️ Cortex" at bounding box center [734, 399] width 1468 height 799
click at [409, 375] on div "Platform: Attendance v1" at bounding box center [361, 364] width 269 height 27
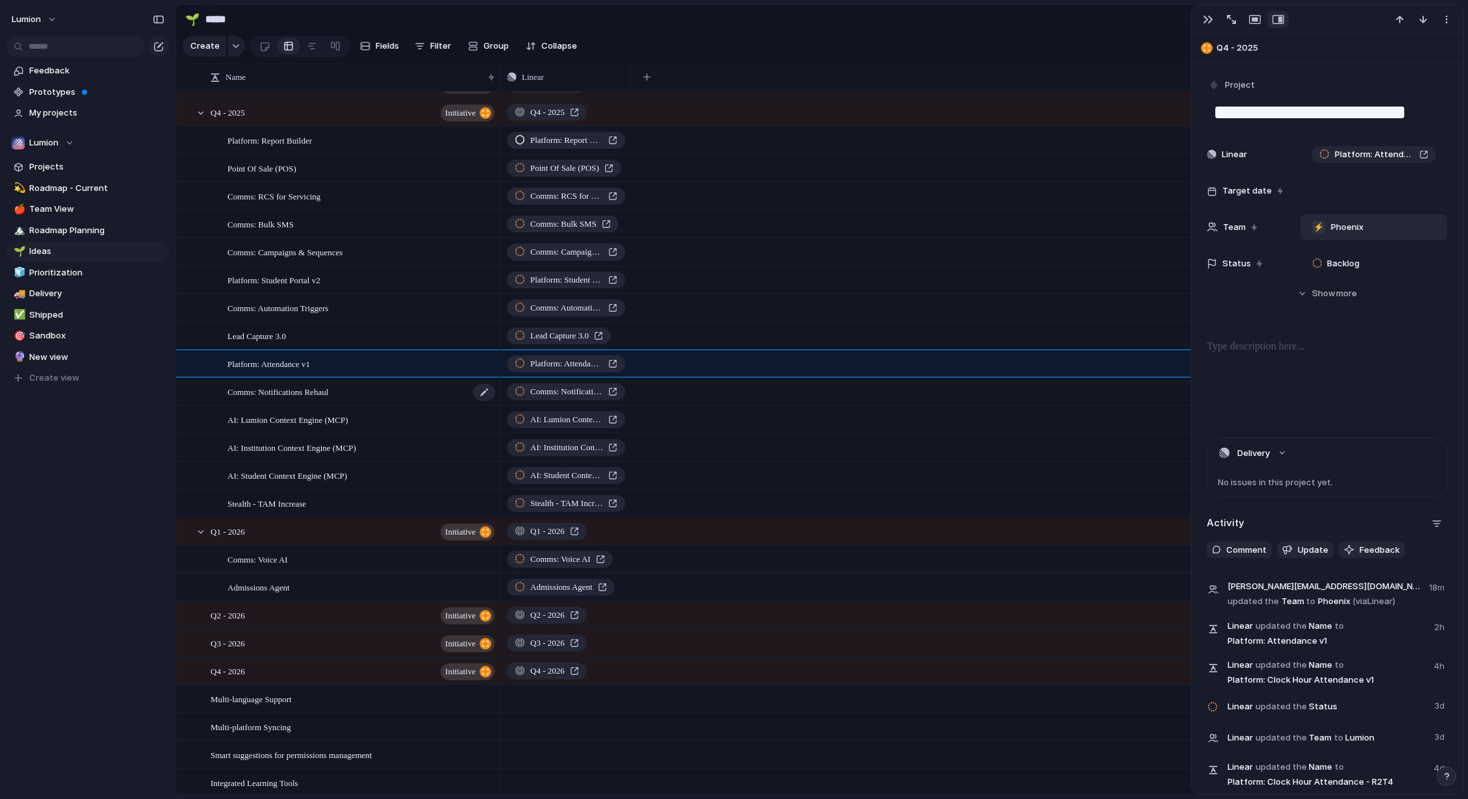
click at [402, 404] on div "Comms: Notifications Rehaul" at bounding box center [361, 392] width 269 height 27
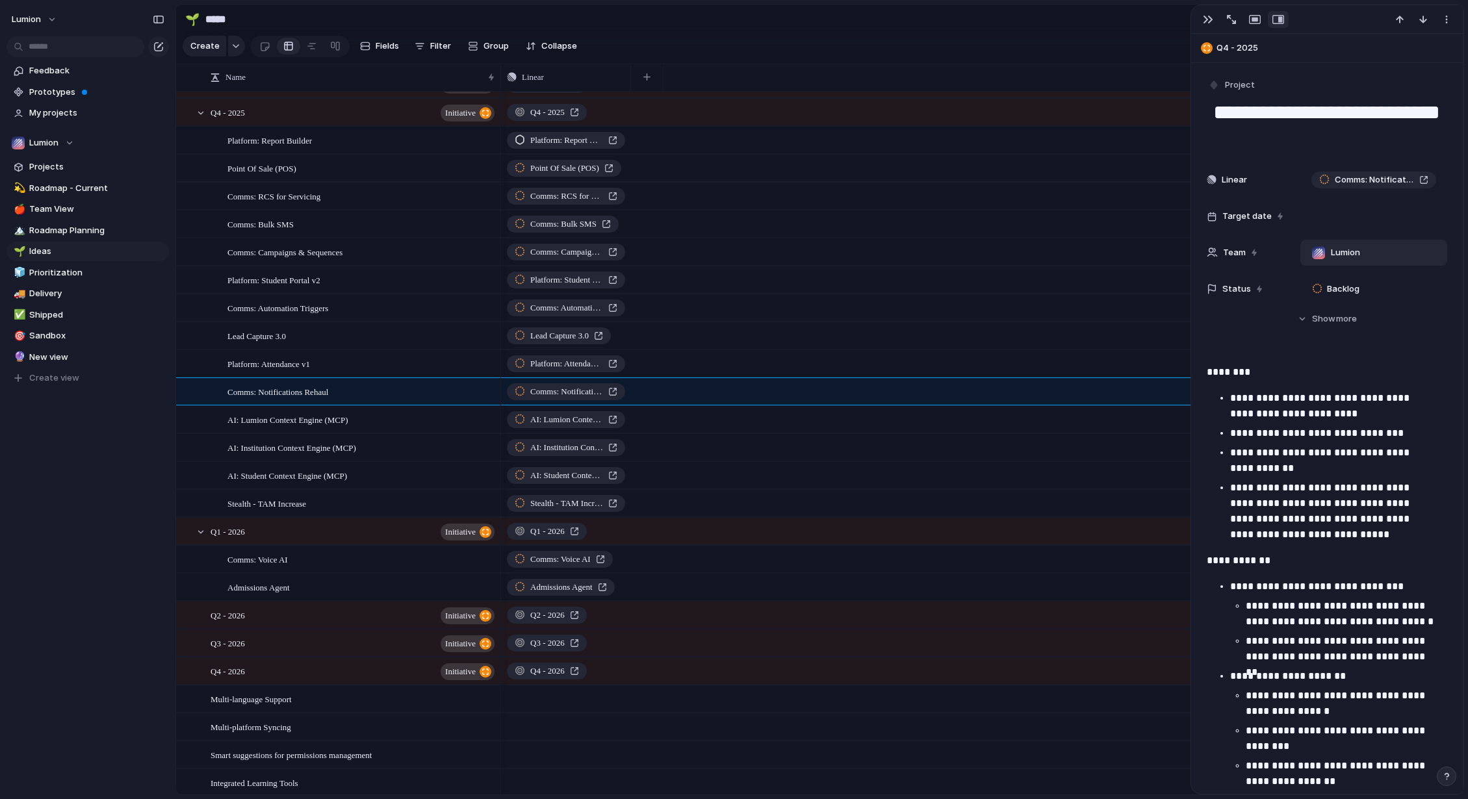
click at [1139, 256] on div "Lumion" at bounding box center [1373, 253] width 135 height 14
click at [1139, 347] on div at bounding box center [1319, 347] width 23 height 23
click at [1139, 310] on div at bounding box center [1319, 306] width 23 height 23
click at [414, 425] on div "Lumion ⚡ Phoenix ⚡ Praxis 💰 Oryx 🛠️ Cortex" at bounding box center [734, 399] width 1468 height 799
click at [407, 430] on div "AI: Lumion Context Engine (MCP)" at bounding box center [361, 420] width 269 height 27
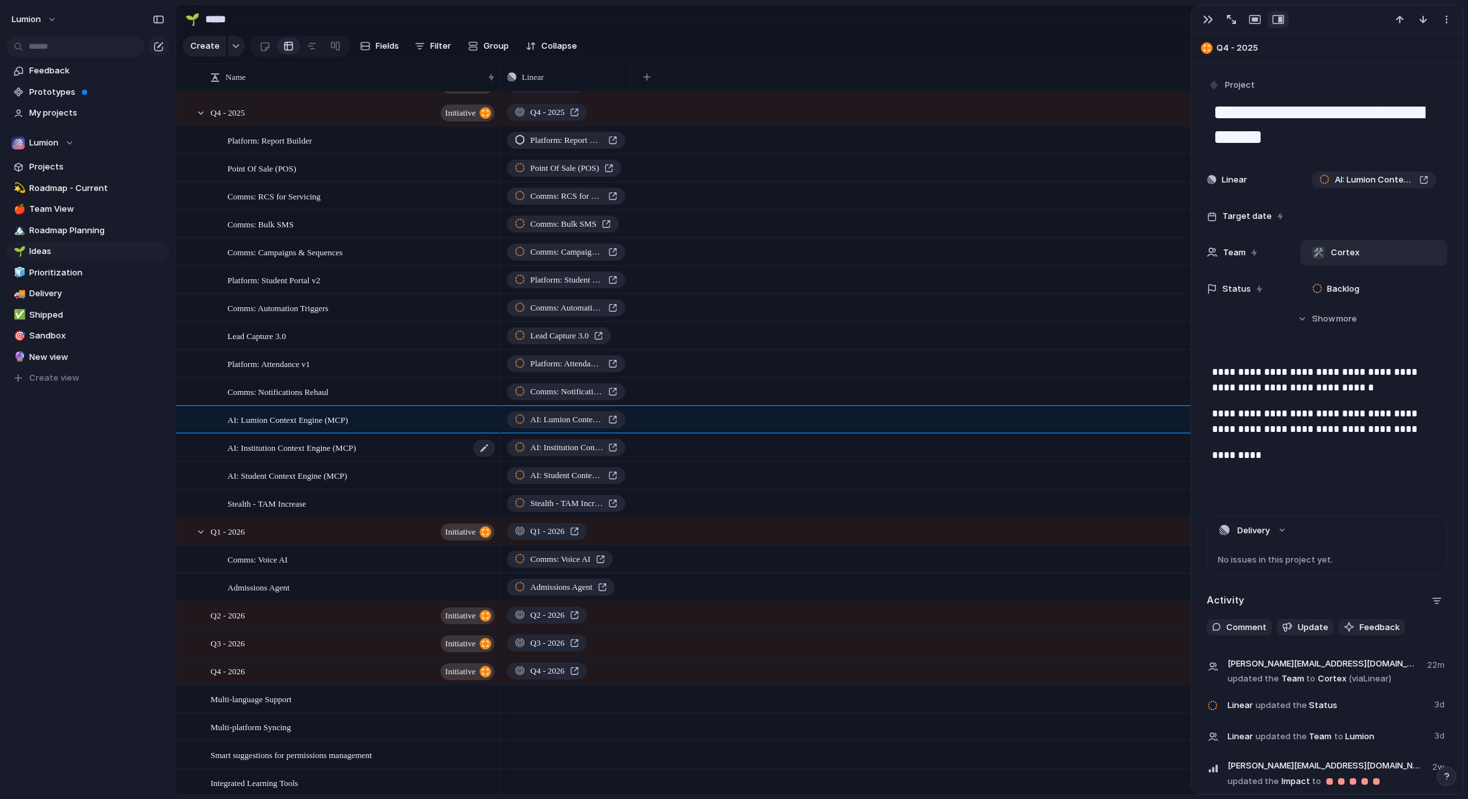
click at [435, 457] on div "AI: Institution Context Engine (MCP)" at bounding box center [361, 448] width 269 height 27
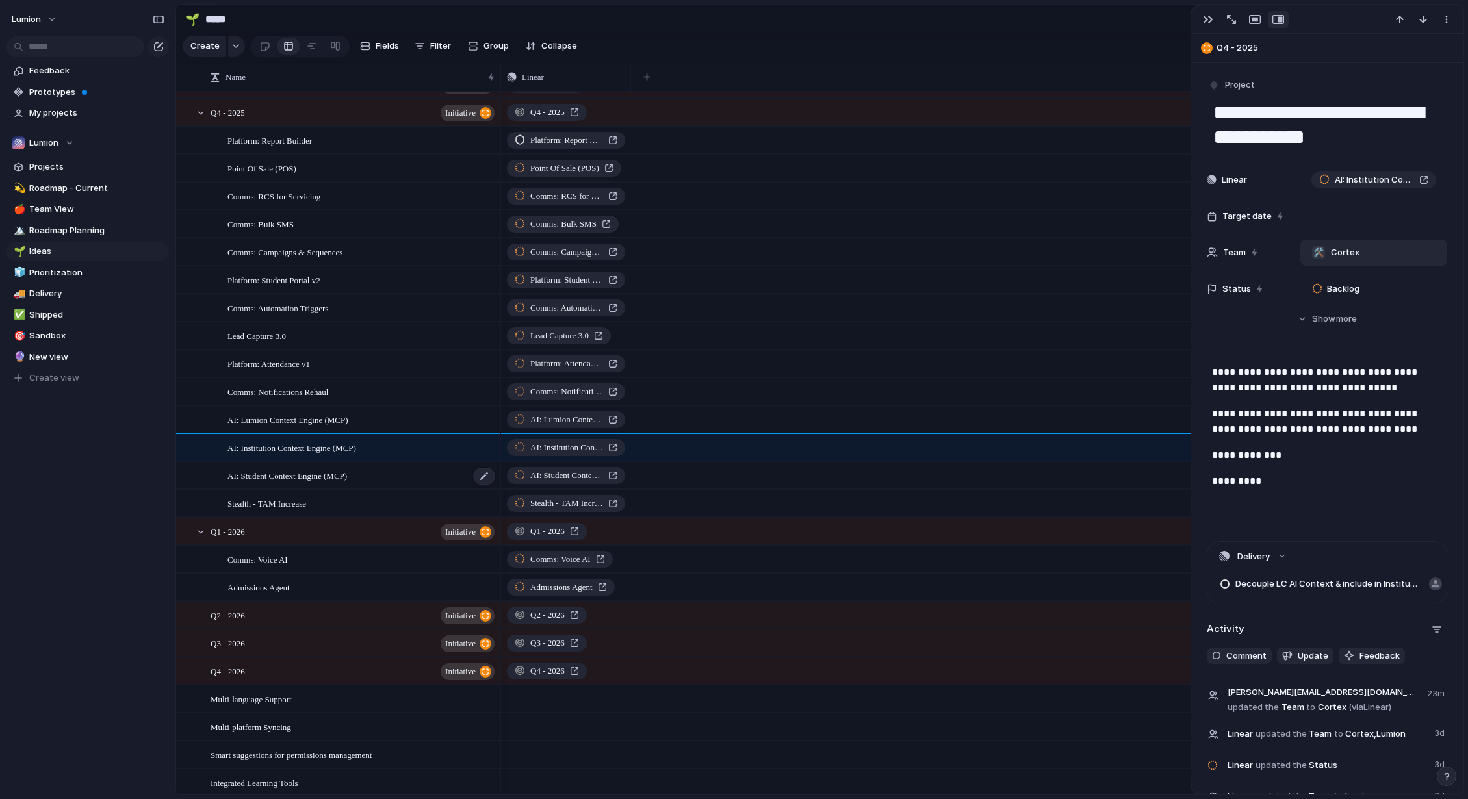
click at [425, 485] on div "AI: Student Context Engine (MCP)" at bounding box center [361, 476] width 269 height 27
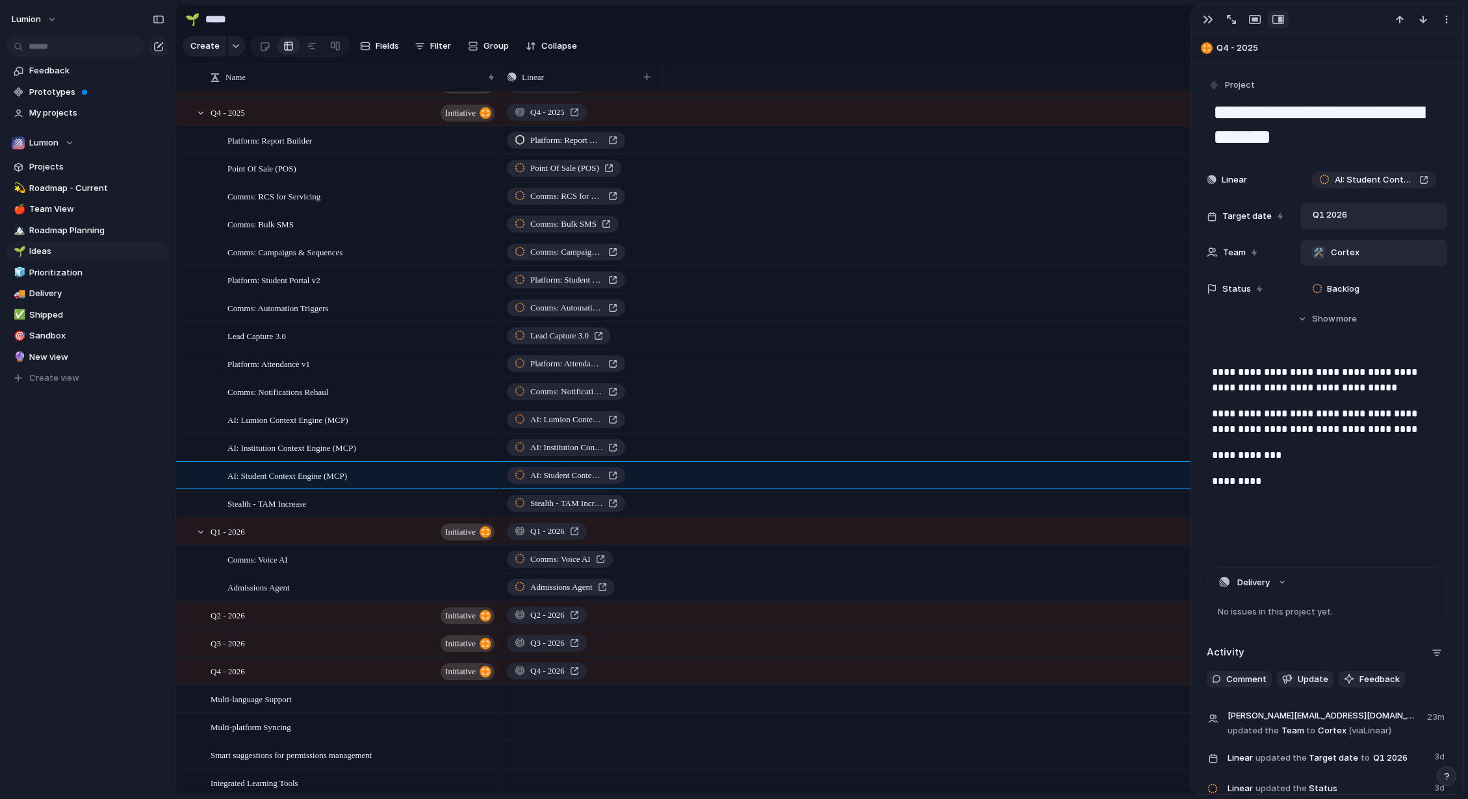
click at [1139, 214] on div "Q1 2026" at bounding box center [1373, 216] width 135 height 14
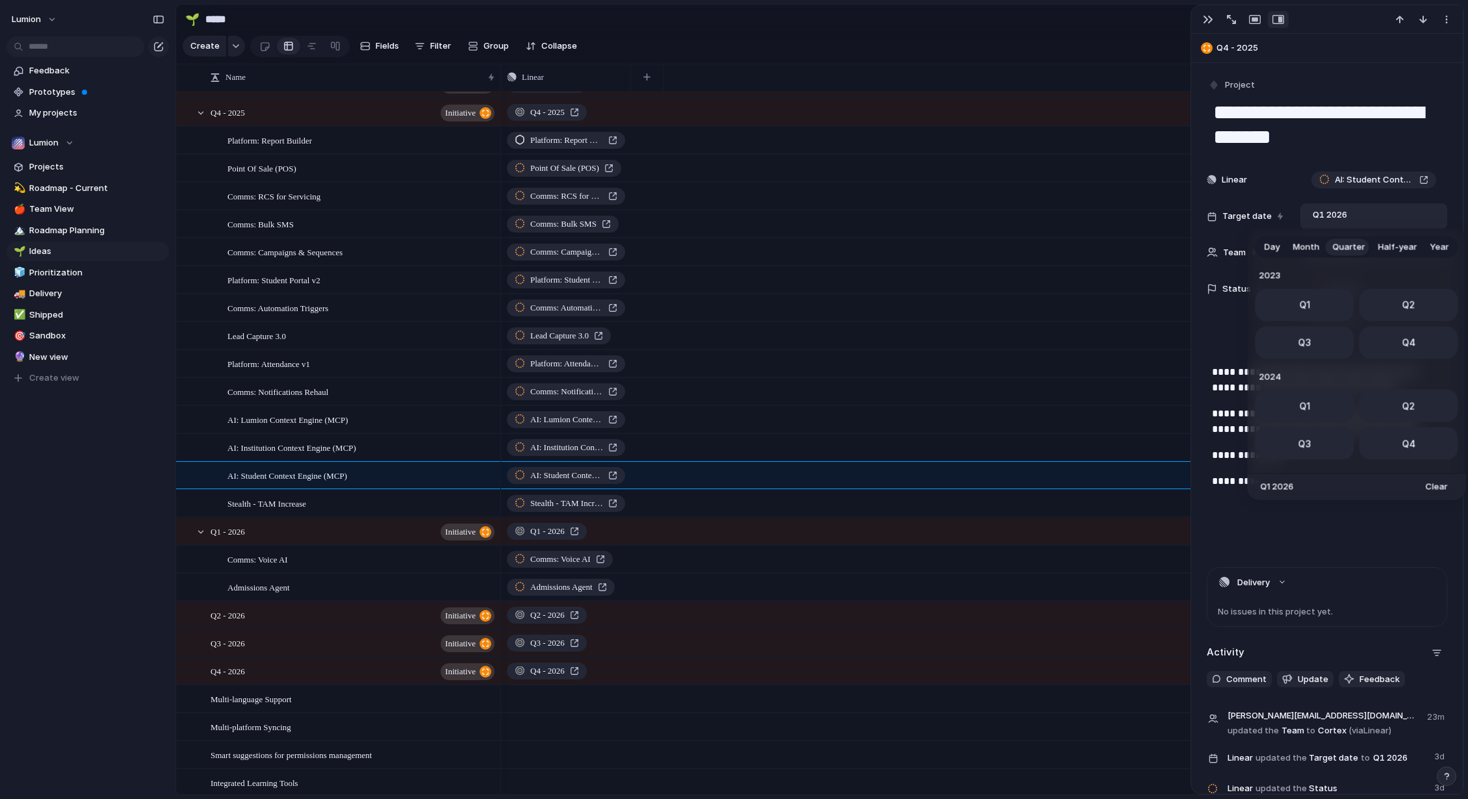
scroll to position [206, 0]
click at [1139, 337] on span "Q4" at bounding box center [1409, 339] width 14 height 14
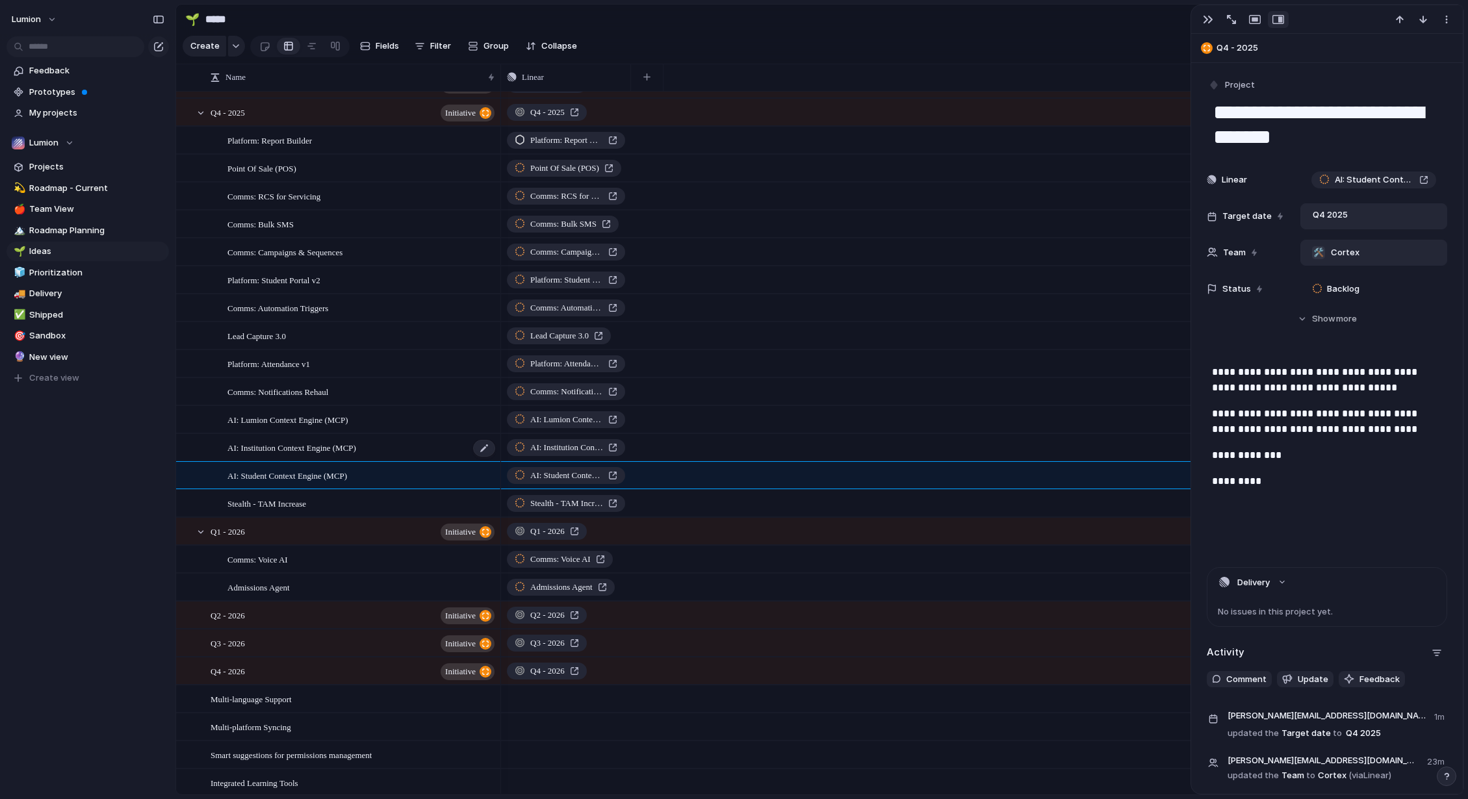
click at [430, 461] on div "AI: Institution Context Engine (MCP)" at bounding box center [361, 448] width 269 height 27
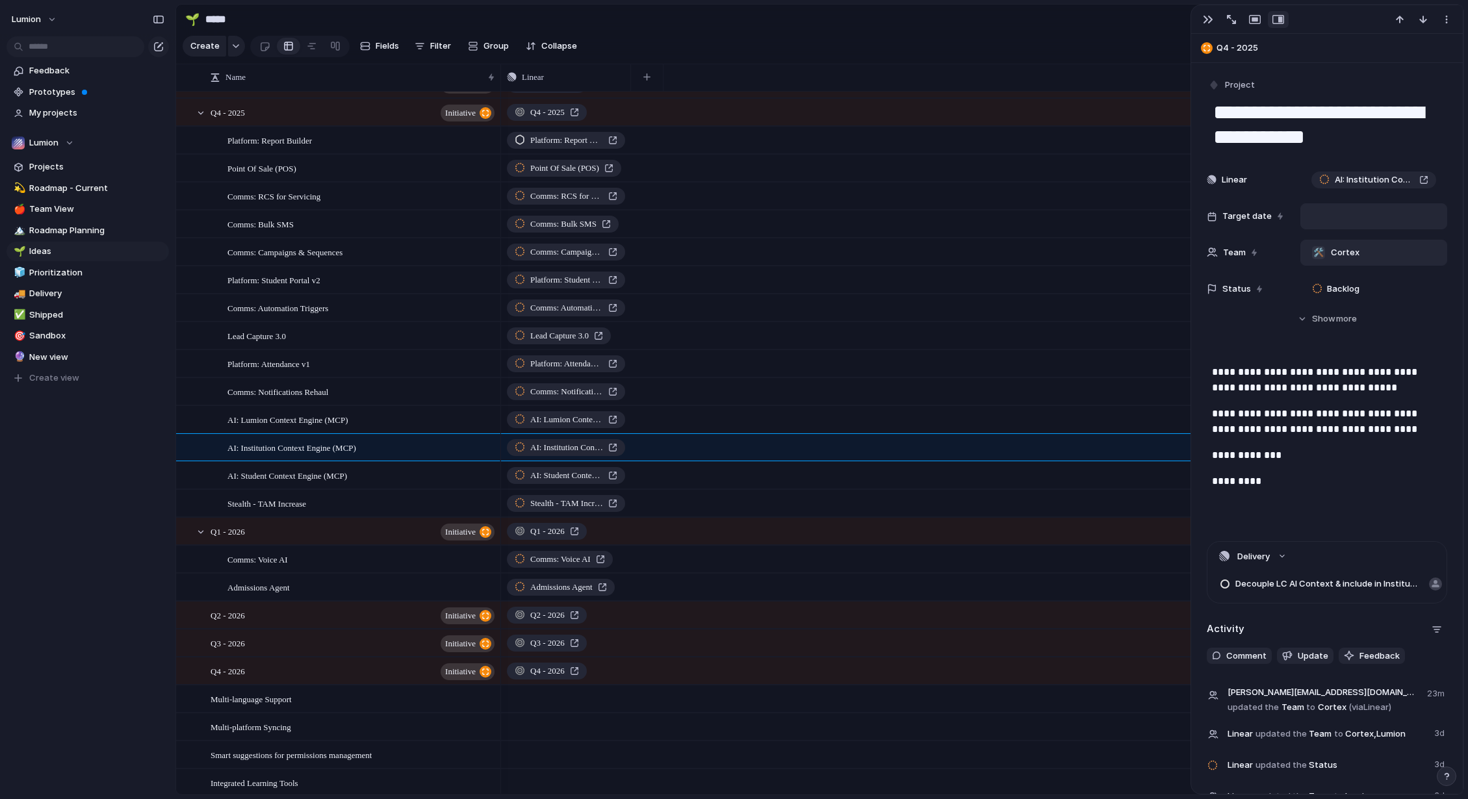
click at [1139, 218] on div at bounding box center [1373, 216] width 135 height 14
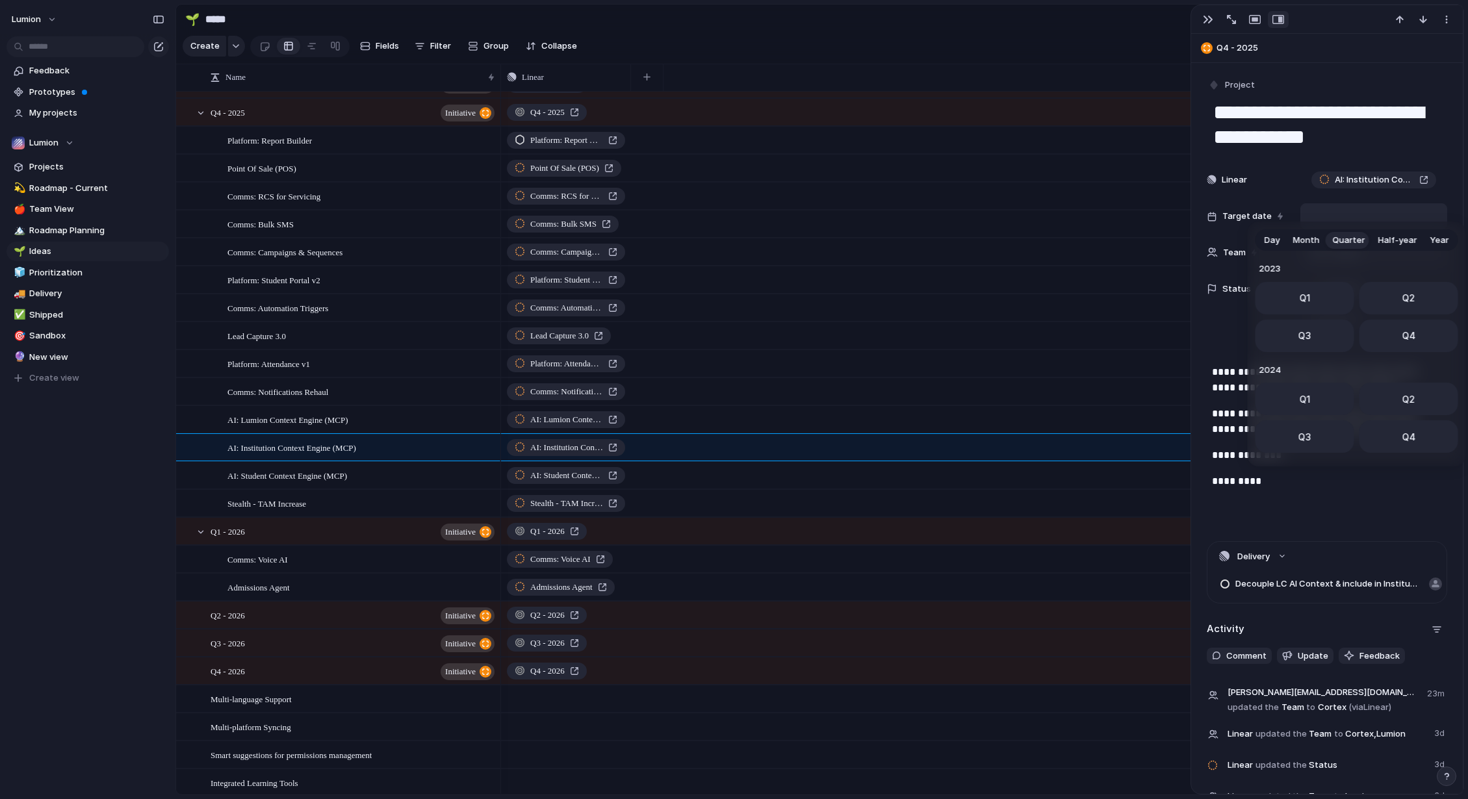
scroll to position [206, 0]
click at [1139, 335] on span "Q4" at bounding box center [1409, 332] width 14 height 14
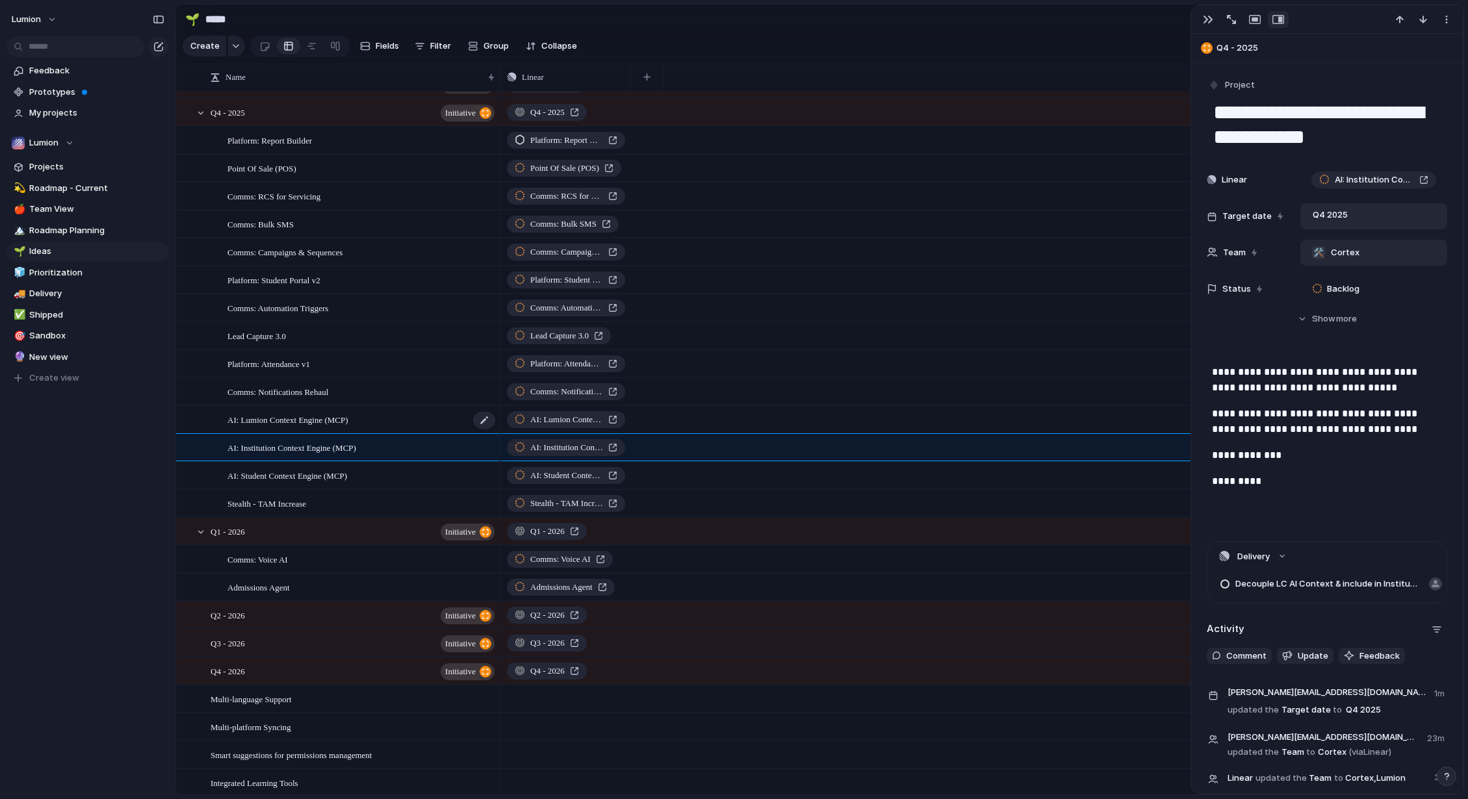
click at [424, 427] on div "AI: Lumion Context Engine (MCP)" at bounding box center [361, 420] width 269 height 27
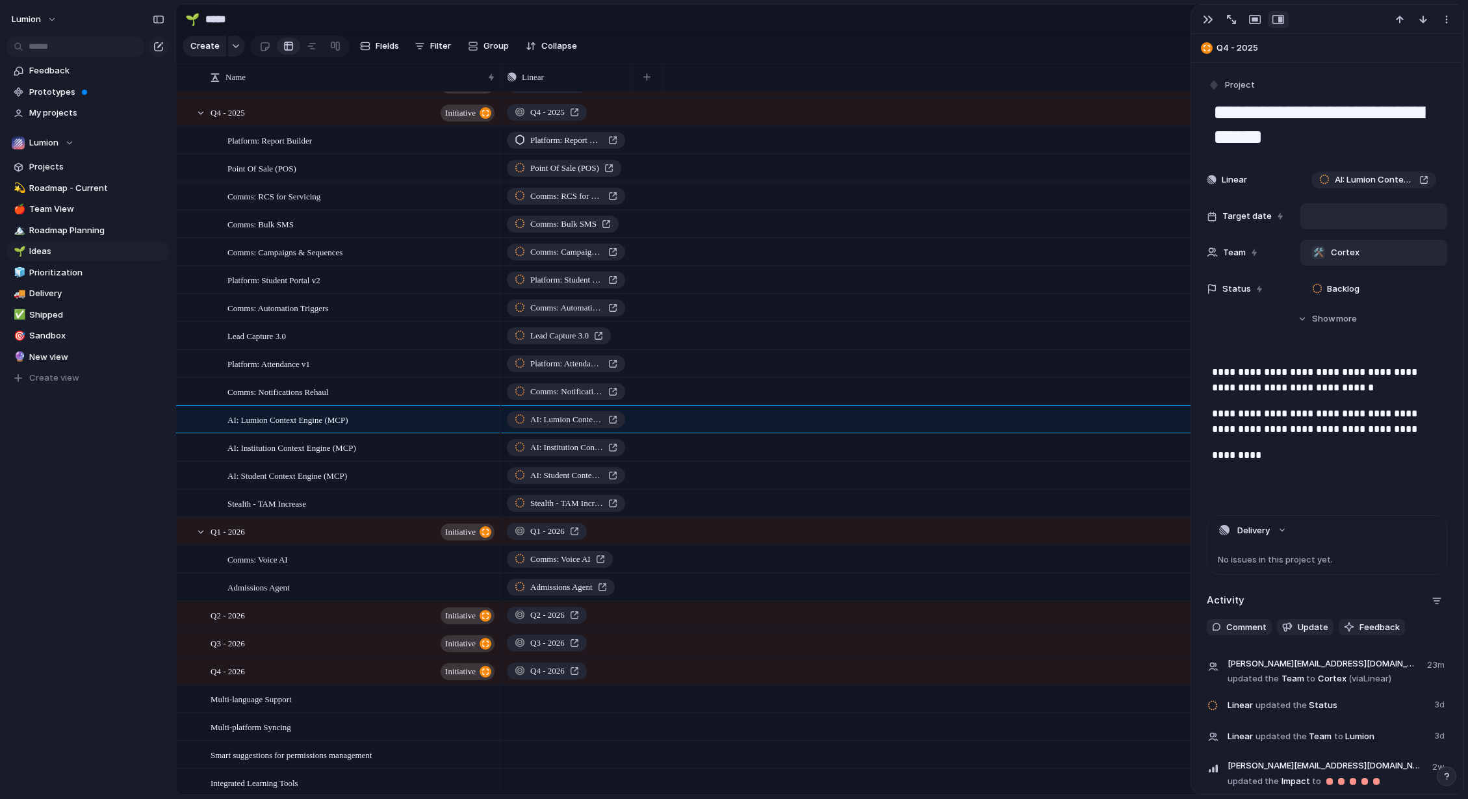
click at [1139, 215] on div at bounding box center [1373, 216] width 135 height 14
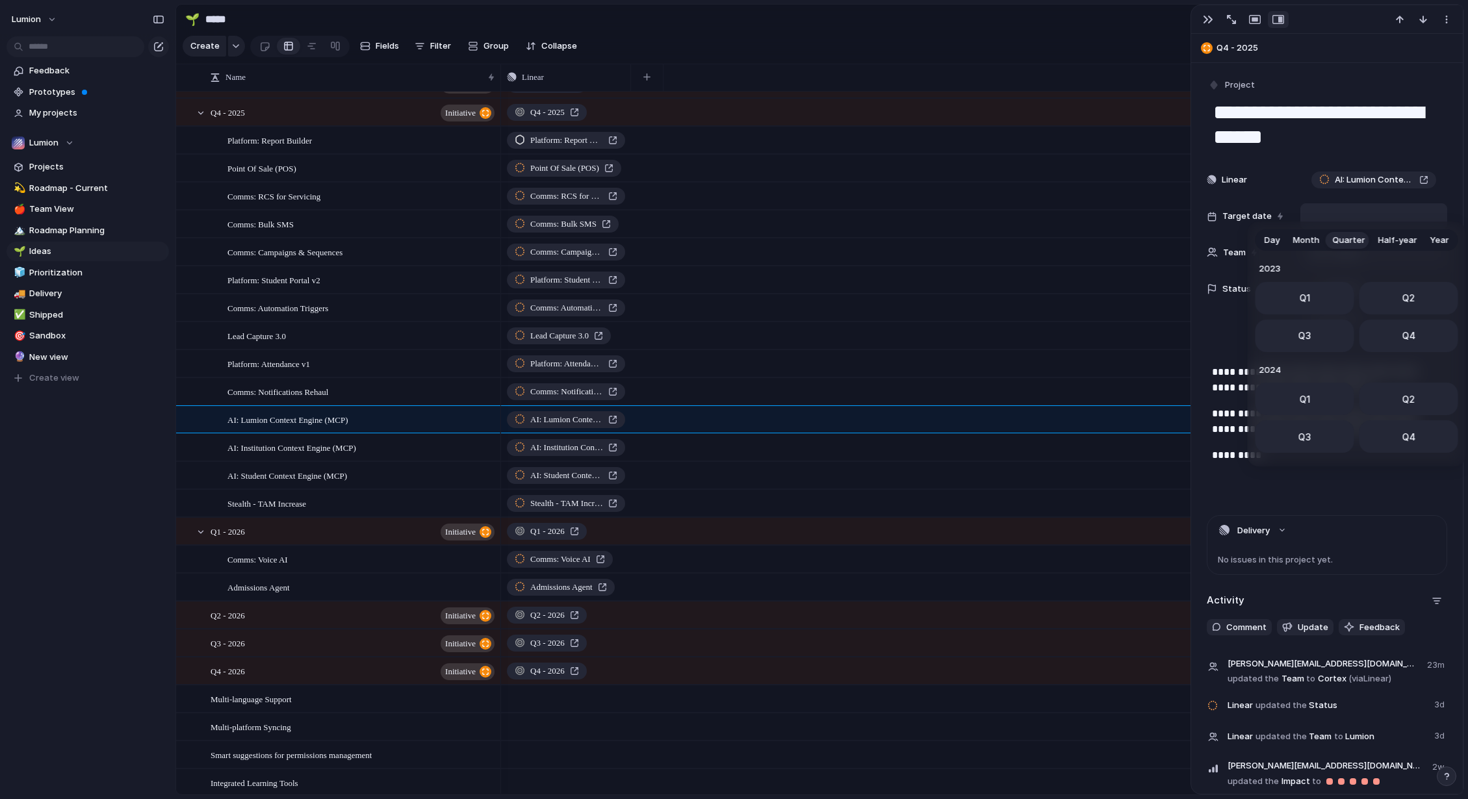
scroll to position [206, 0]
click at [1139, 328] on span "Q4" at bounding box center [1409, 332] width 14 height 14
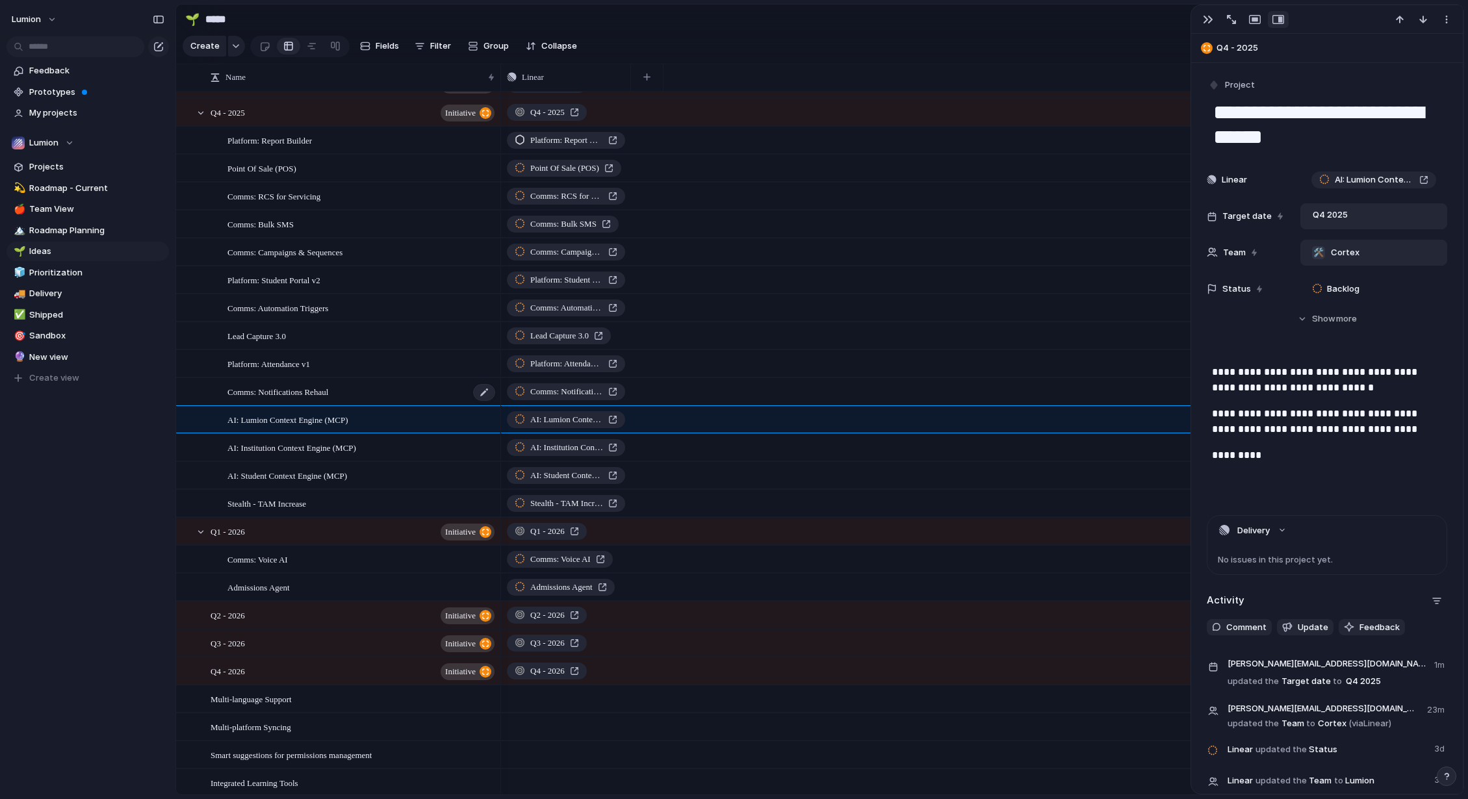
click at [415, 406] on div "Comms: Notifications Rehaul" at bounding box center [361, 392] width 269 height 27
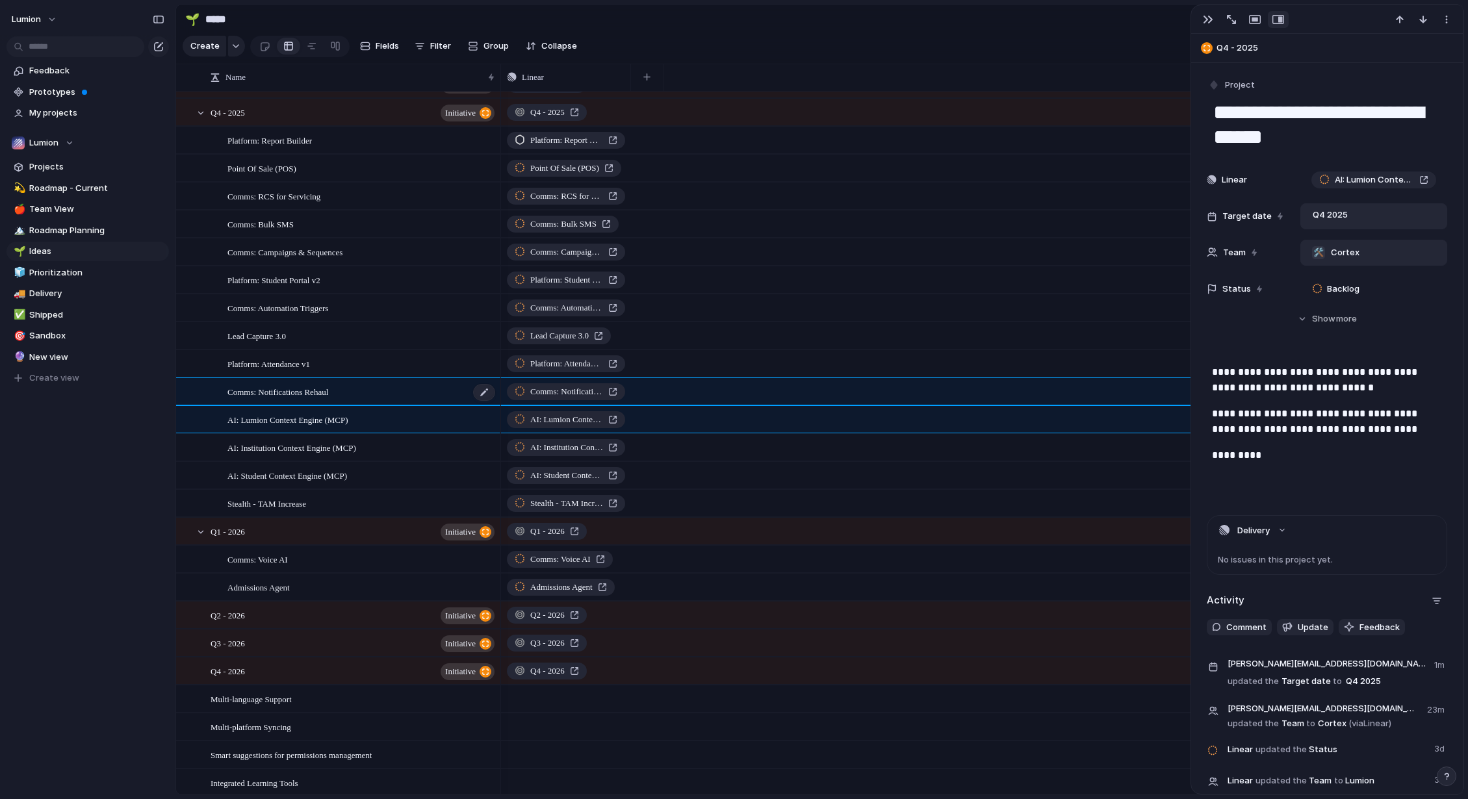
type textarea "**********"
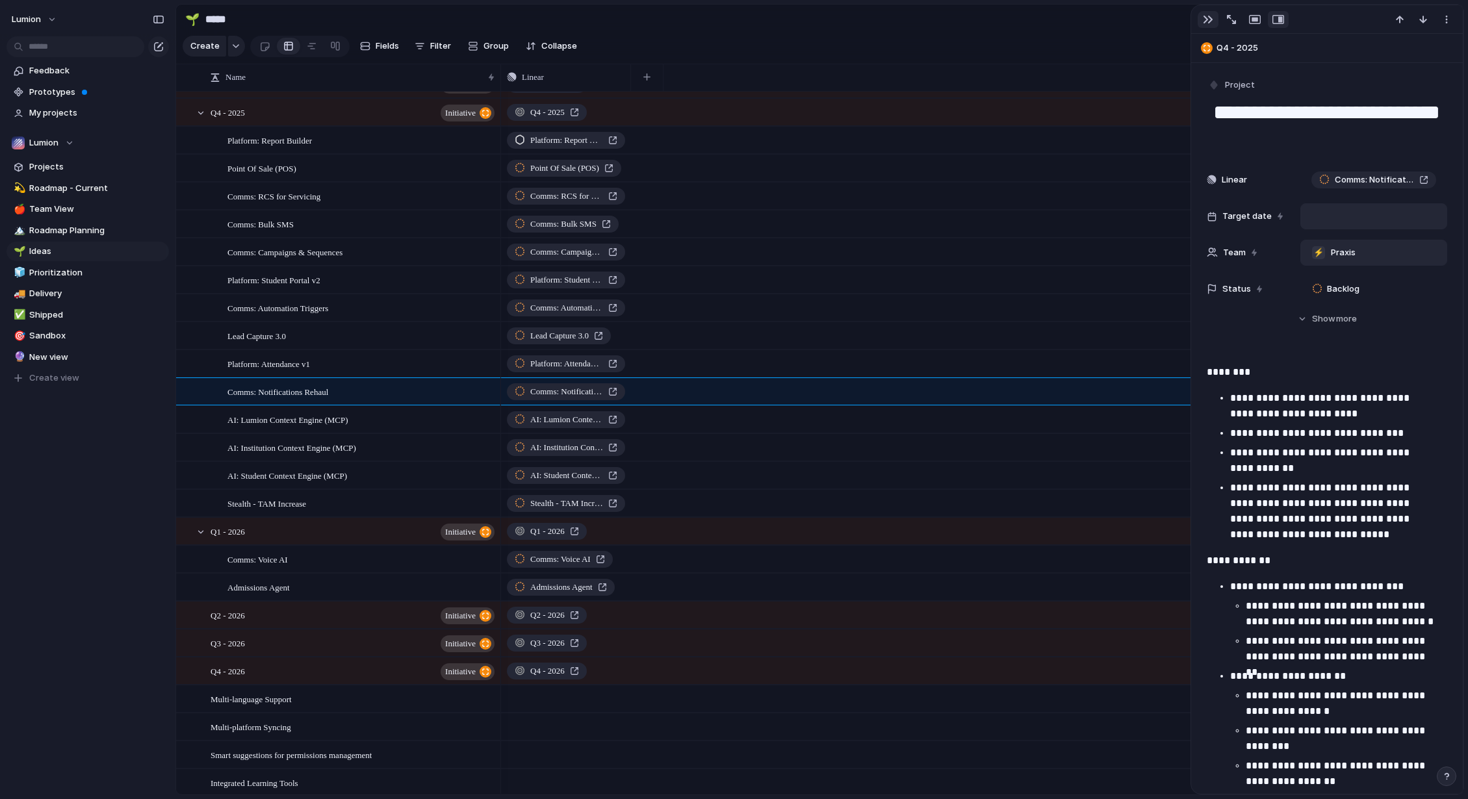
click at [1139, 20] on div "button" at bounding box center [1208, 19] width 10 height 10
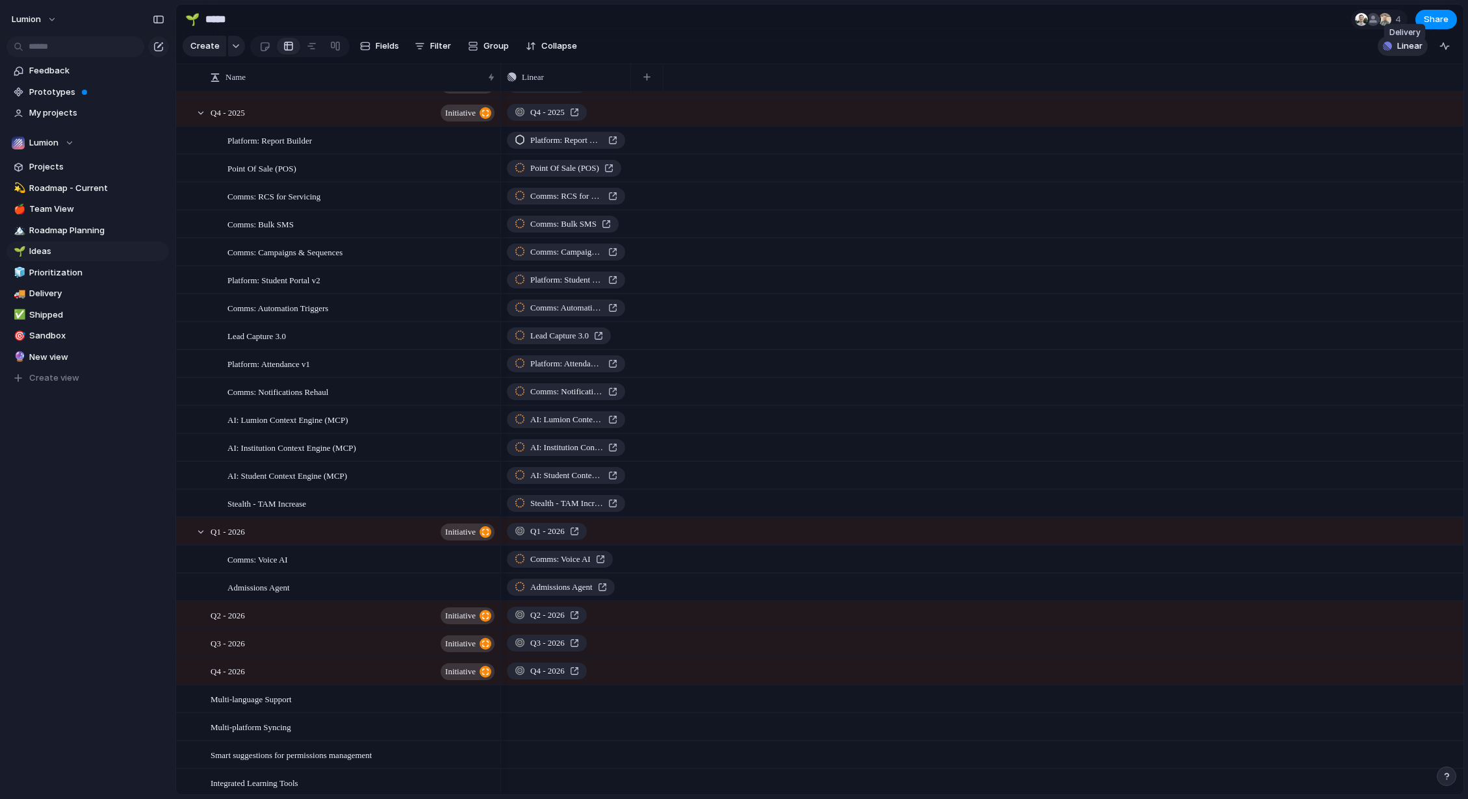
click at [1139, 53] on span "Linear" at bounding box center [1409, 46] width 25 height 13
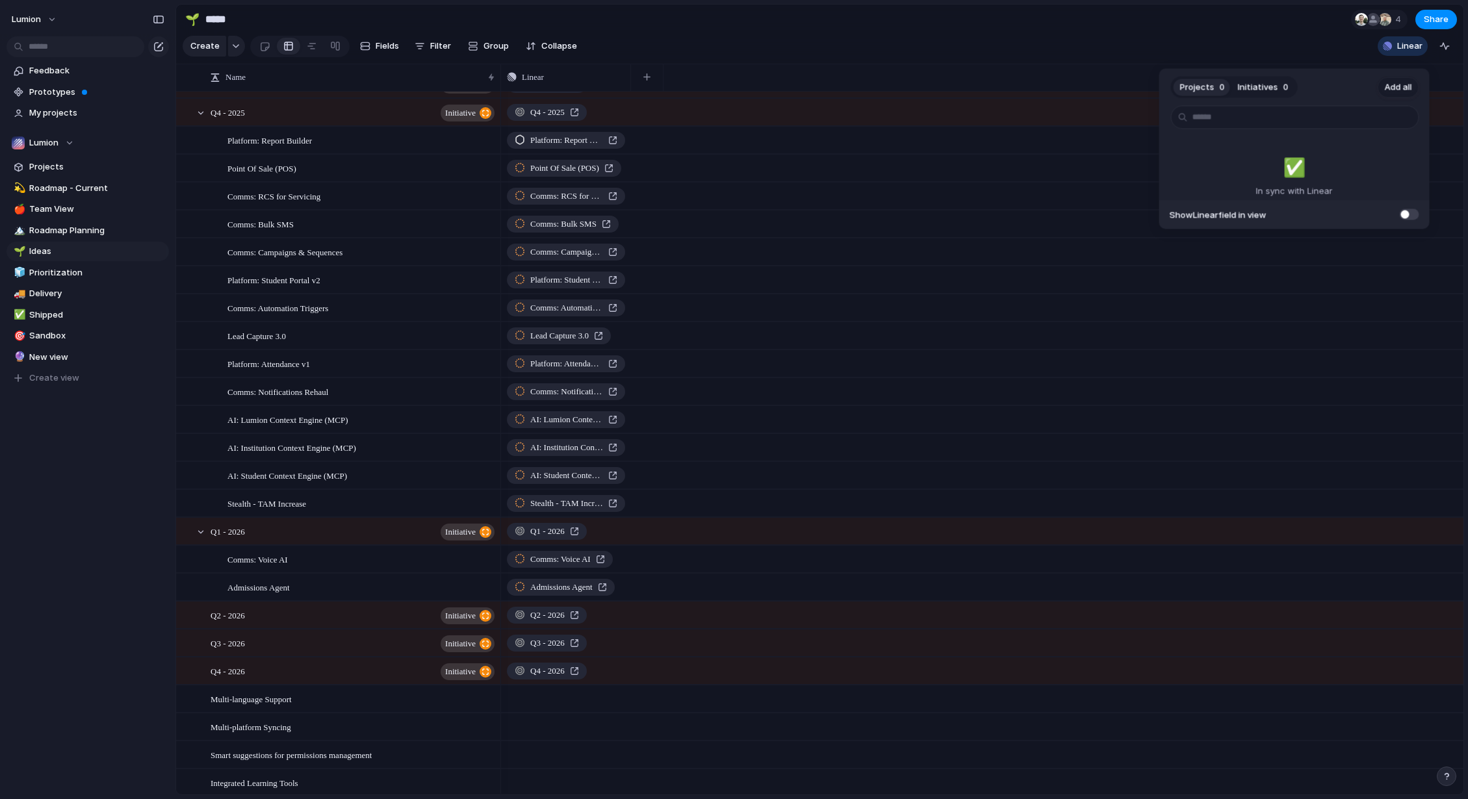
click at [1139, 83] on span "Add all" at bounding box center [1398, 87] width 27 height 13
